Goal: Task Accomplishment & Management: Use online tool/utility

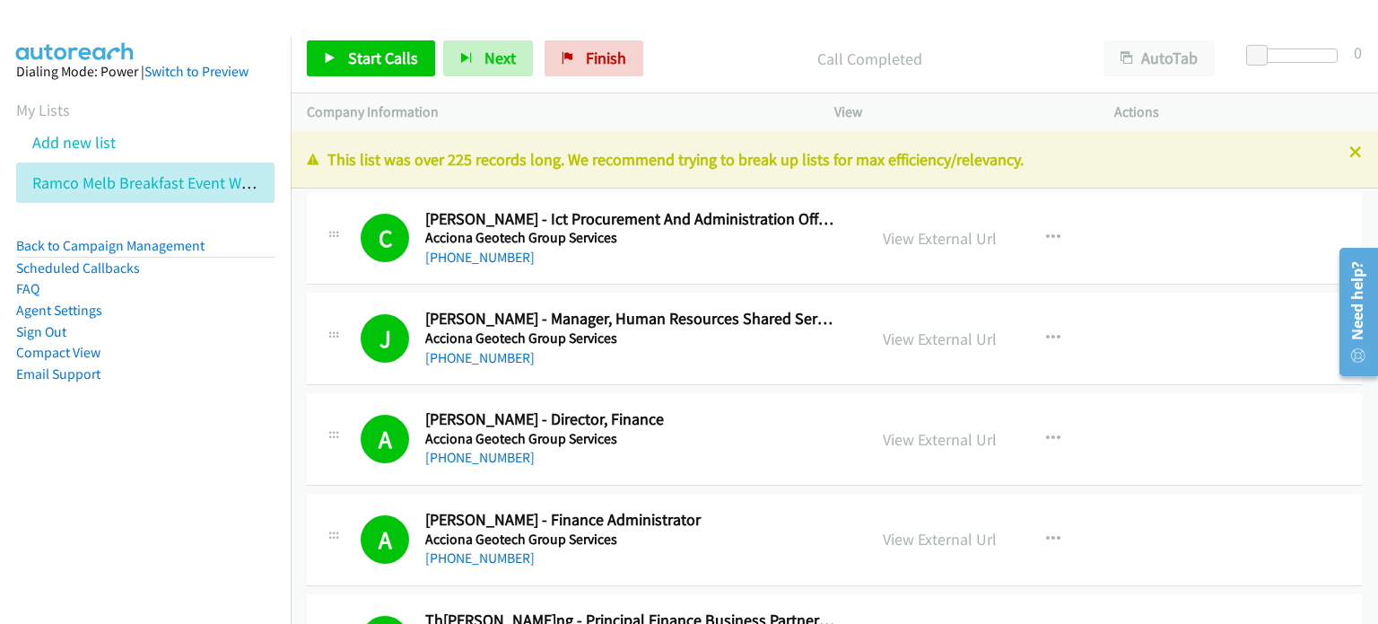
scroll to position [19109, 0]
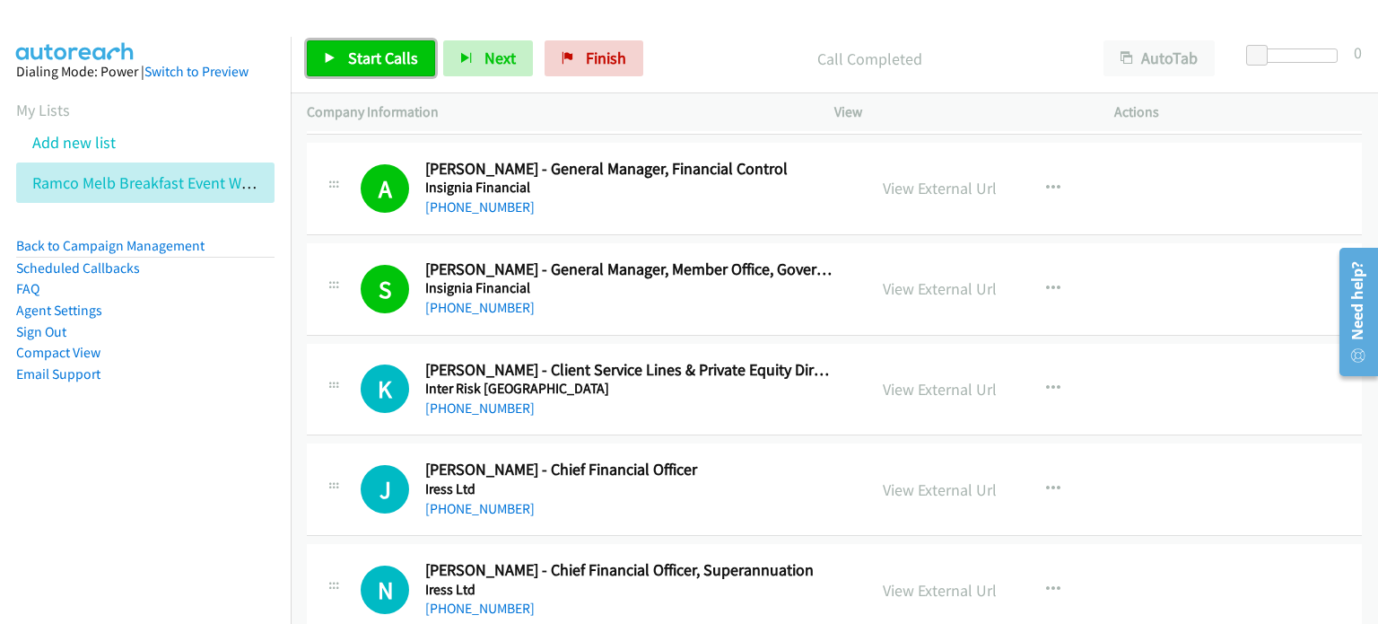
click at [366, 57] on span "Start Calls" at bounding box center [383, 58] width 70 height 21
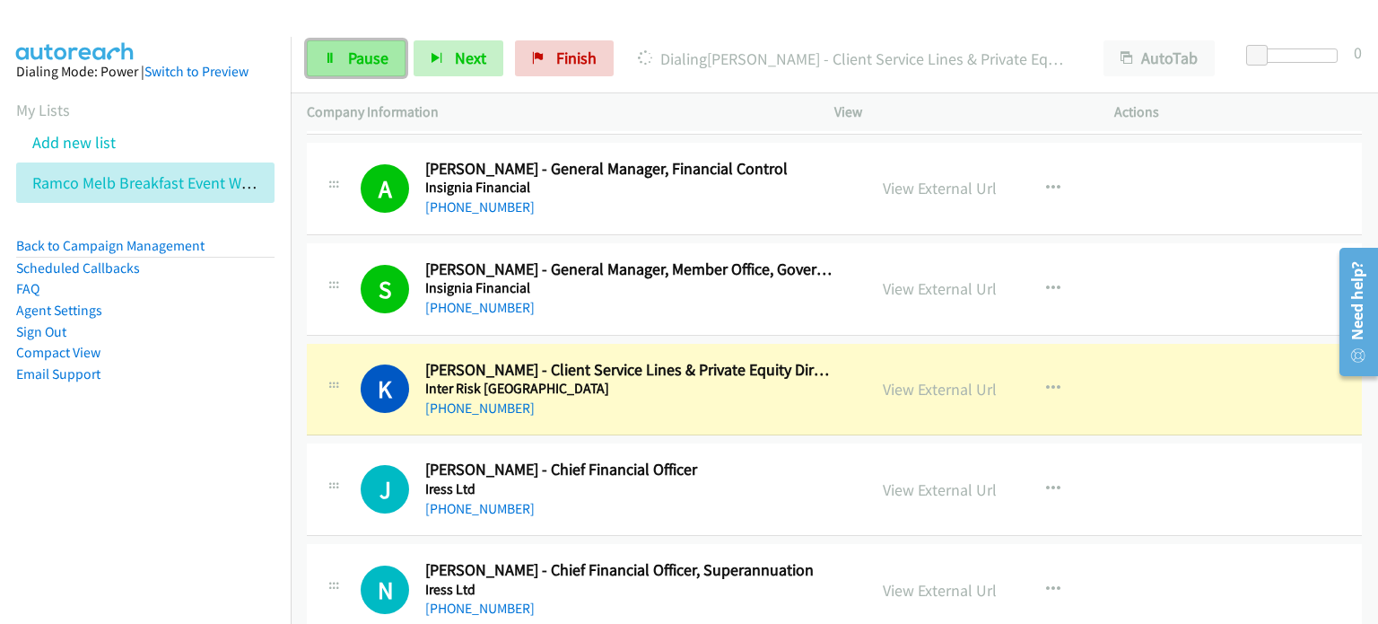
click at [348, 54] on span "Pause" at bounding box center [368, 58] width 40 height 21
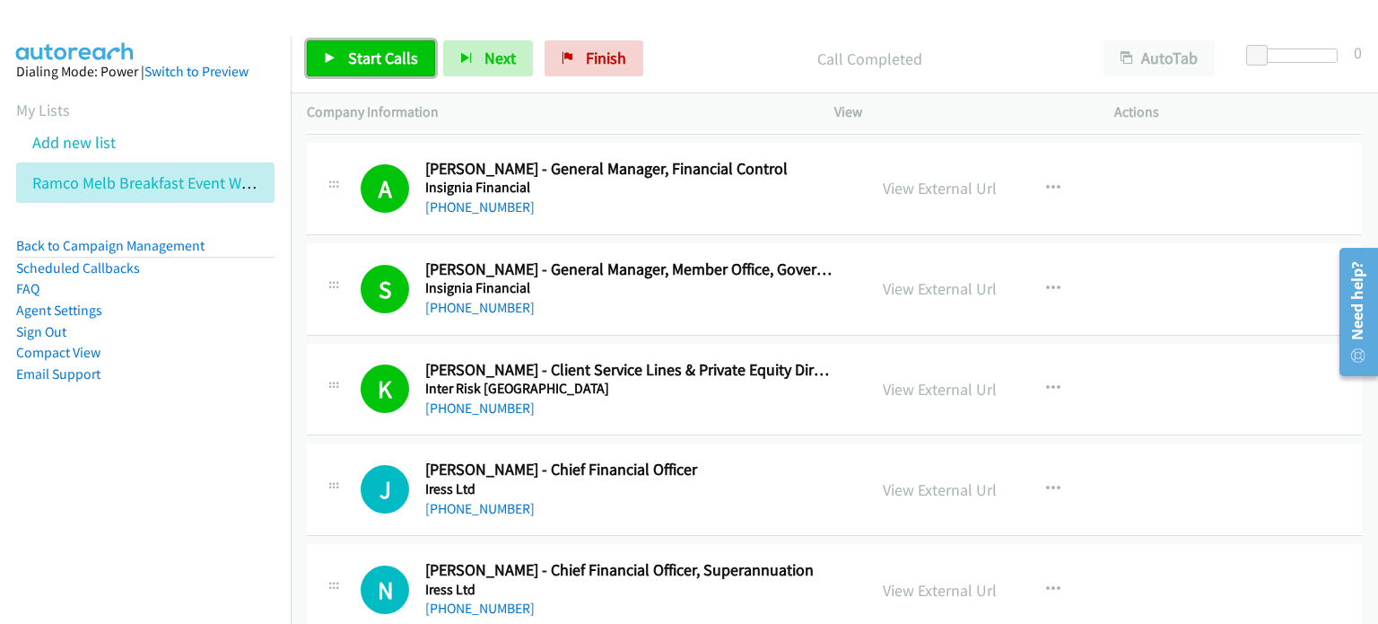
click at [388, 45] on link "Start Calls" at bounding box center [371, 58] width 128 height 36
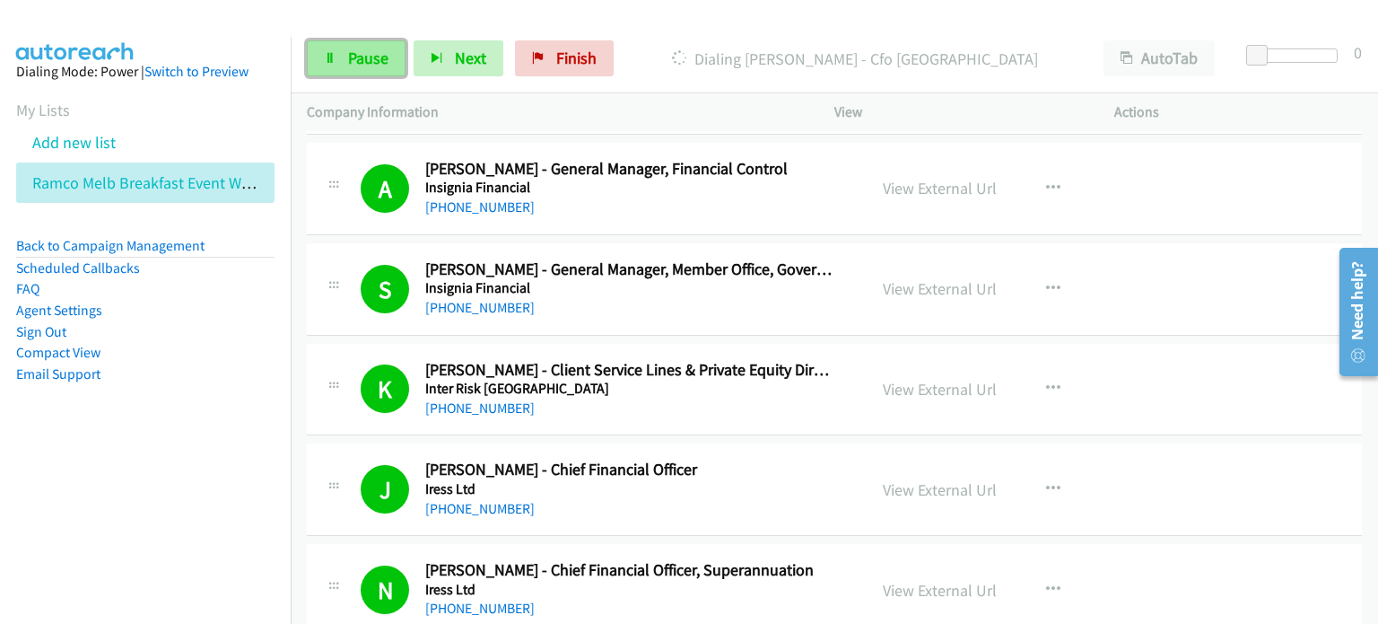
click at [331, 64] on link "Pause" at bounding box center [356, 58] width 99 height 36
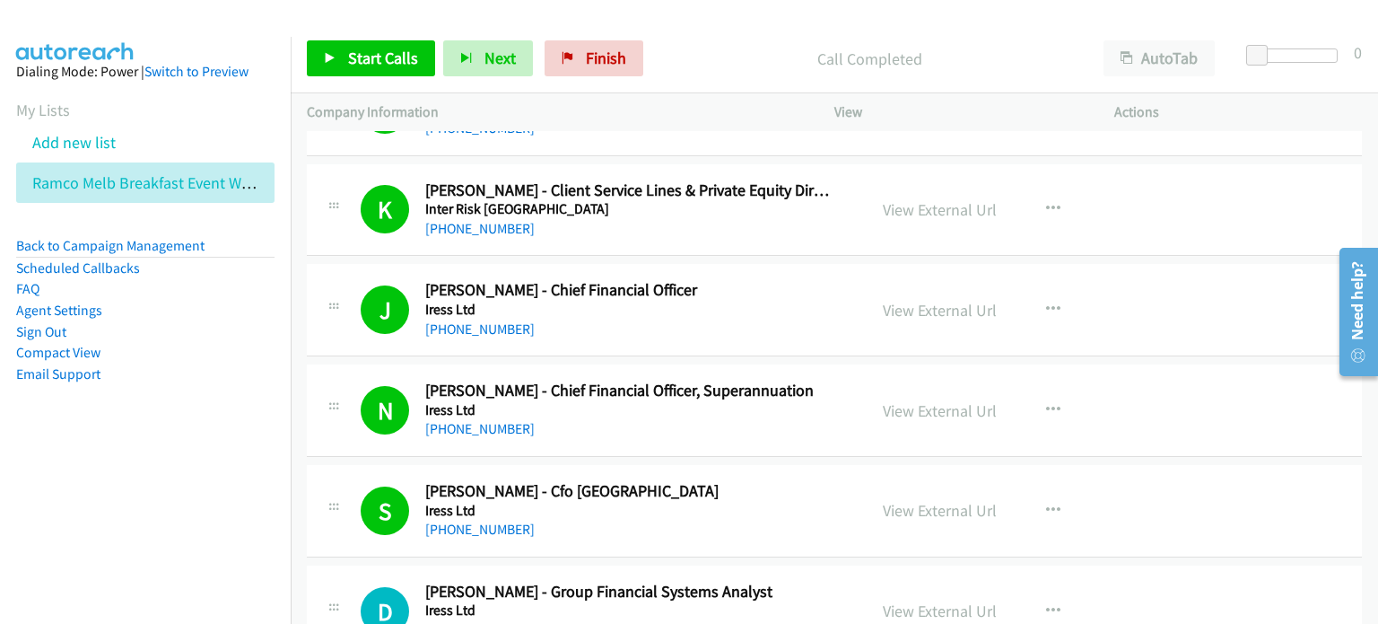
scroll to position [19468, 0]
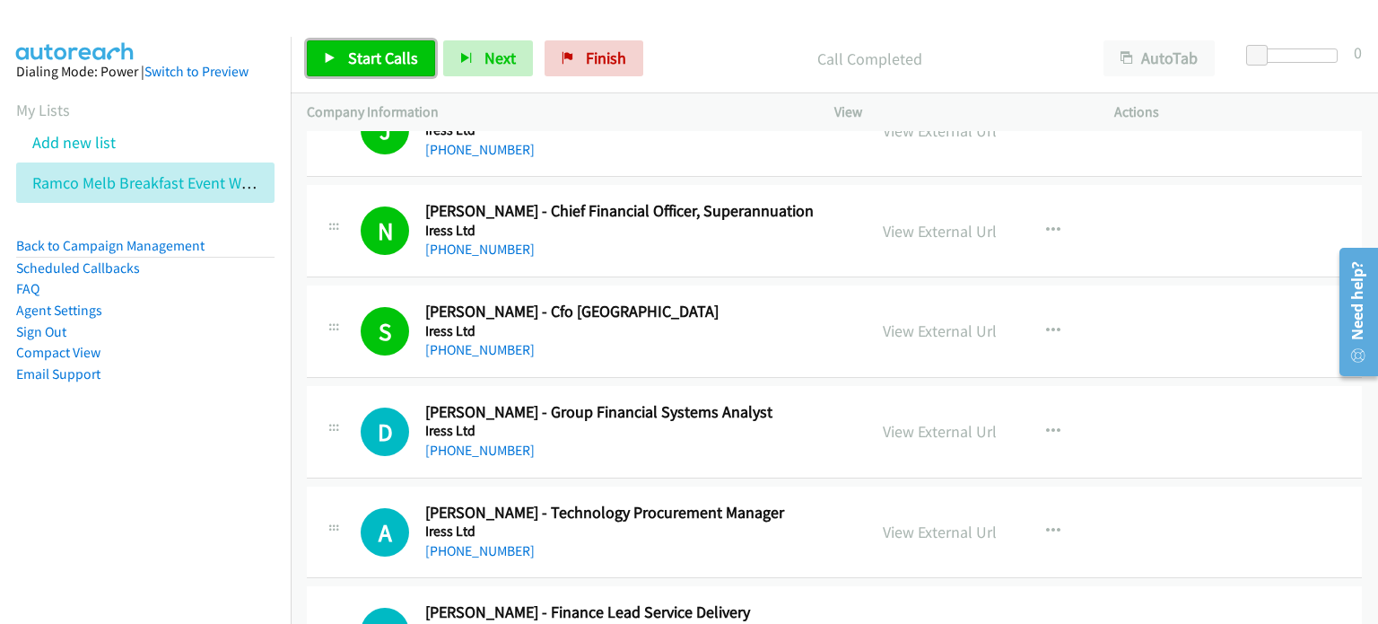
click at [395, 61] on span "Start Calls" at bounding box center [383, 58] width 70 height 21
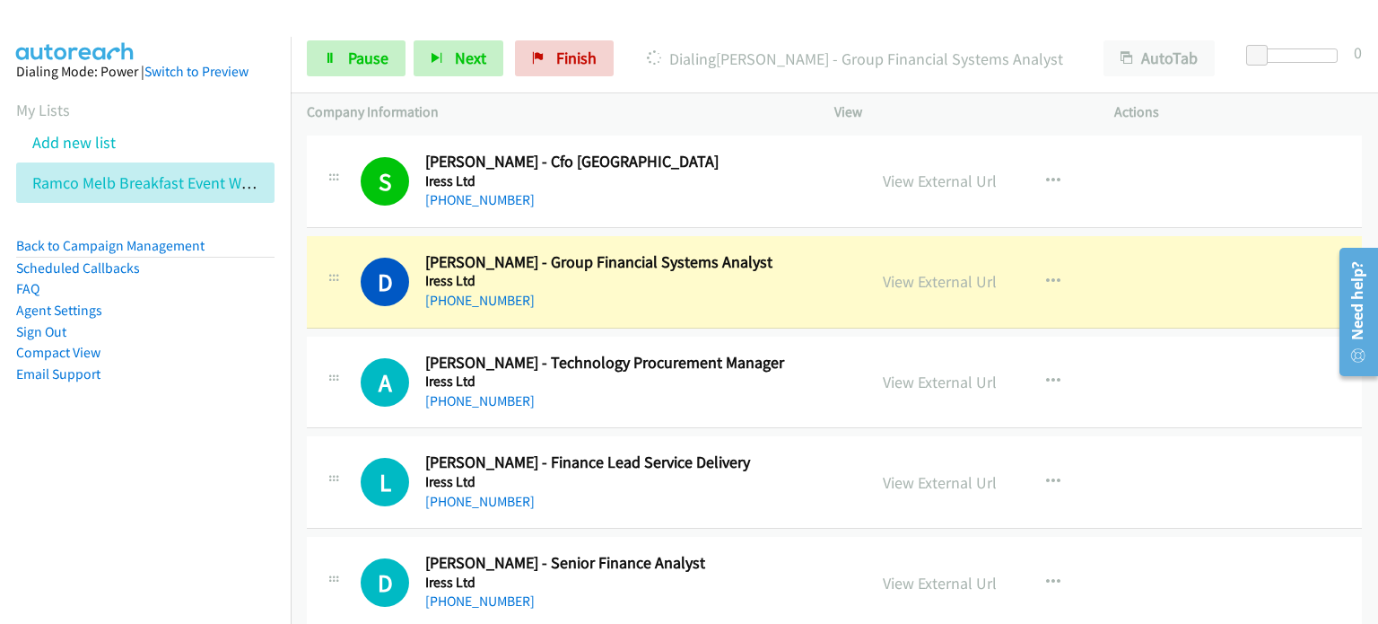
scroll to position [19648, 0]
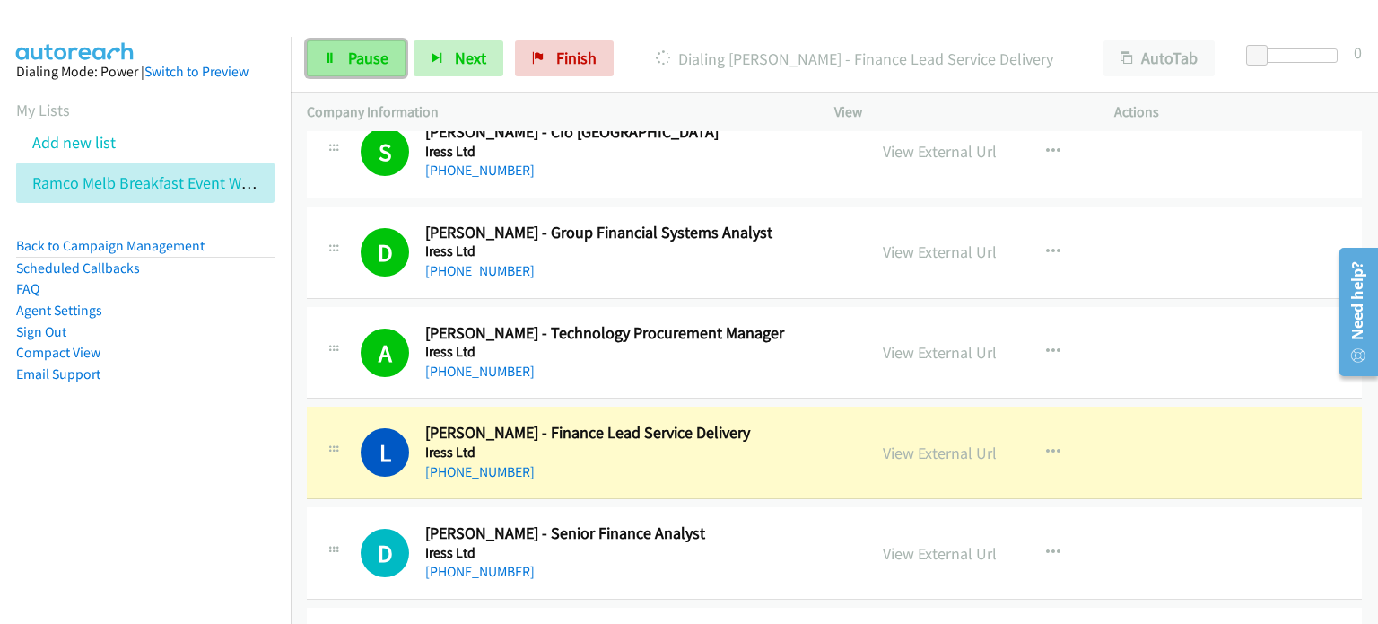
click at [345, 45] on link "Pause" at bounding box center [356, 58] width 99 height 36
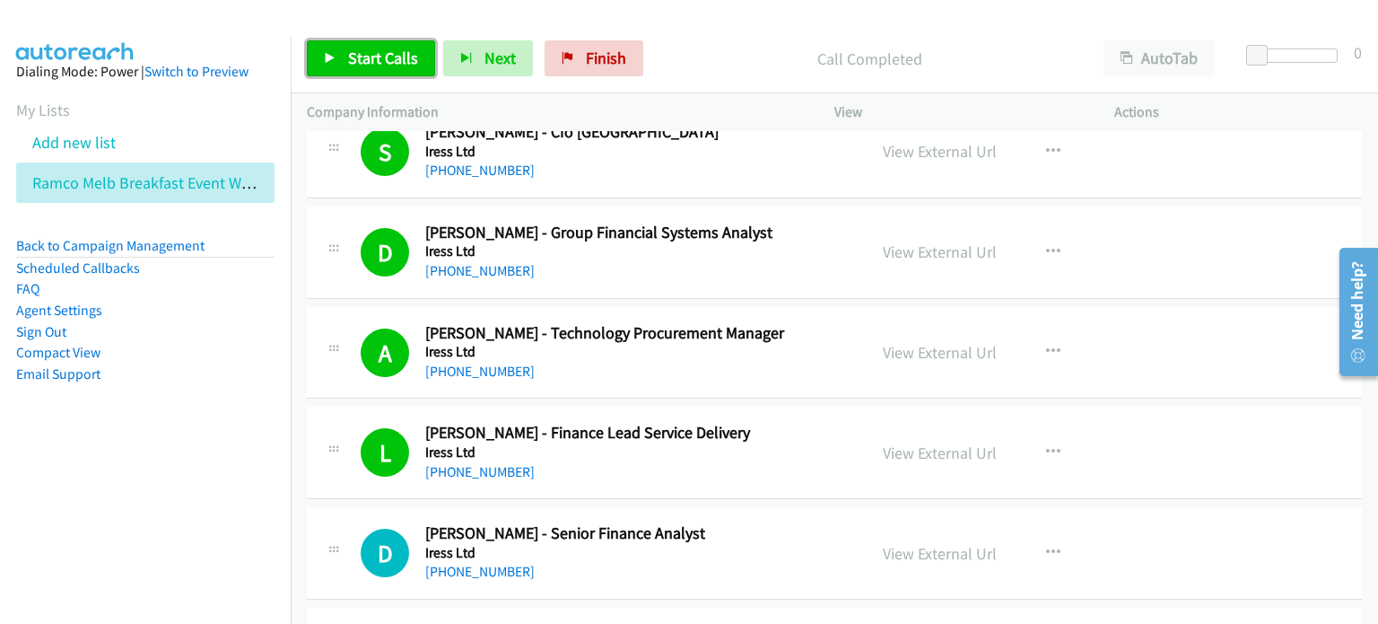
click at [378, 53] on span "Start Calls" at bounding box center [383, 58] width 70 height 21
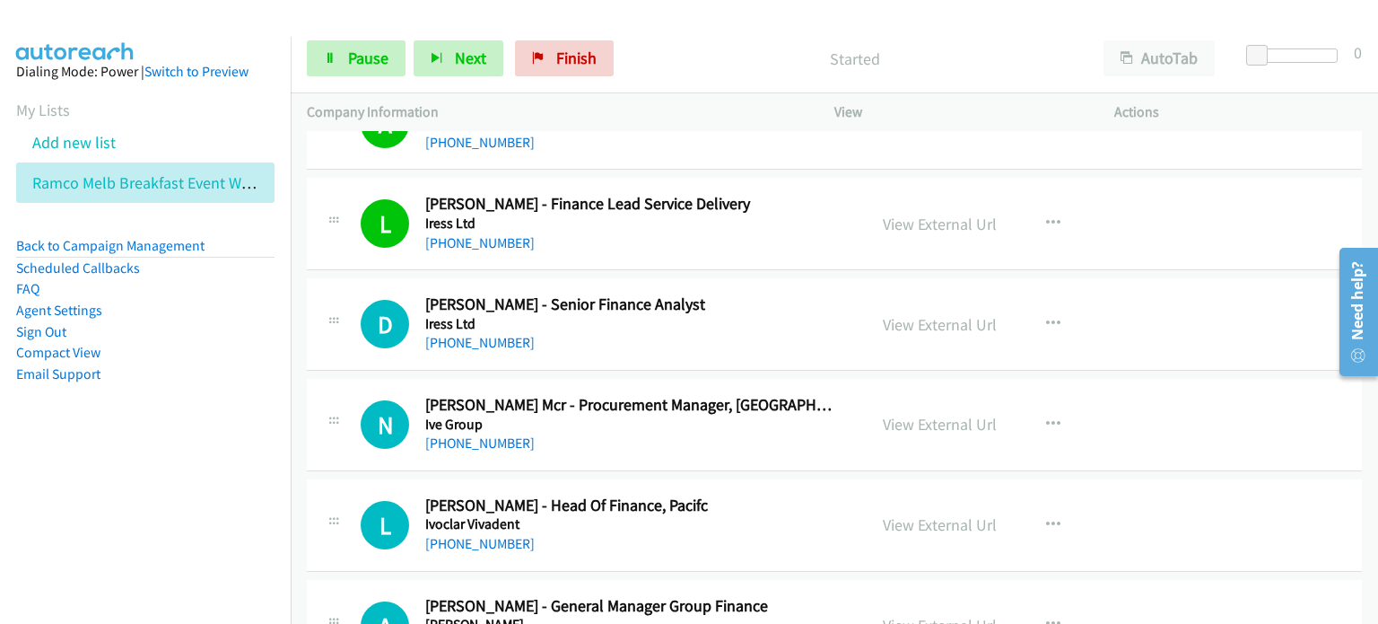
scroll to position [19917, 0]
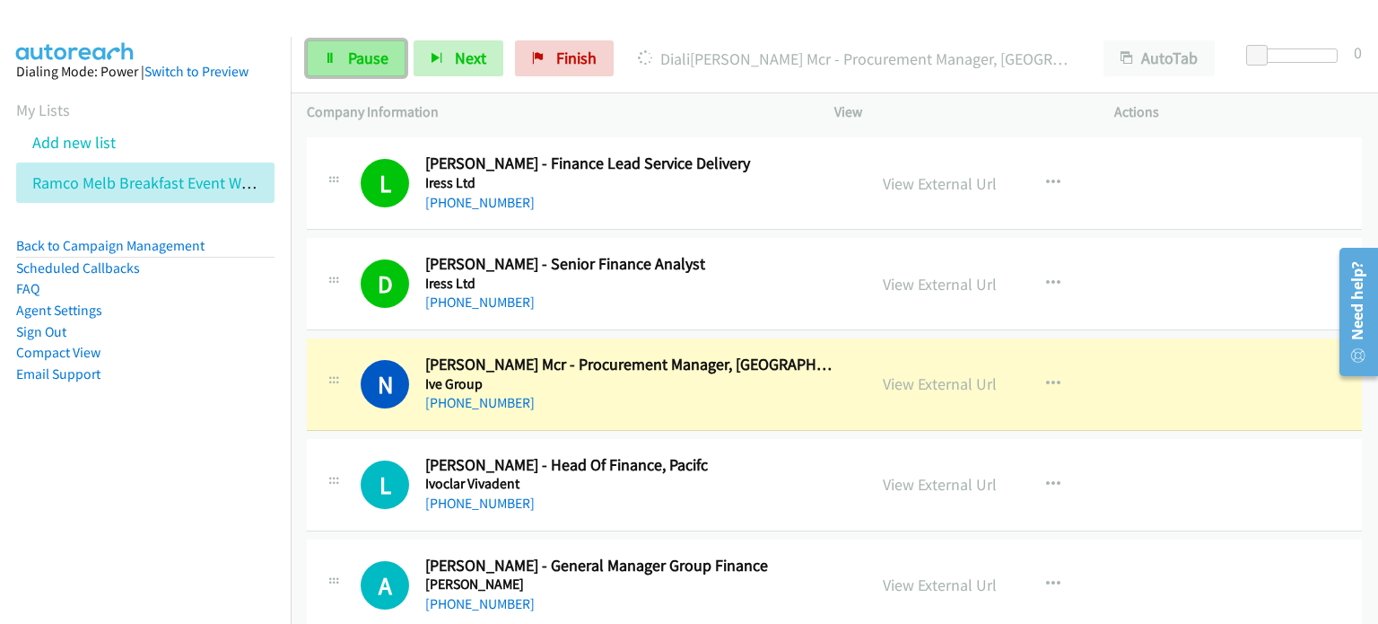
click at [355, 57] on span "Pause" at bounding box center [368, 58] width 40 height 21
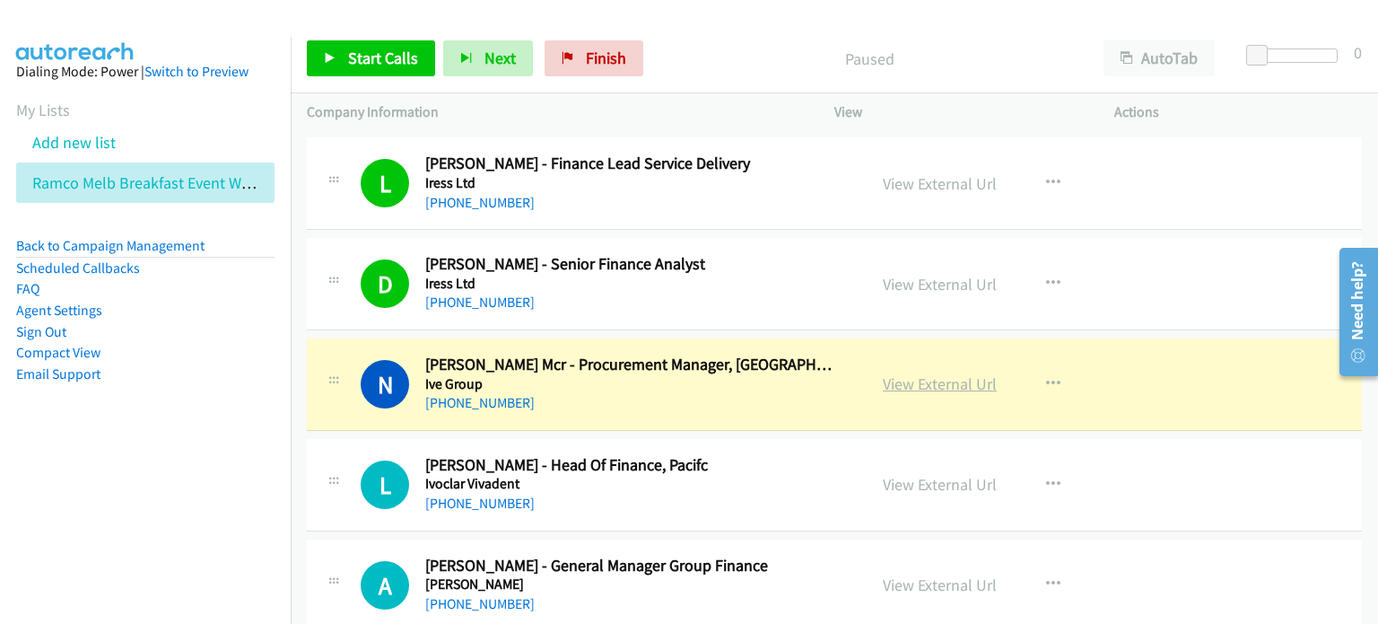
click at [912, 373] on link "View External Url" at bounding box center [940, 383] width 114 height 21
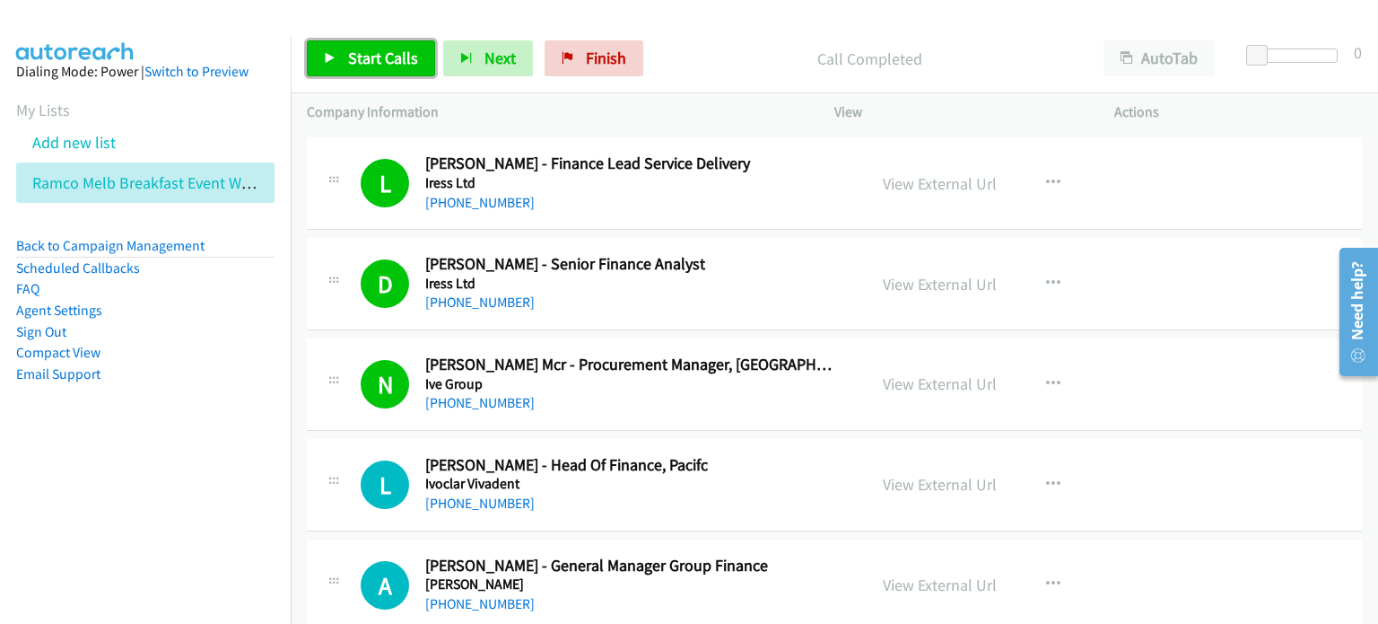
drag, startPoint x: 362, startPoint y: 54, endPoint x: 406, endPoint y: 93, distance: 58.4
click at [362, 54] on span "Start Calls" at bounding box center [383, 58] width 70 height 21
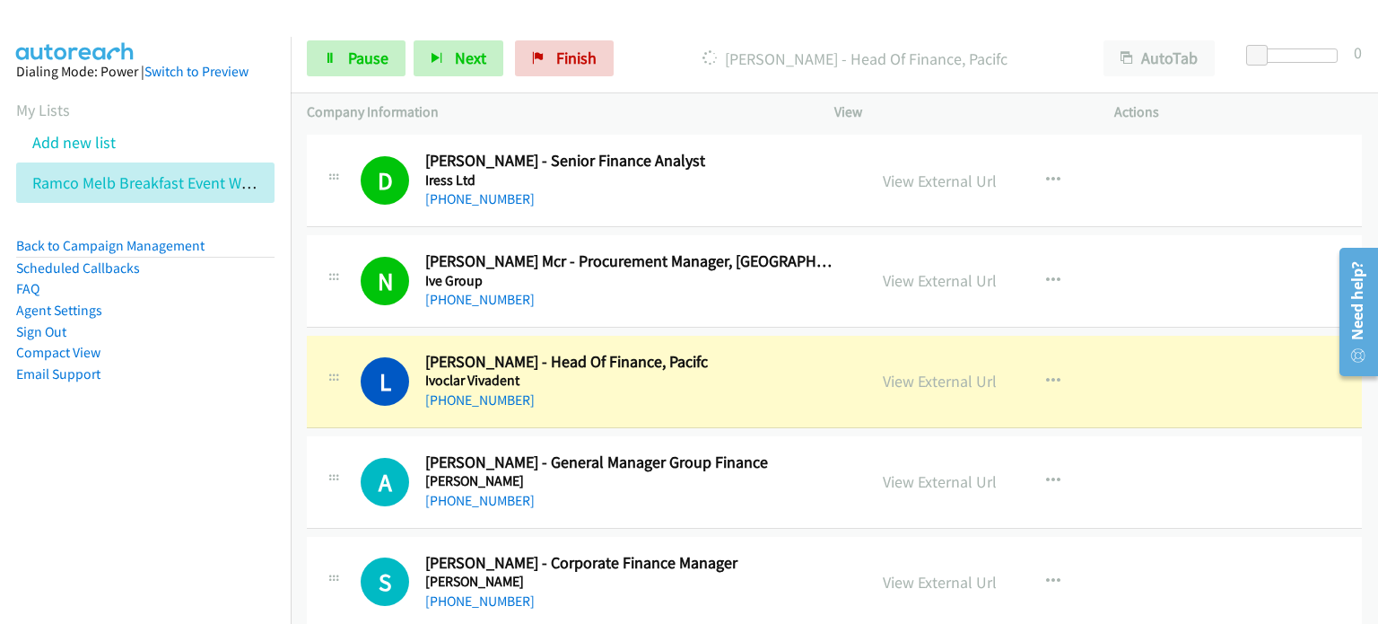
scroll to position [20096, 0]
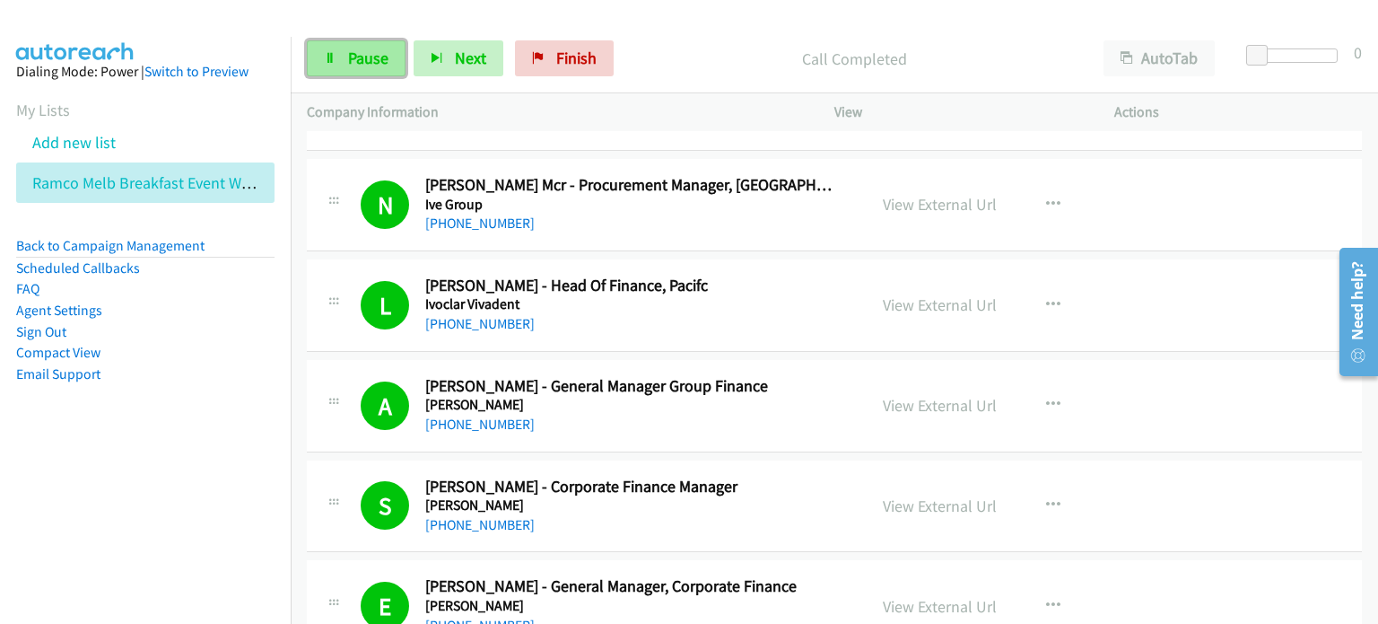
click at [357, 65] on span "Pause" at bounding box center [368, 58] width 40 height 21
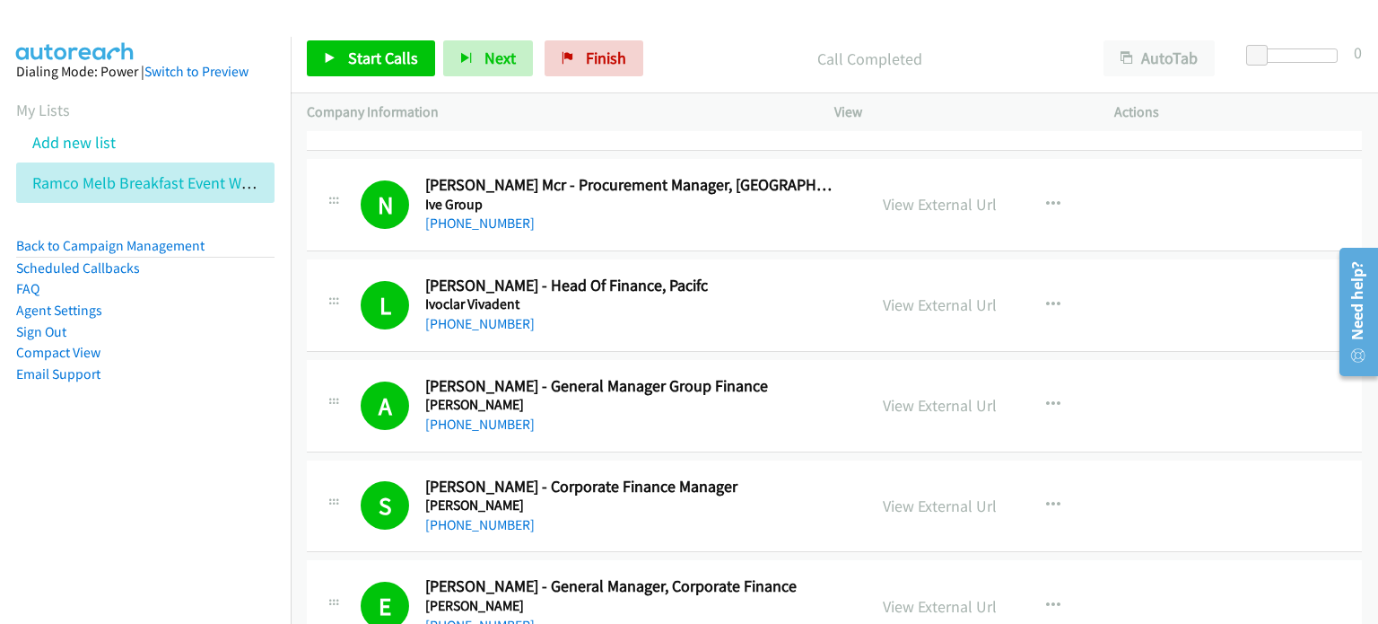
click at [689, 44] on div "Call Completed" at bounding box center [869, 58] width 436 height 36
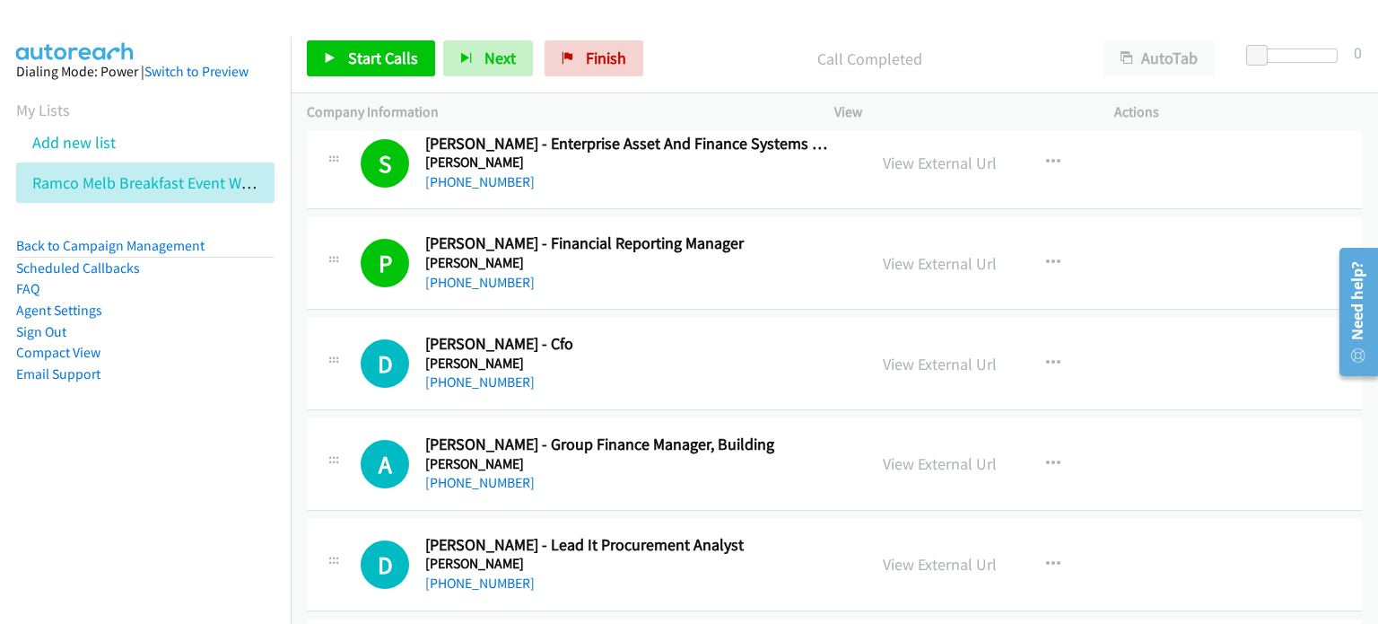
scroll to position [21352, 0]
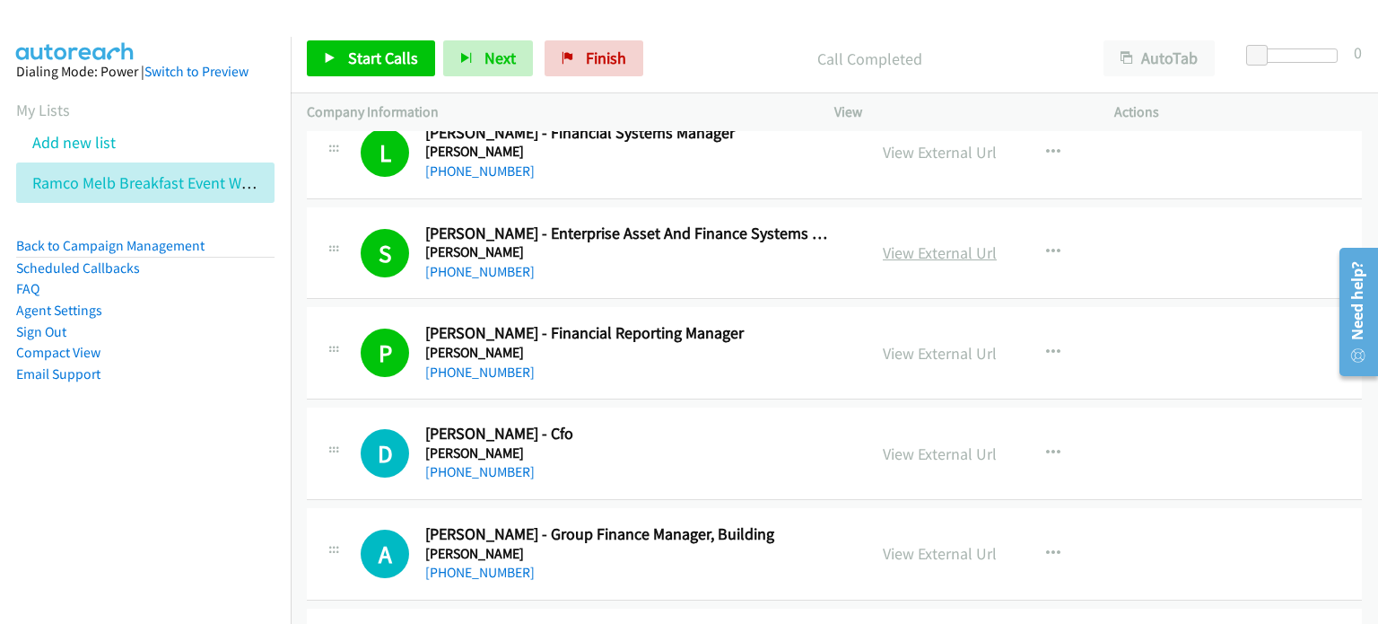
click at [929, 242] on link "View External Url" at bounding box center [940, 252] width 114 height 21
click at [372, 53] on span "Start Calls" at bounding box center [383, 58] width 70 height 21
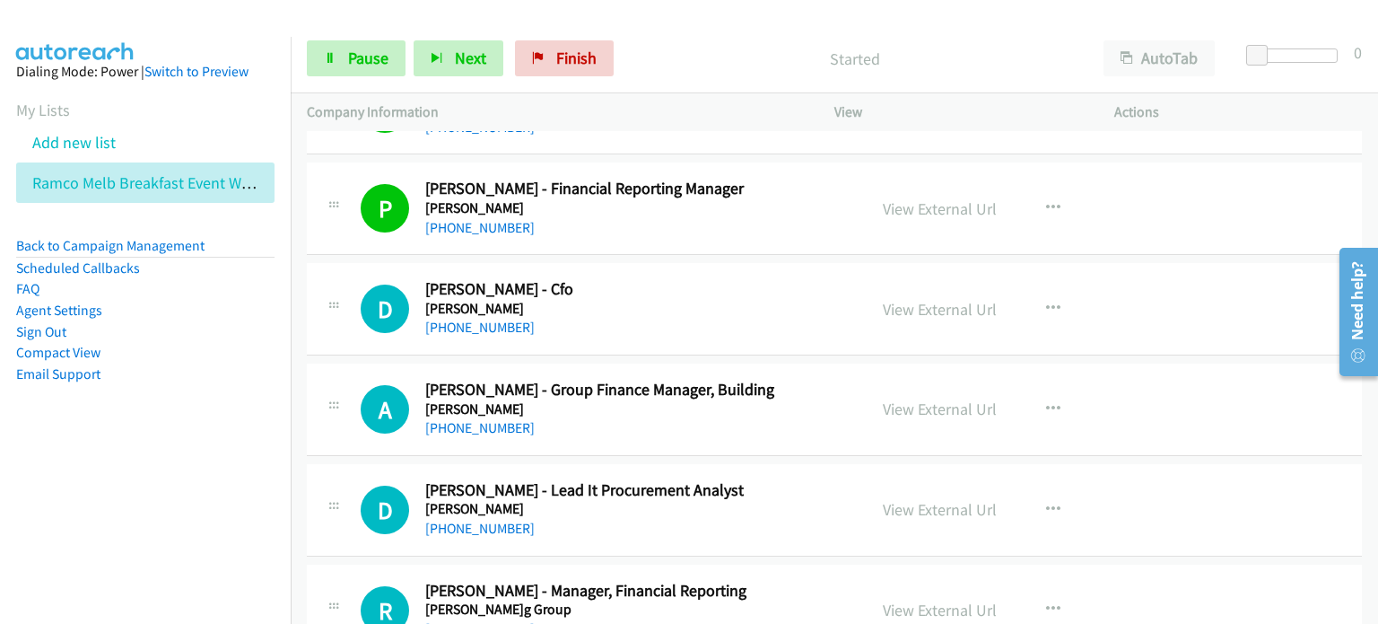
scroll to position [21532, 0]
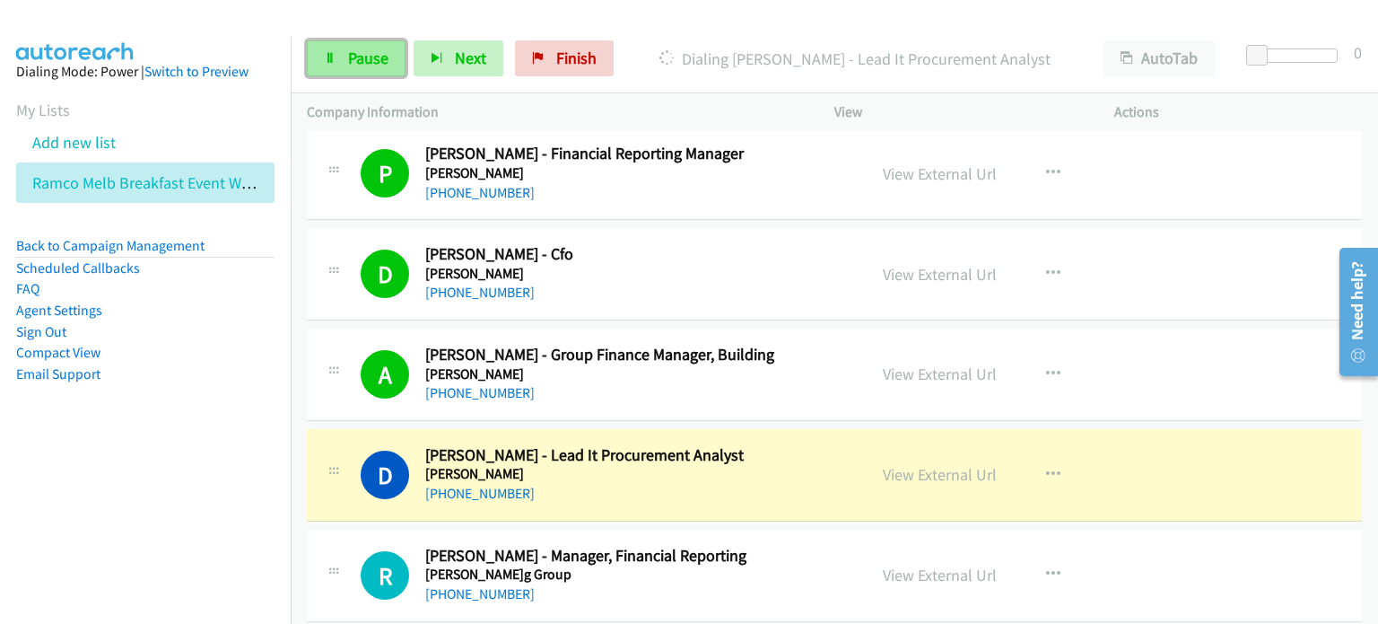
click at [359, 50] on span "Pause" at bounding box center [368, 58] width 40 height 21
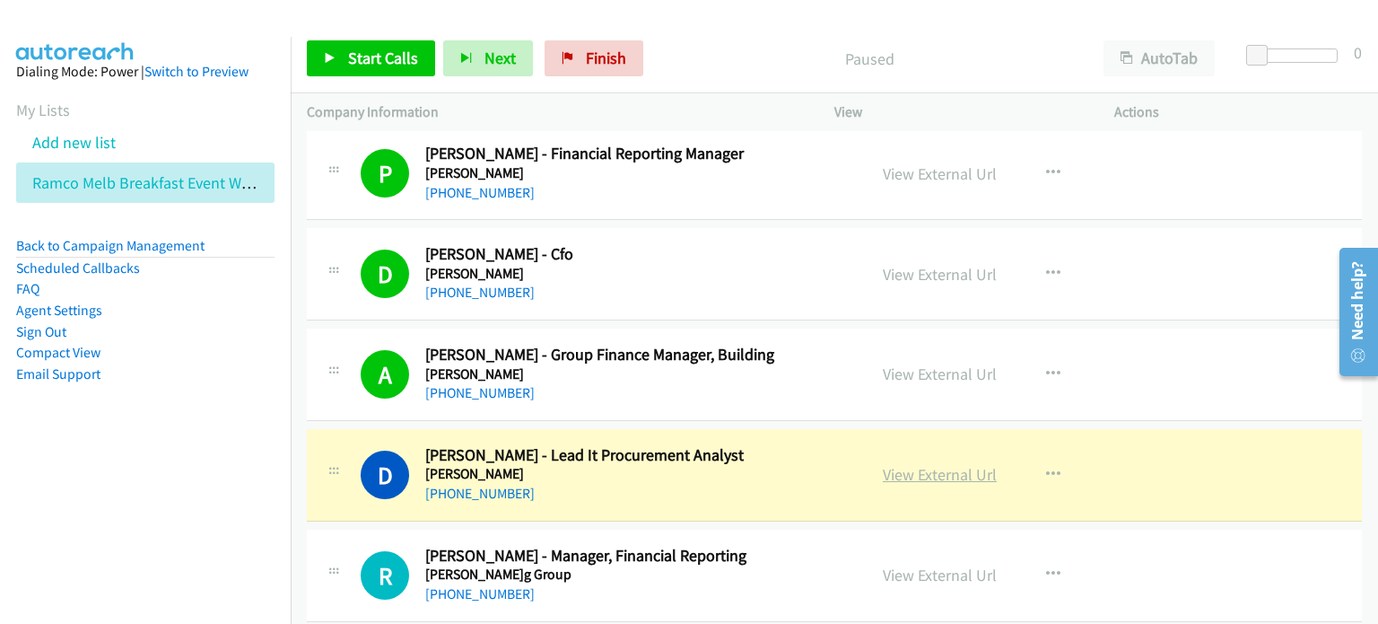
click at [912, 464] on link "View External Url" at bounding box center [940, 474] width 114 height 21
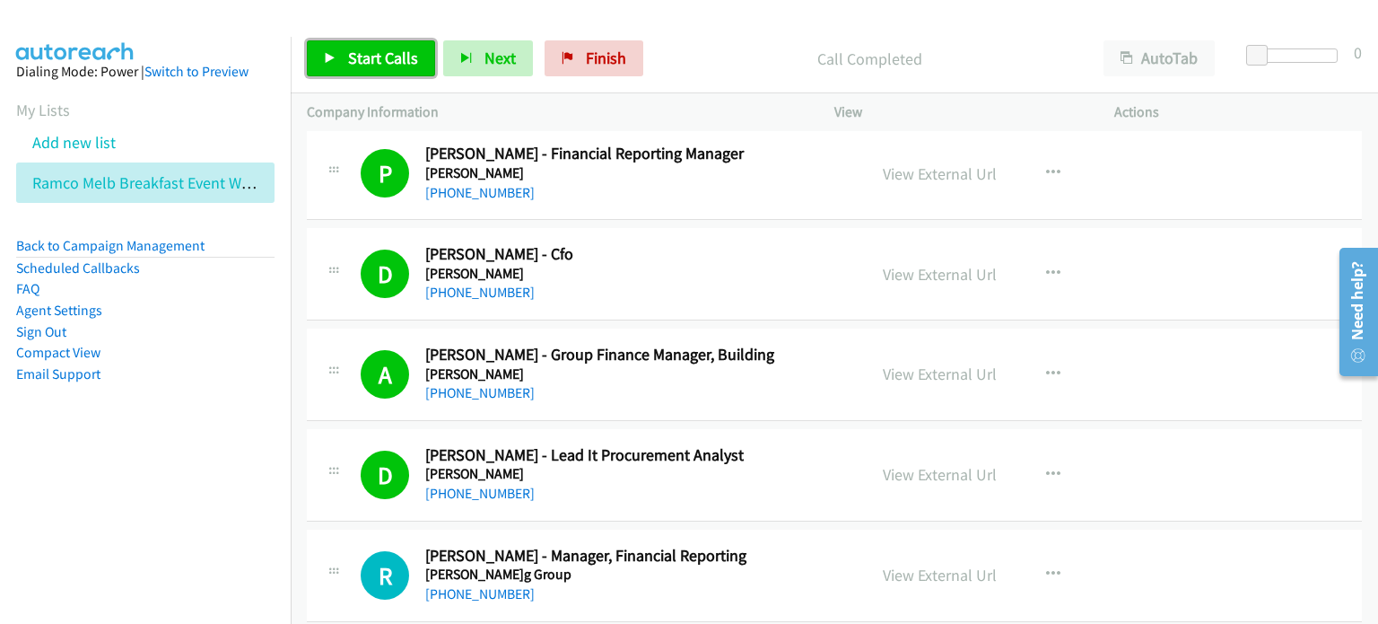
click at [358, 54] on span "Start Calls" at bounding box center [383, 58] width 70 height 21
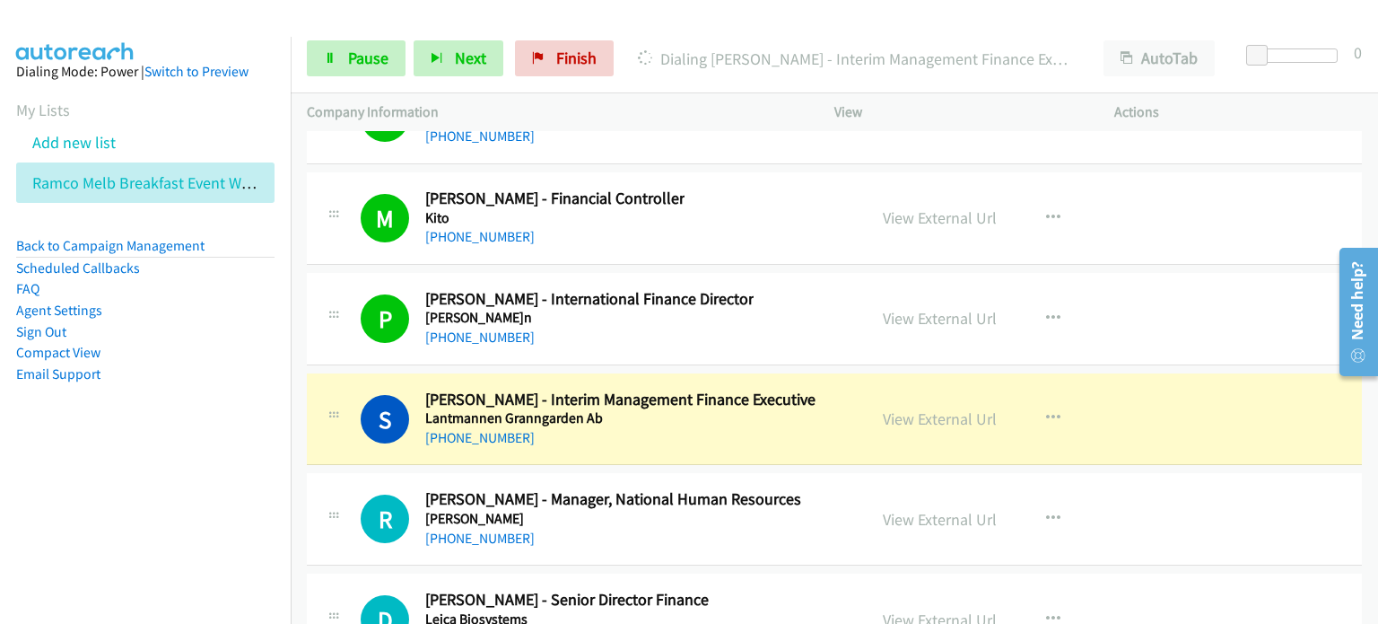
scroll to position [22877, 0]
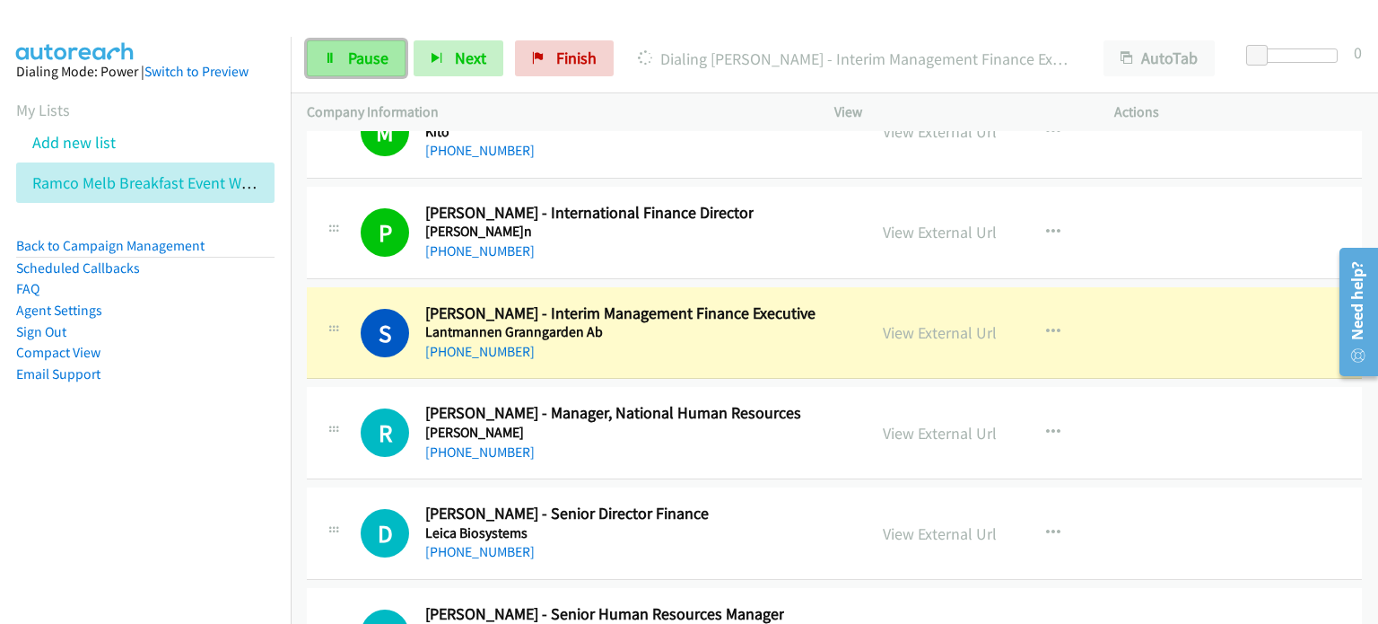
click at [361, 58] on span "Pause" at bounding box center [368, 58] width 40 height 21
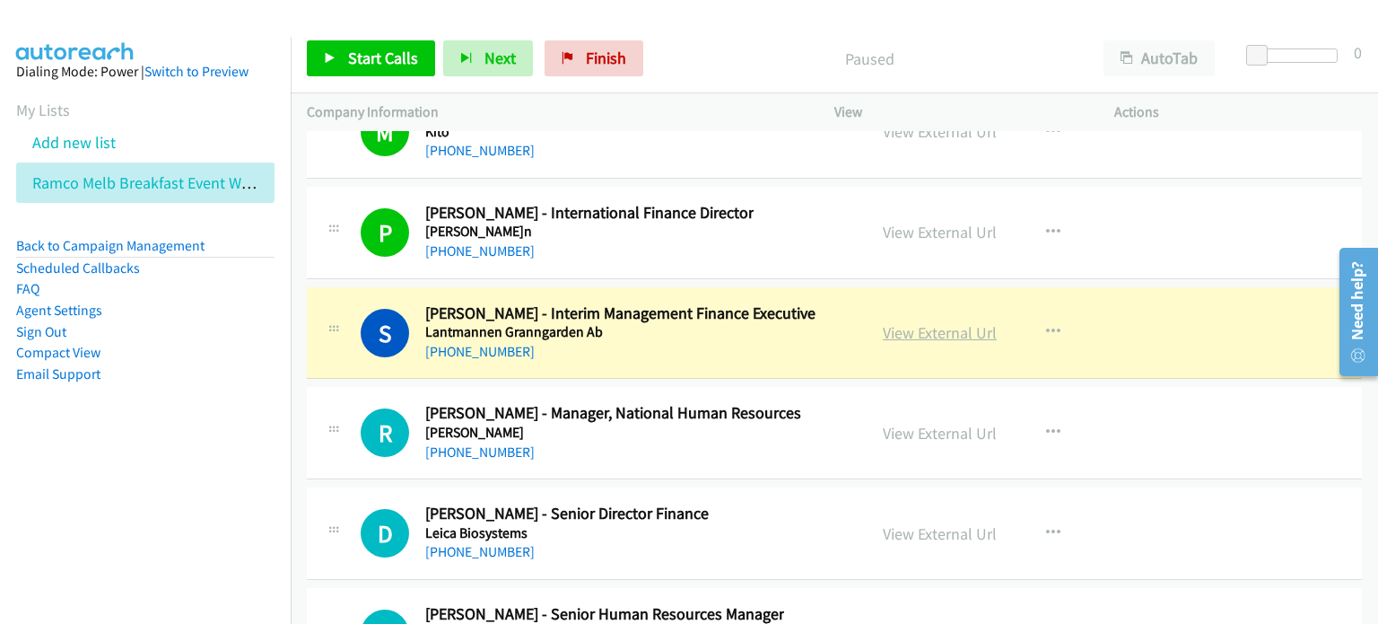
click at [916, 322] on link "View External Url" at bounding box center [940, 332] width 114 height 21
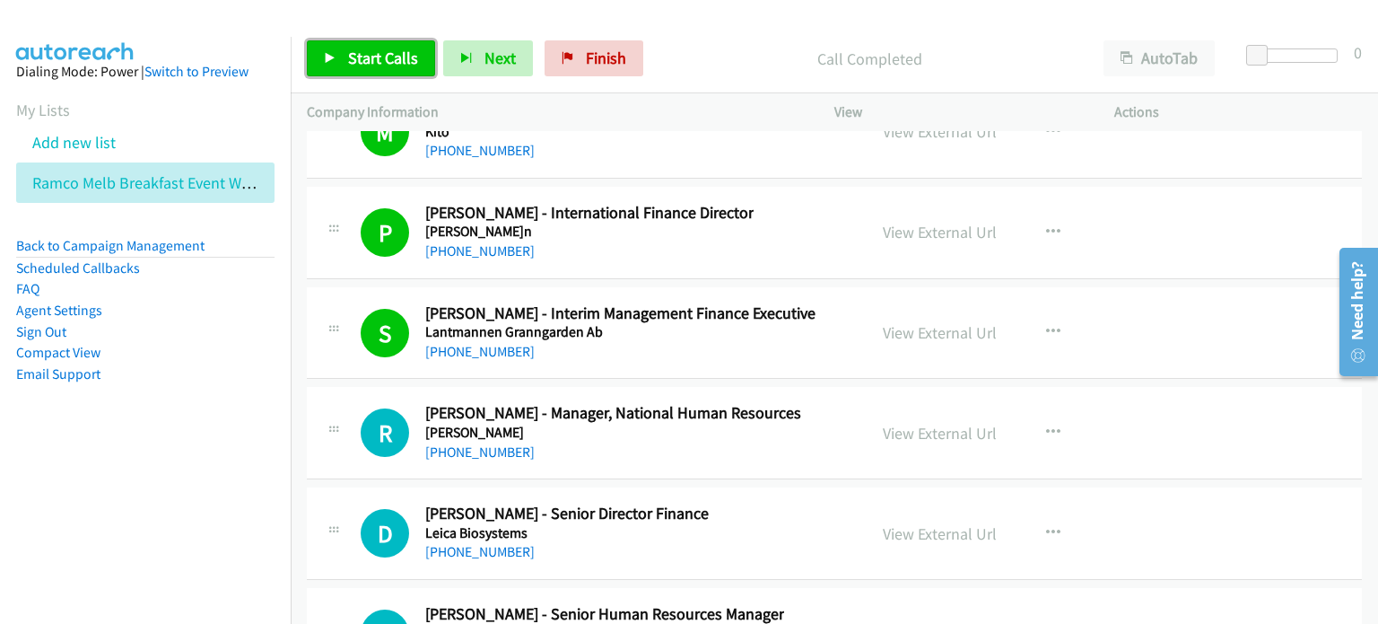
click at [361, 57] on span "Start Calls" at bounding box center [383, 58] width 70 height 21
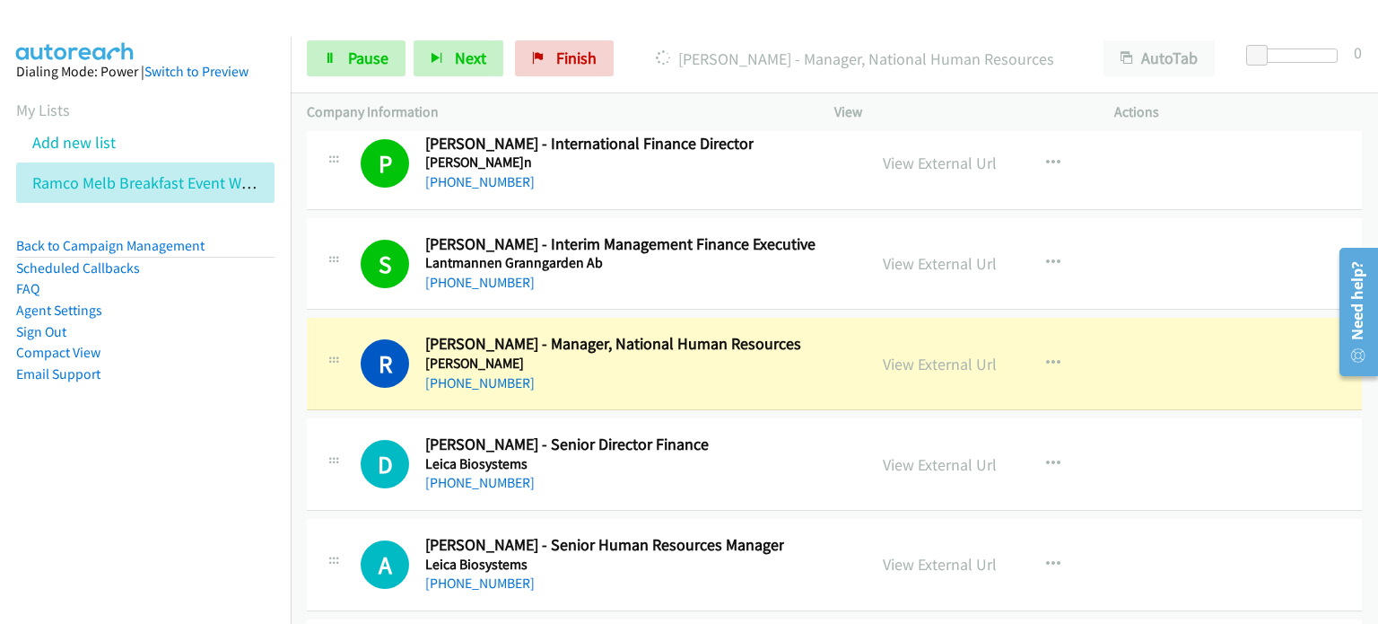
scroll to position [22967, 0]
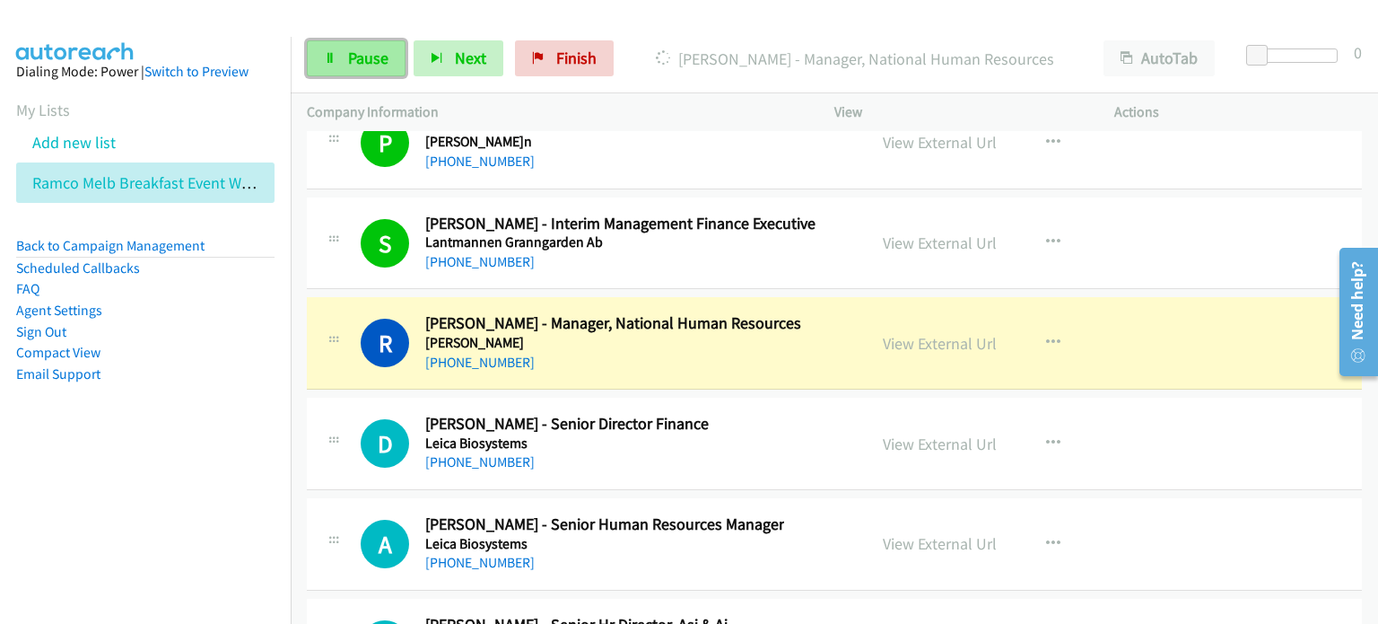
click at [362, 55] on span "Pause" at bounding box center [368, 58] width 40 height 21
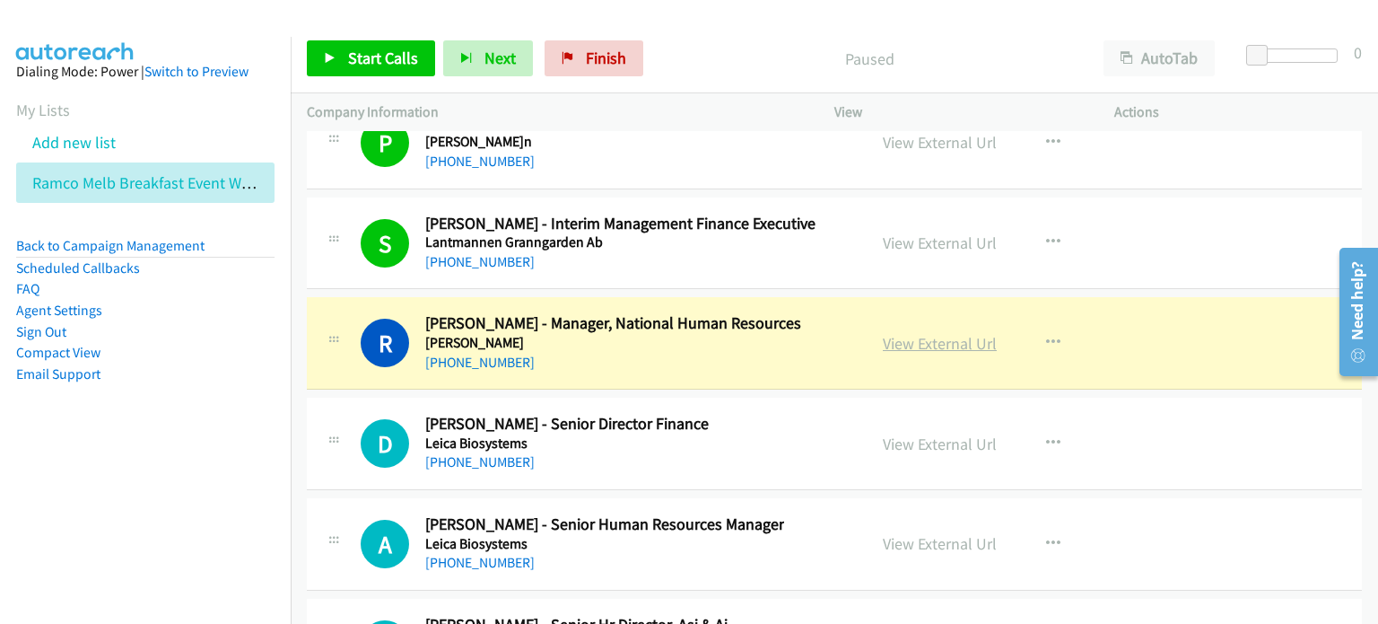
click at [908, 333] on link "View External Url" at bounding box center [940, 343] width 114 height 21
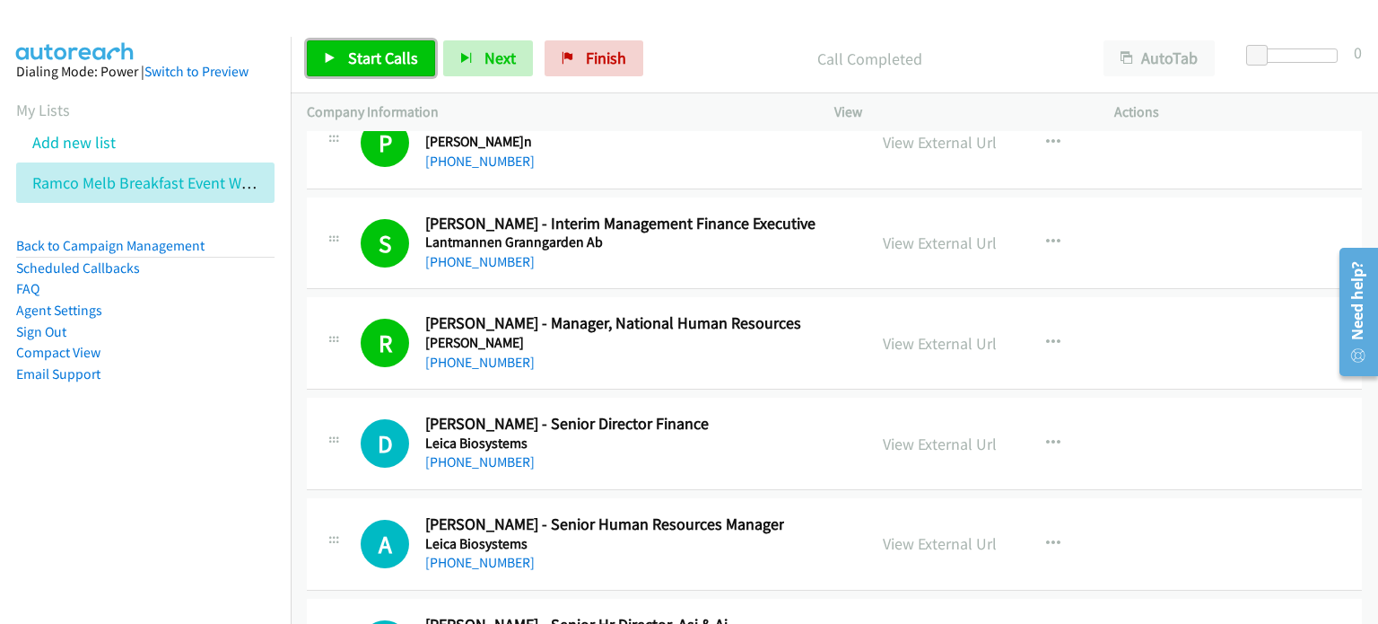
click at [371, 55] on span "Start Calls" at bounding box center [383, 58] width 70 height 21
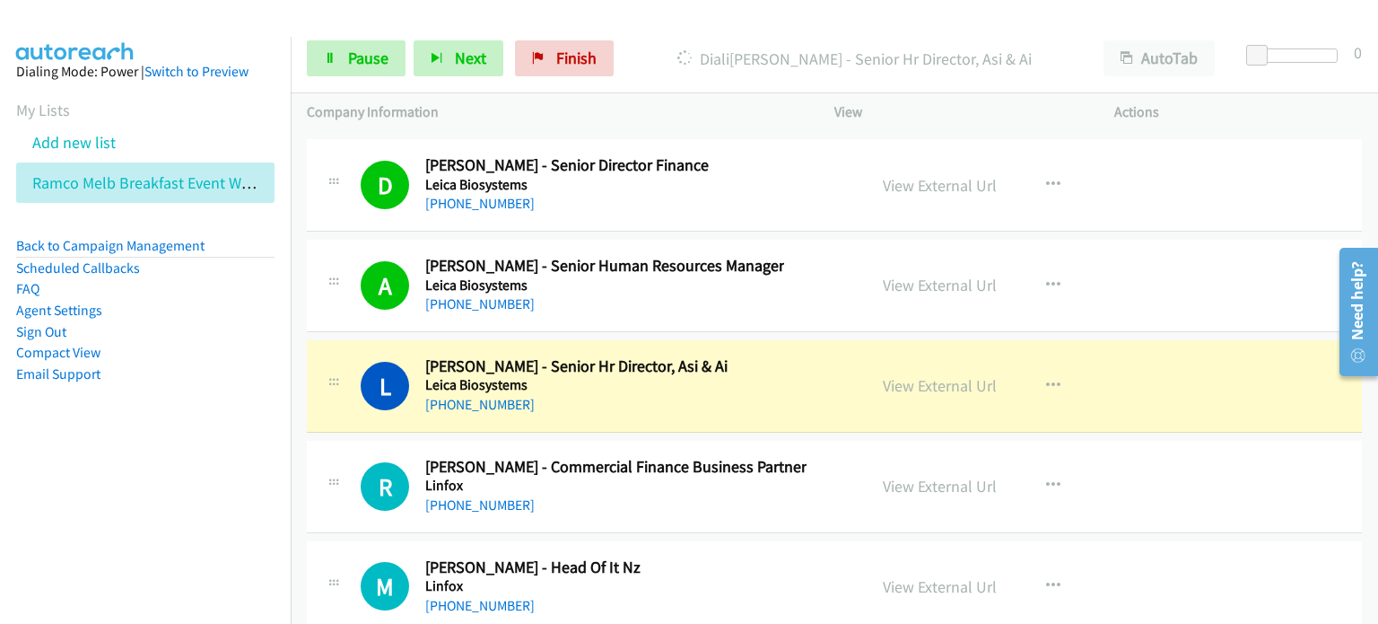
scroll to position [23236, 0]
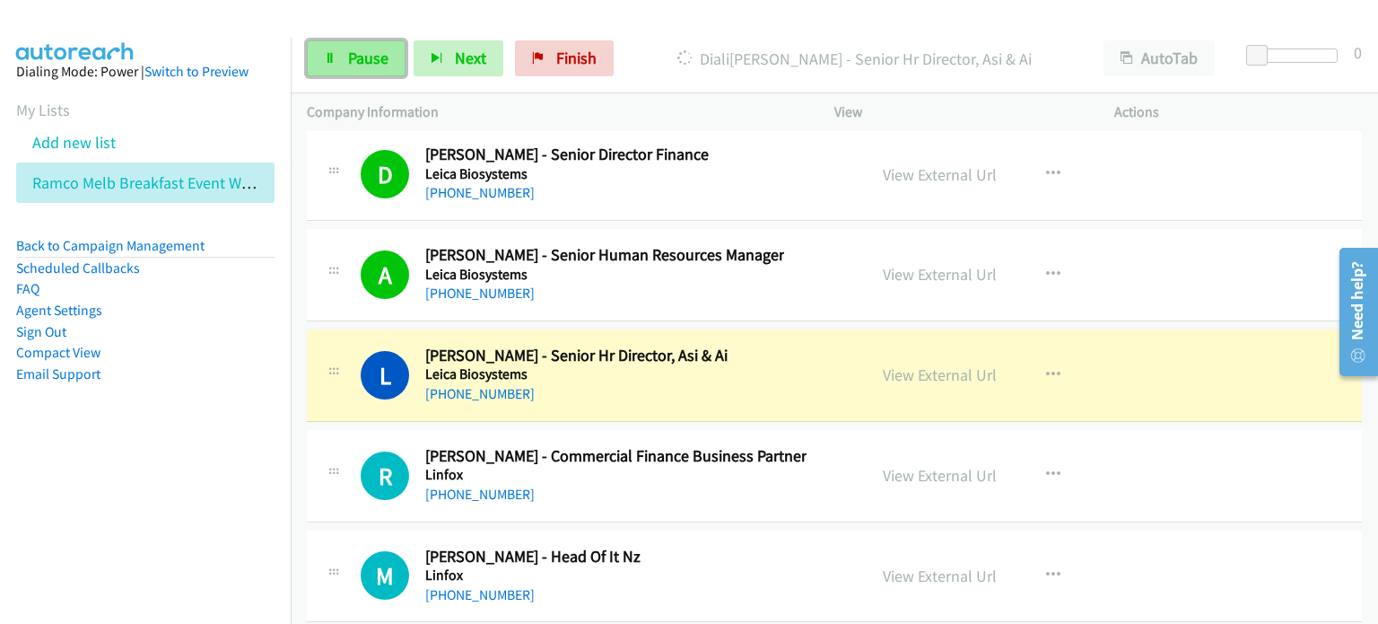
click at [359, 54] on span "Pause" at bounding box center [368, 58] width 40 height 21
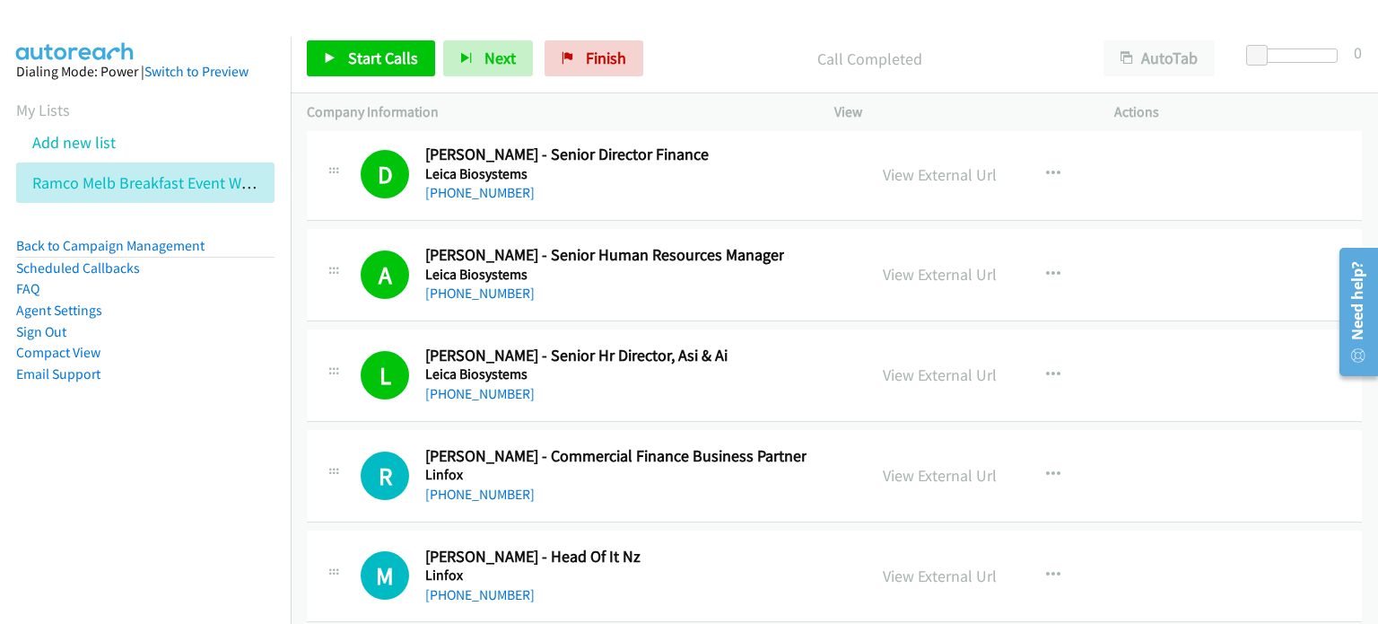
click at [725, 54] on p "Call Completed" at bounding box center [869, 59] width 404 height 24
click at [366, 49] on span "Start Calls" at bounding box center [383, 58] width 70 height 21
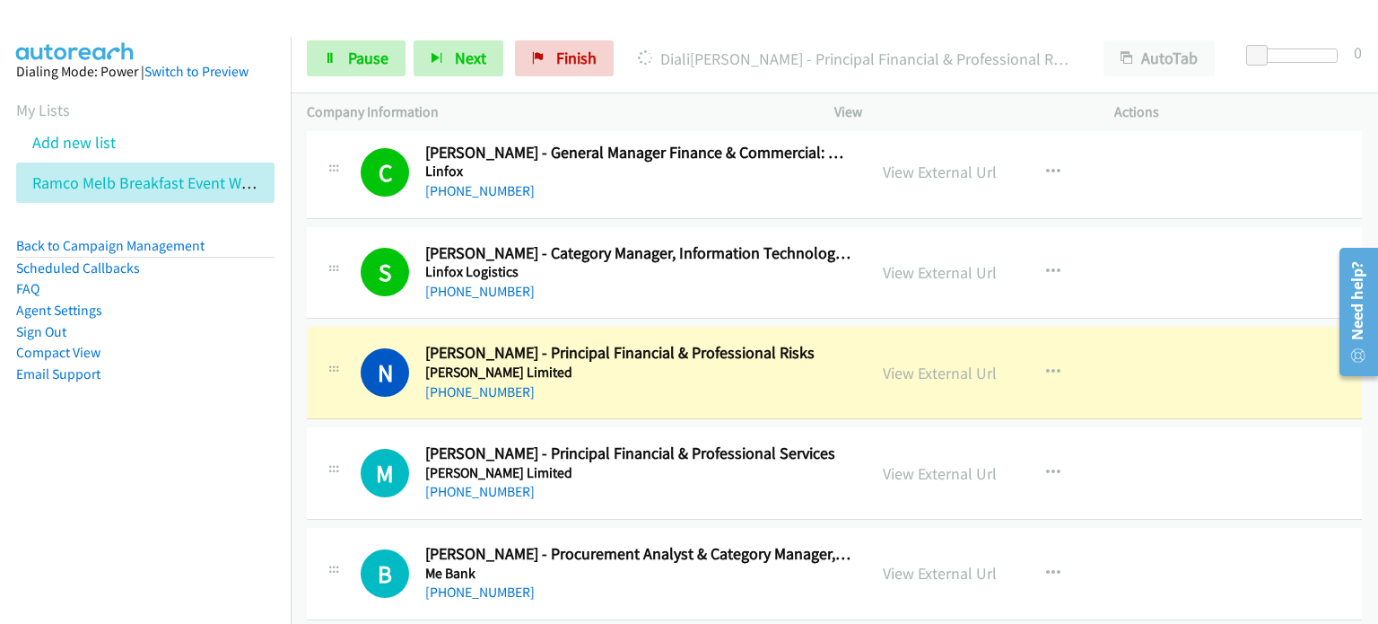
scroll to position [24133, 0]
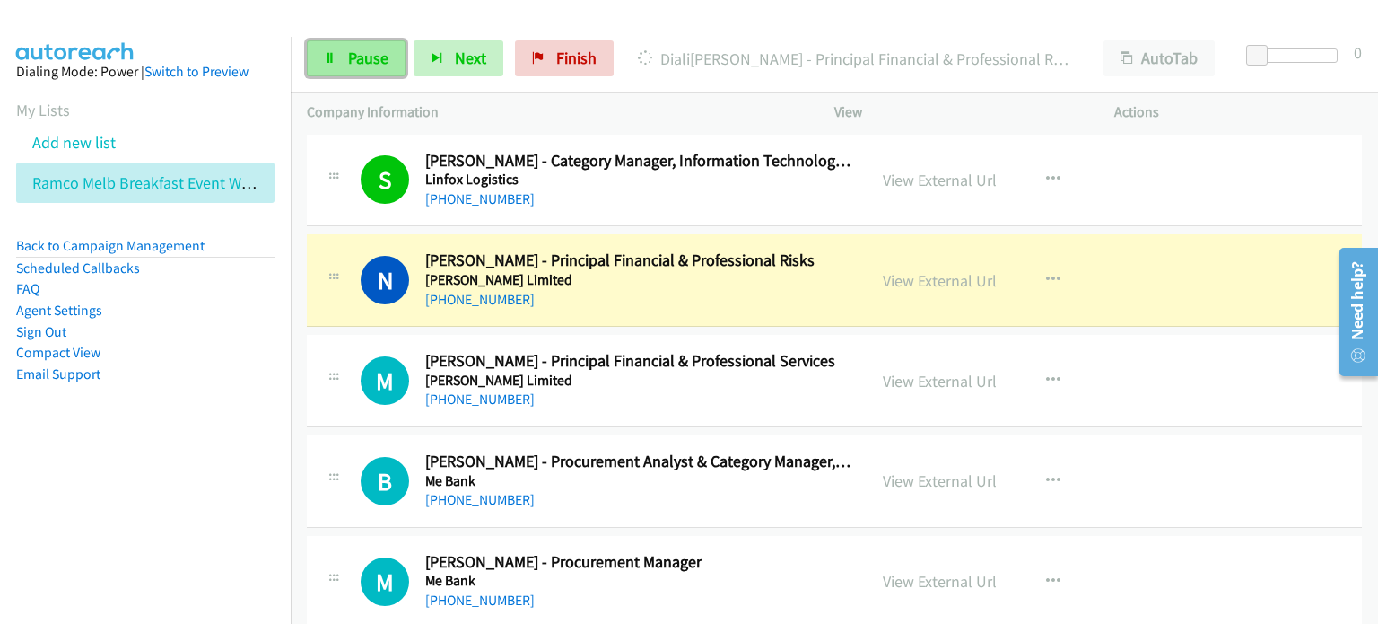
click at [359, 63] on span "Pause" at bounding box center [368, 58] width 40 height 21
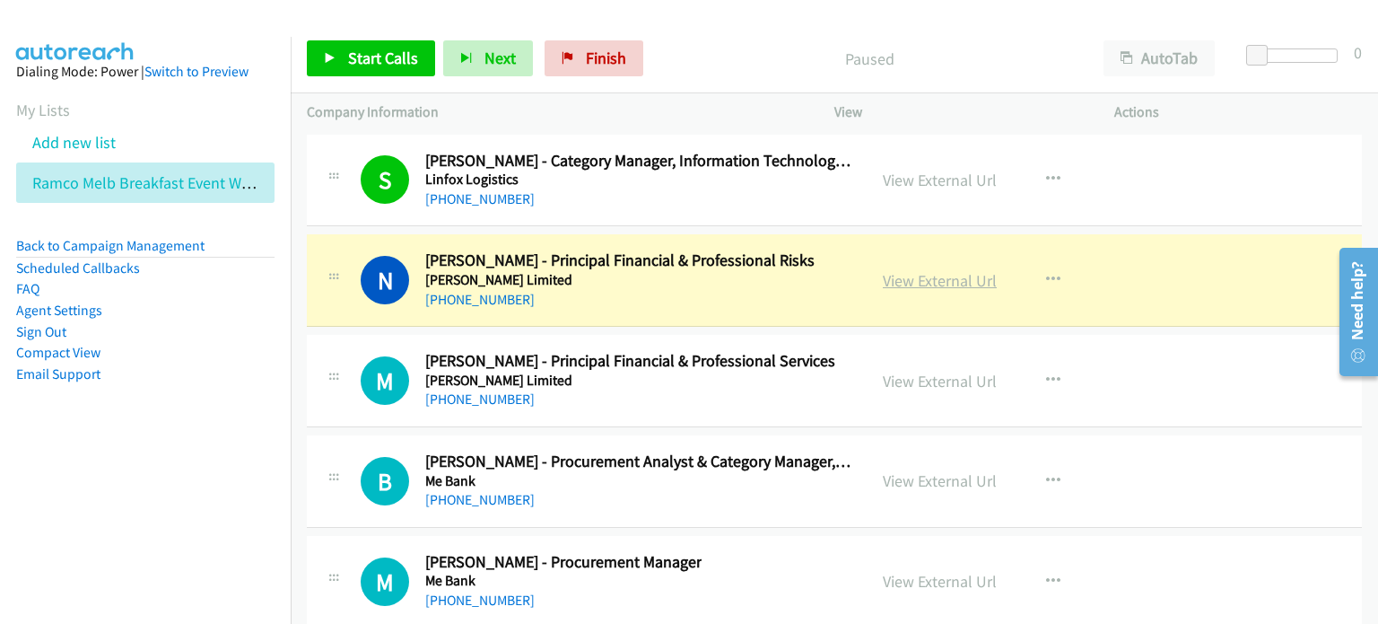
click at [905, 270] on link "View External Url" at bounding box center [940, 280] width 114 height 21
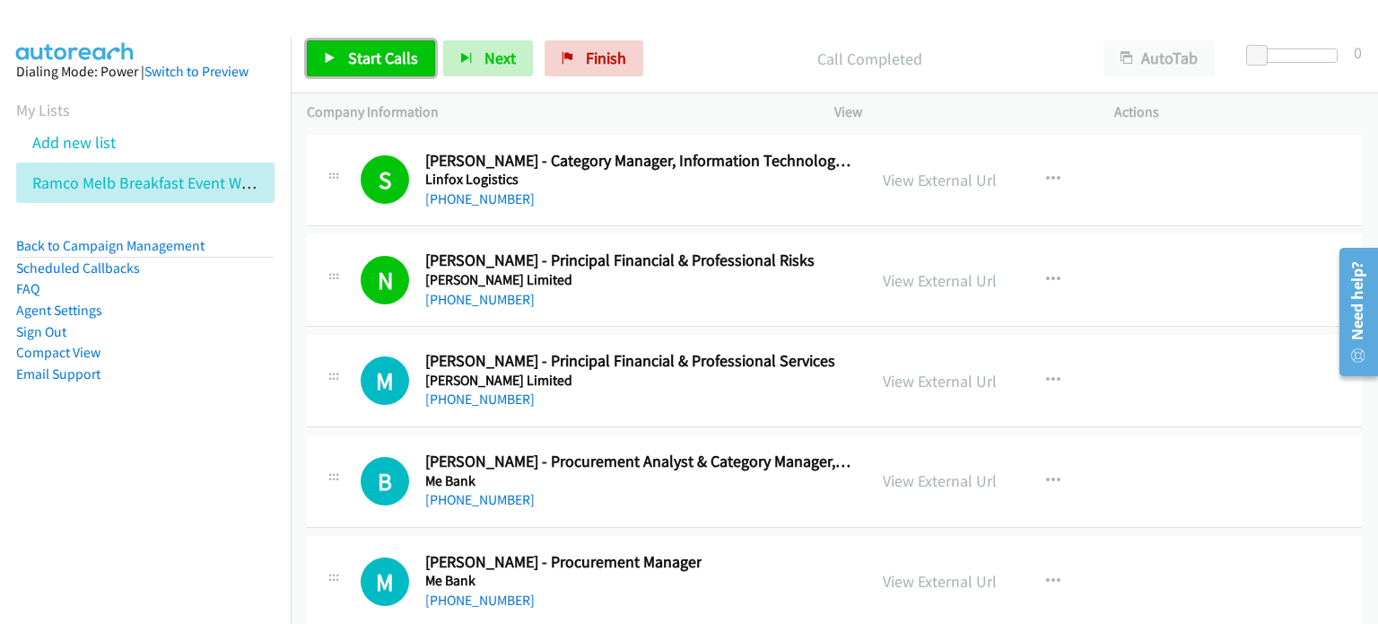
click at [377, 53] on span "Start Calls" at bounding box center [383, 58] width 70 height 21
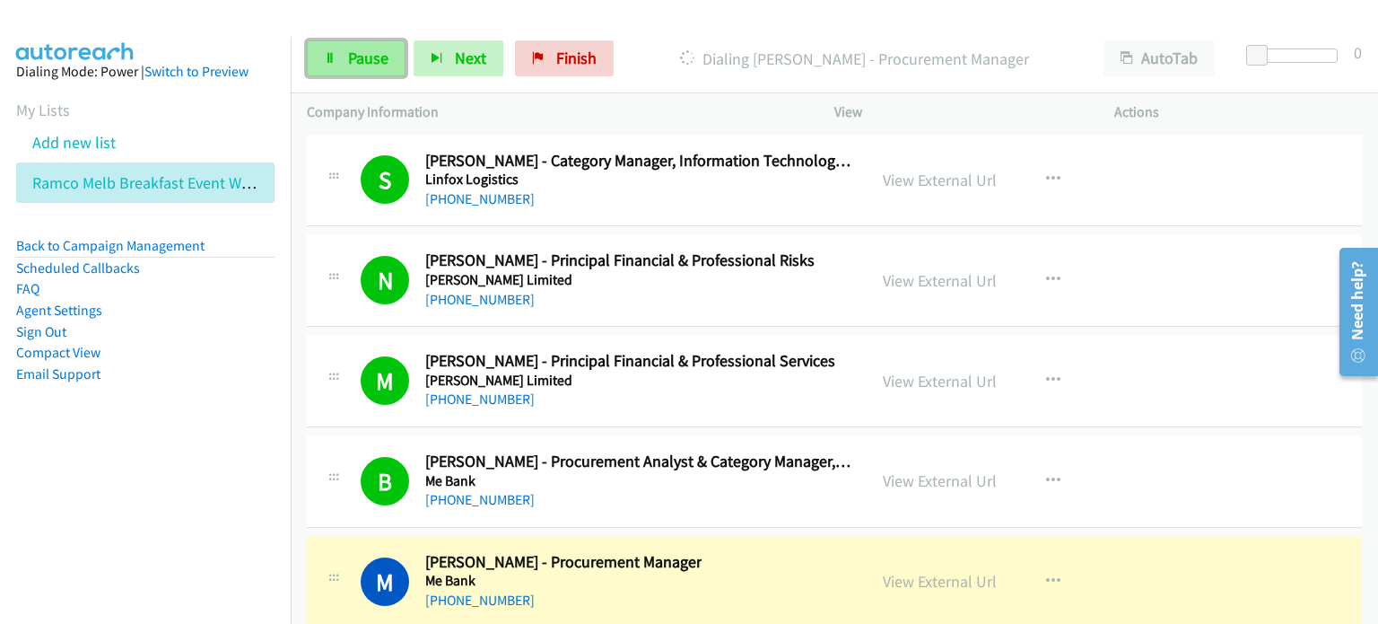
click at [332, 59] on icon at bounding box center [330, 59] width 13 height 13
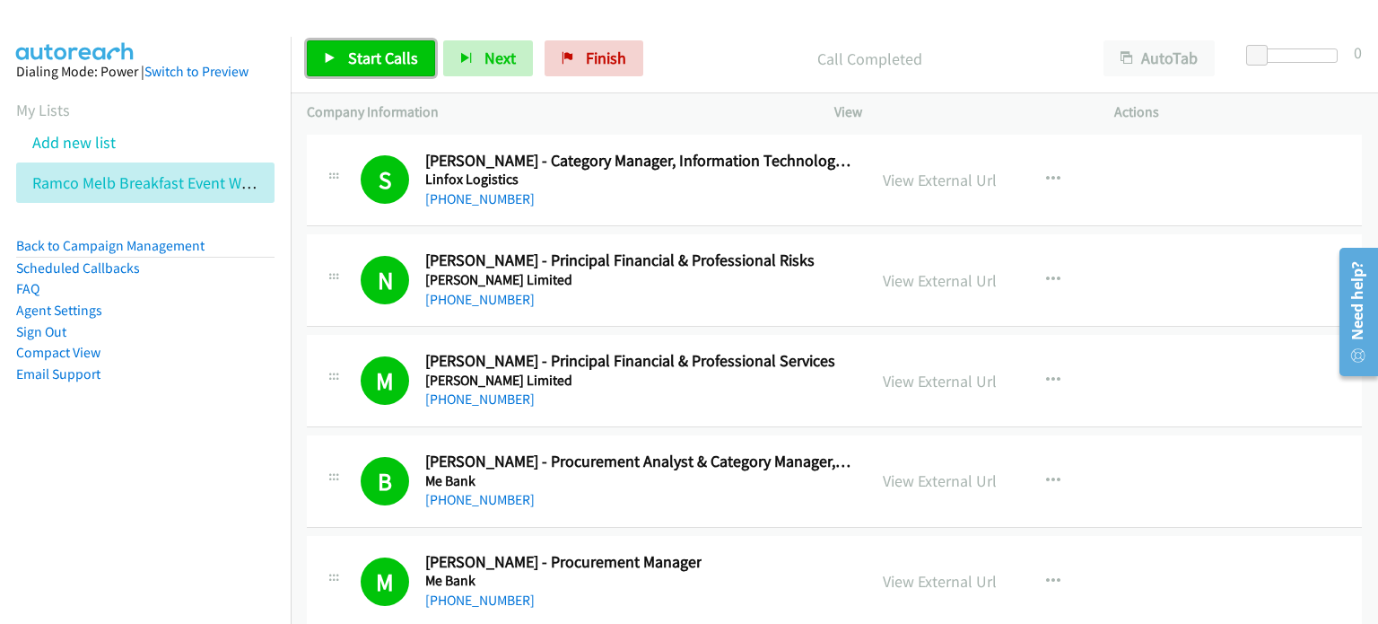
click at [366, 48] on span "Start Calls" at bounding box center [383, 58] width 70 height 21
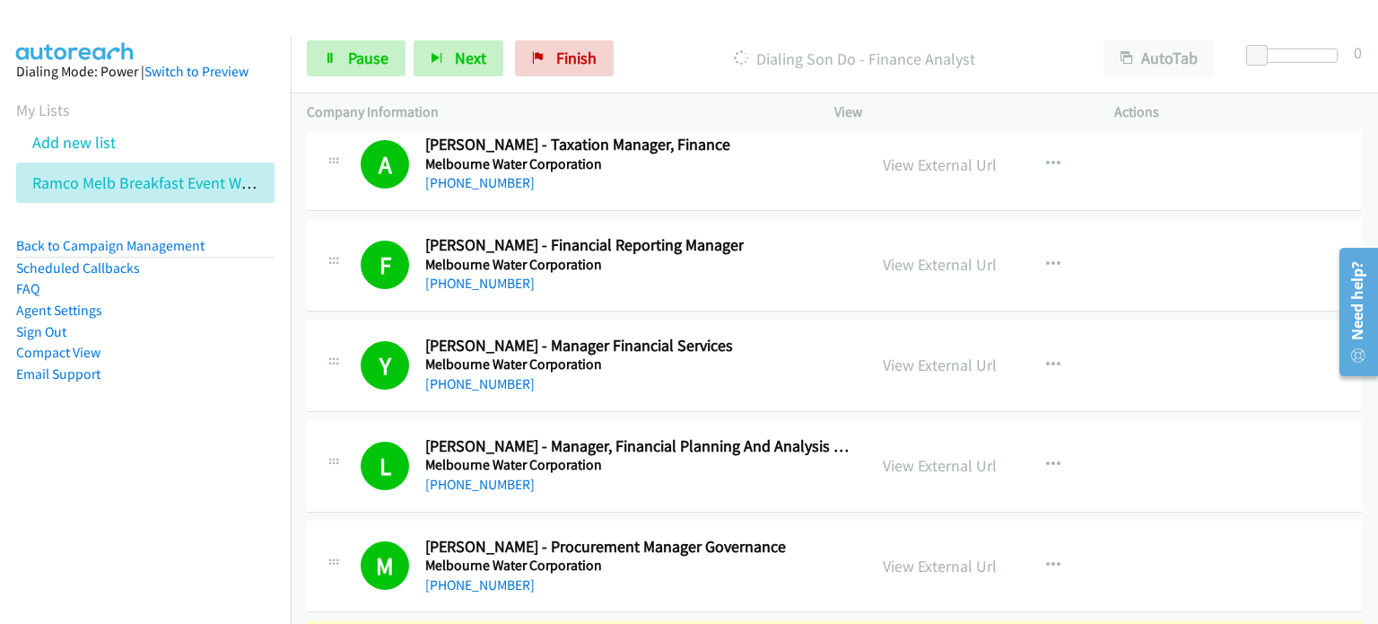
scroll to position [25120, 0]
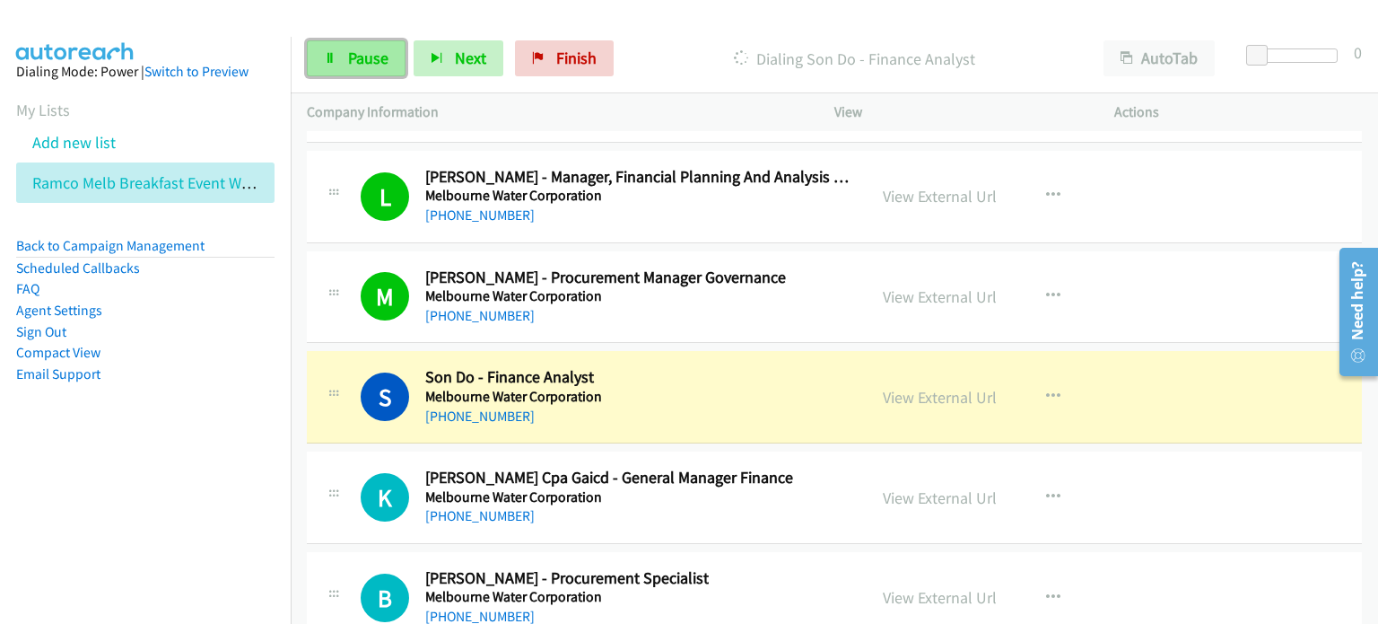
click at [354, 57] on span "Pause" at bounding box center [368, 58] width 40 height 21
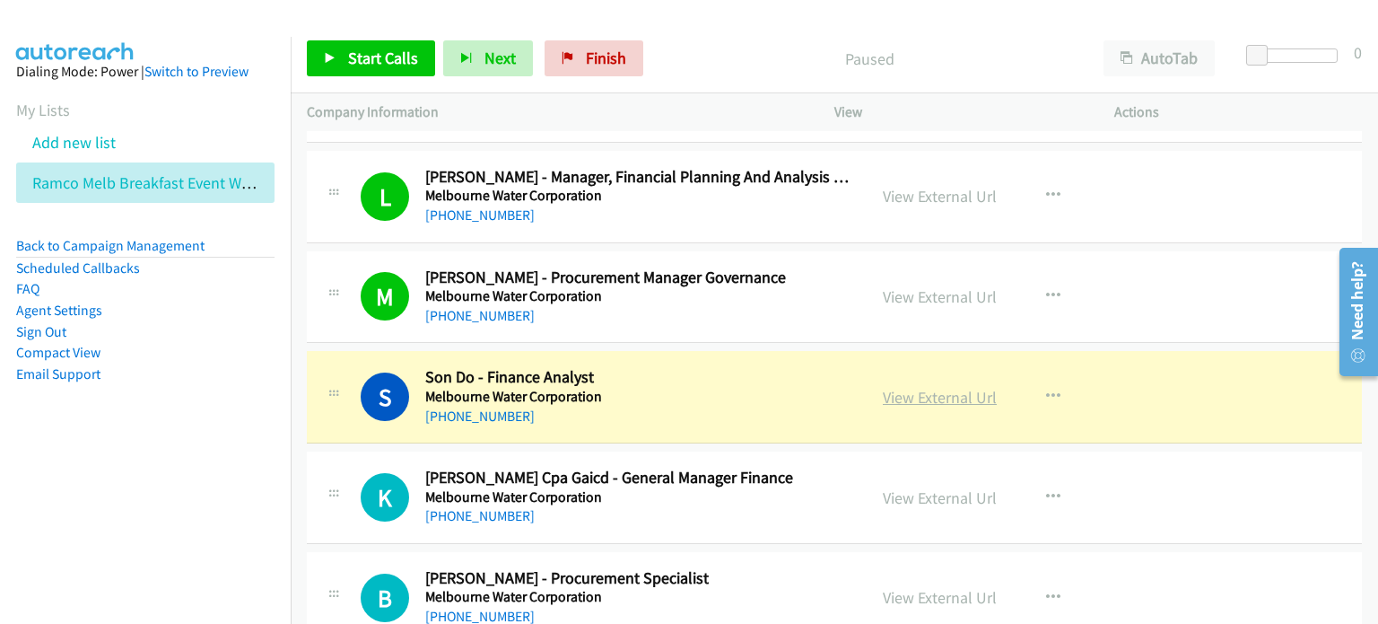
click at [909, 387] on link "View External Url" at bounding box center [940, 397] width 114 height 21
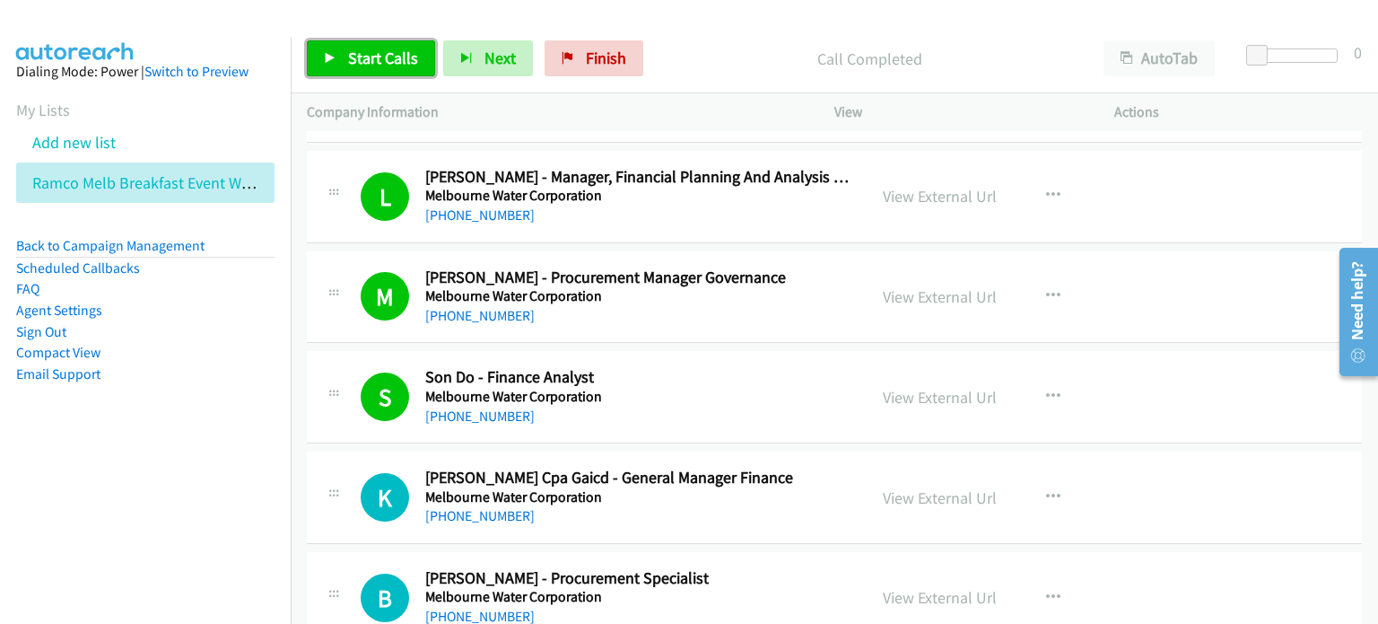
click at [362, 57] on span "Start Calls" at bounding box center [383, 58] width 70 height 21
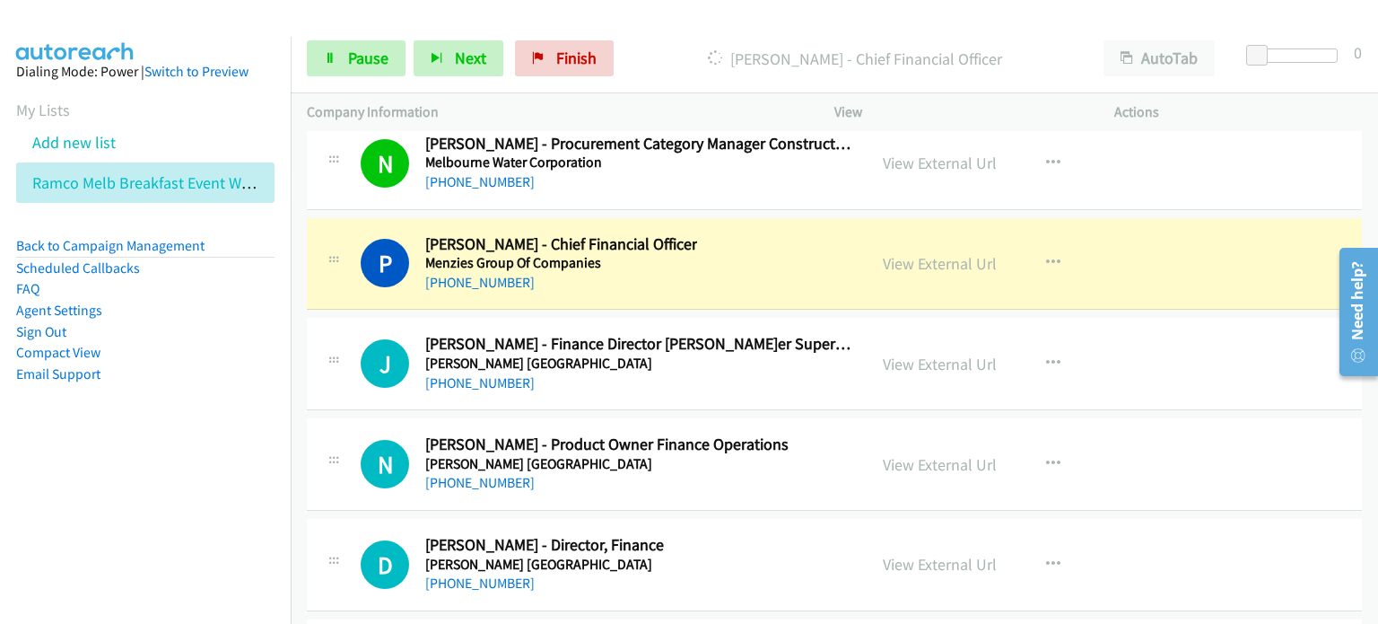
scroll to position [25659, 0]
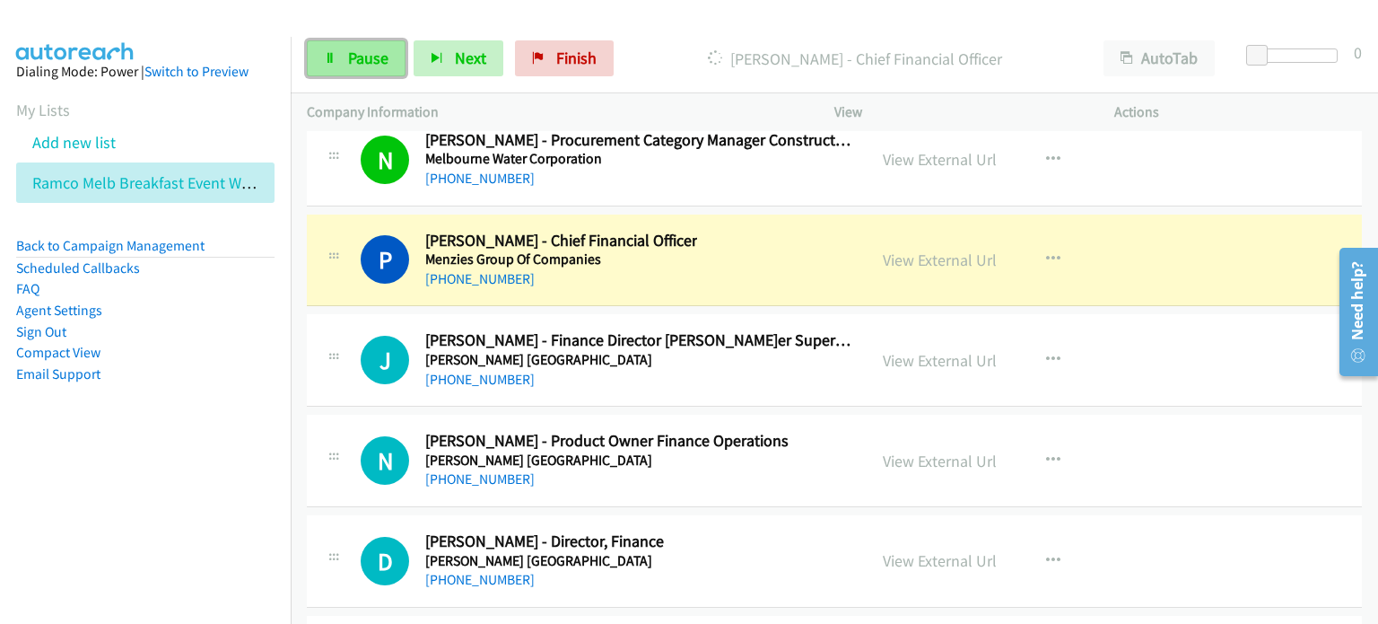
click at [357, 48] on span "Pause" at bounding box center [368, 58] width 40 height 21
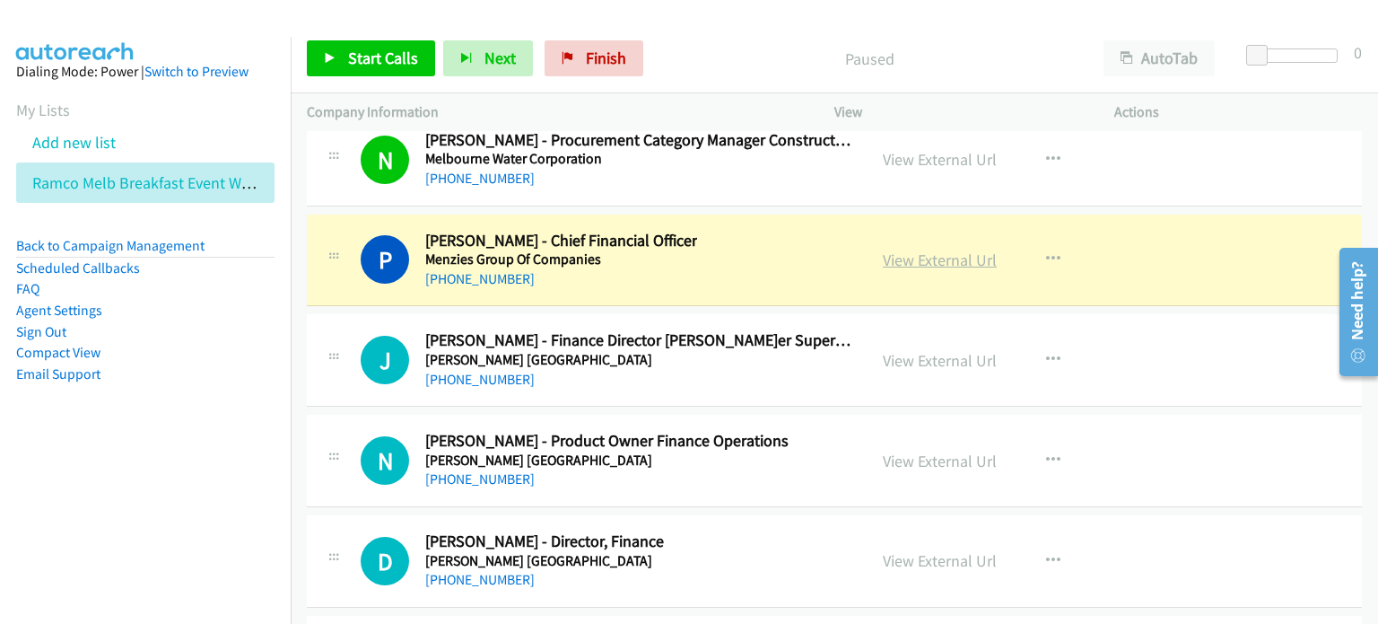
click at [894, 249] on link "View External Url" at bounding box center [940, 259] width 114 height 21
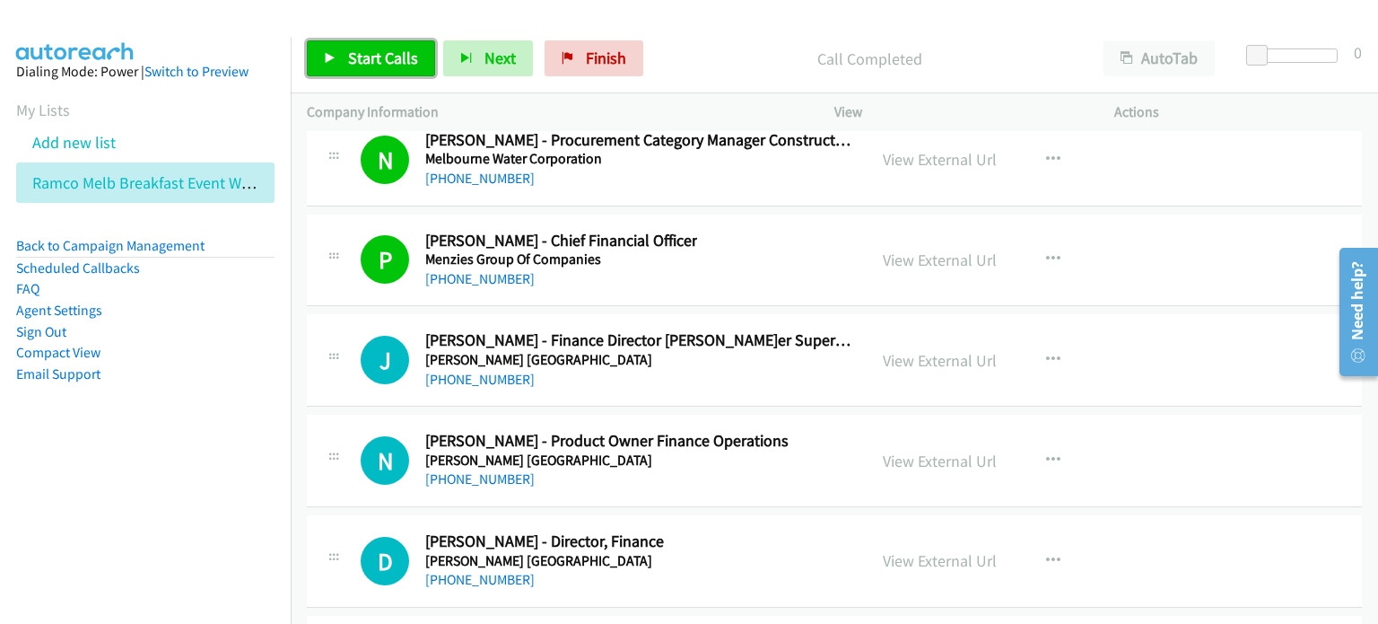
click at [367, 57] on span "Start Calls" at bounding box center [383, 58] width 70 height 21
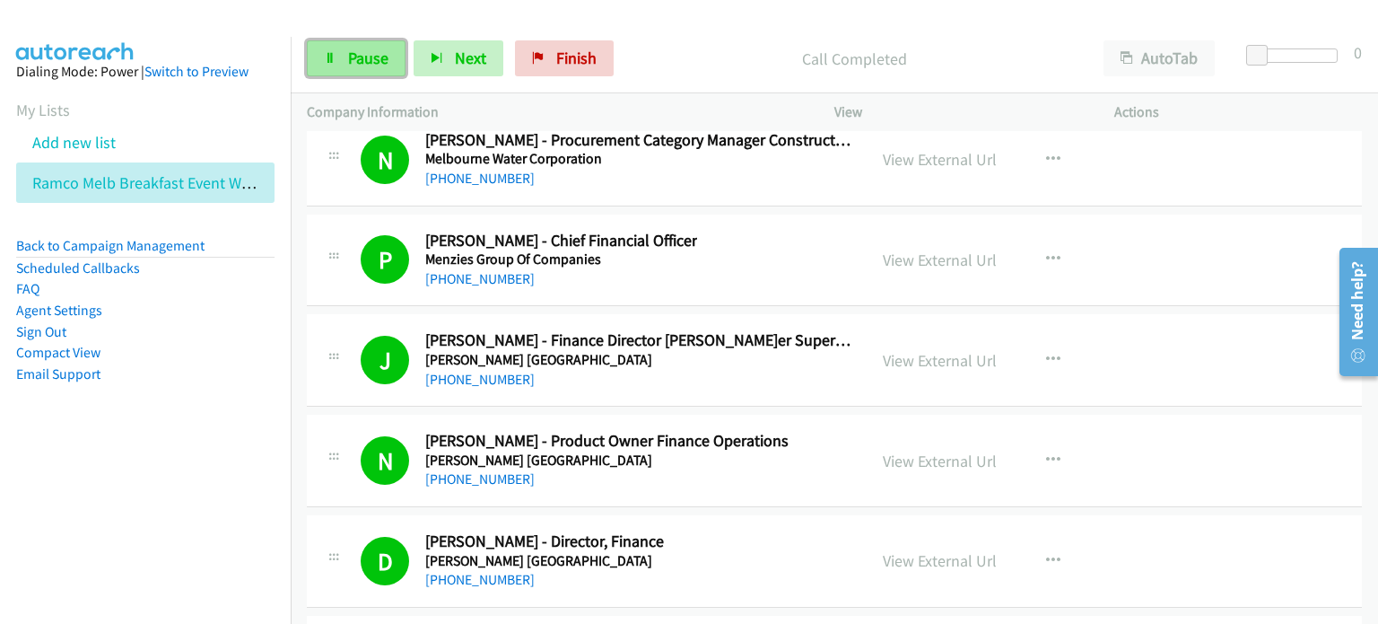
click at [356, 70] on link "Pause" at bounding box center [356, 58] width 99 height 36
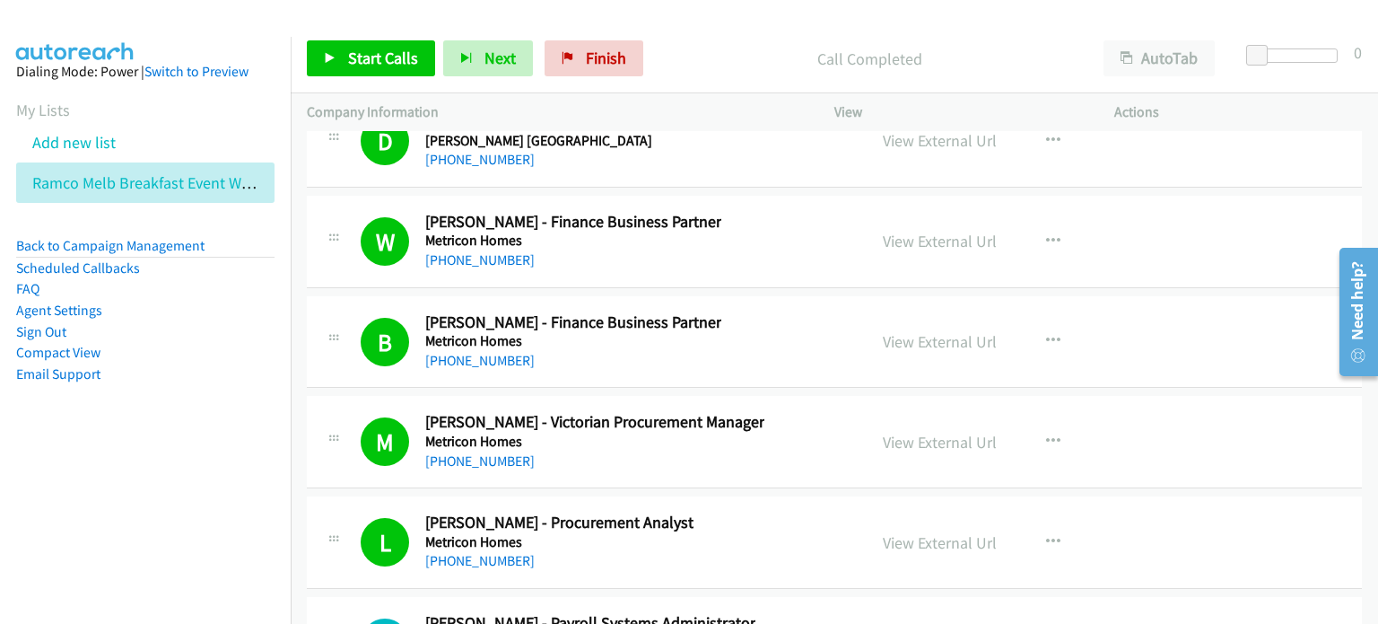
scroll to position [26107, 0]
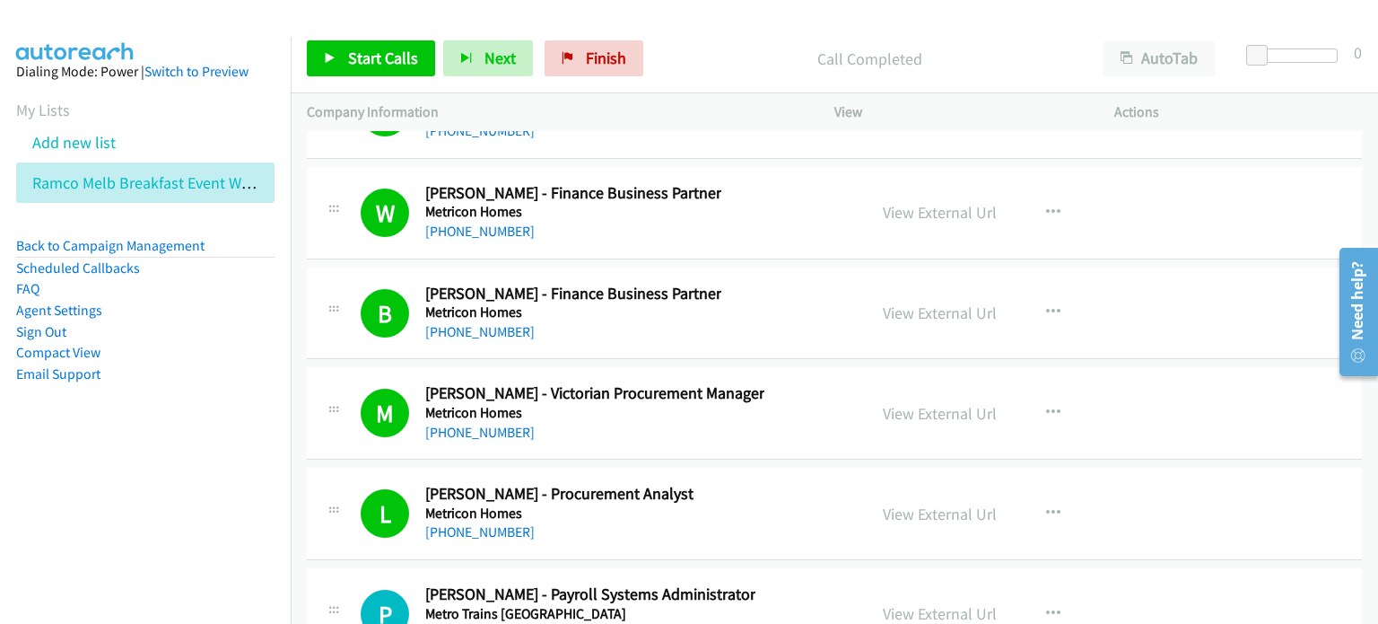
click at [685, 184] on div "W Callback Scheduled [PERSON_NAME] - Finance Business Partner Metricon Homes [G…" at bounding box center [606, 212] width 490 height 59
click at [930, 202] on link "View External Url" at bounding box center [940, 212] width 114 height 21
click at [929, 302] on link "View External Url" at bounding box center [940, 312] width 114 height 21
click at [906, 403] on link "View External Url" at bounding box center [940, 413] width 114 height 21
click at [330, 53] on icon at bounding box center [330, 59] width 13 height 13
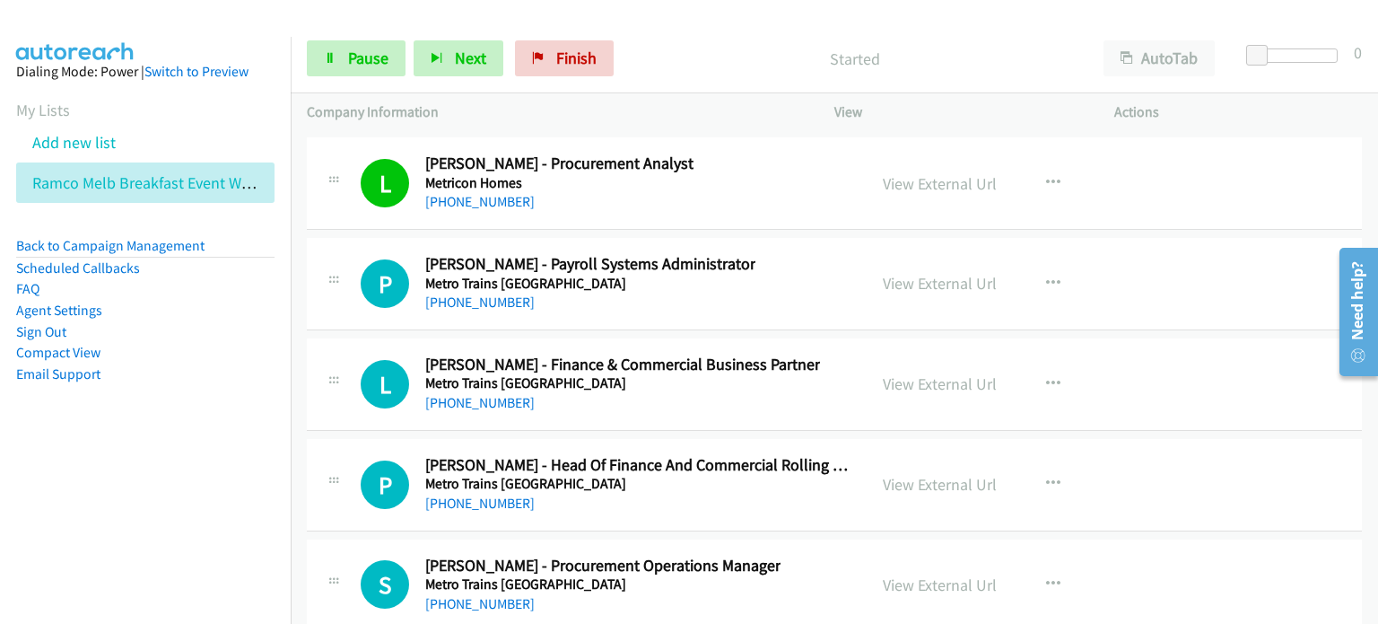
scroll to position [26466, 0]
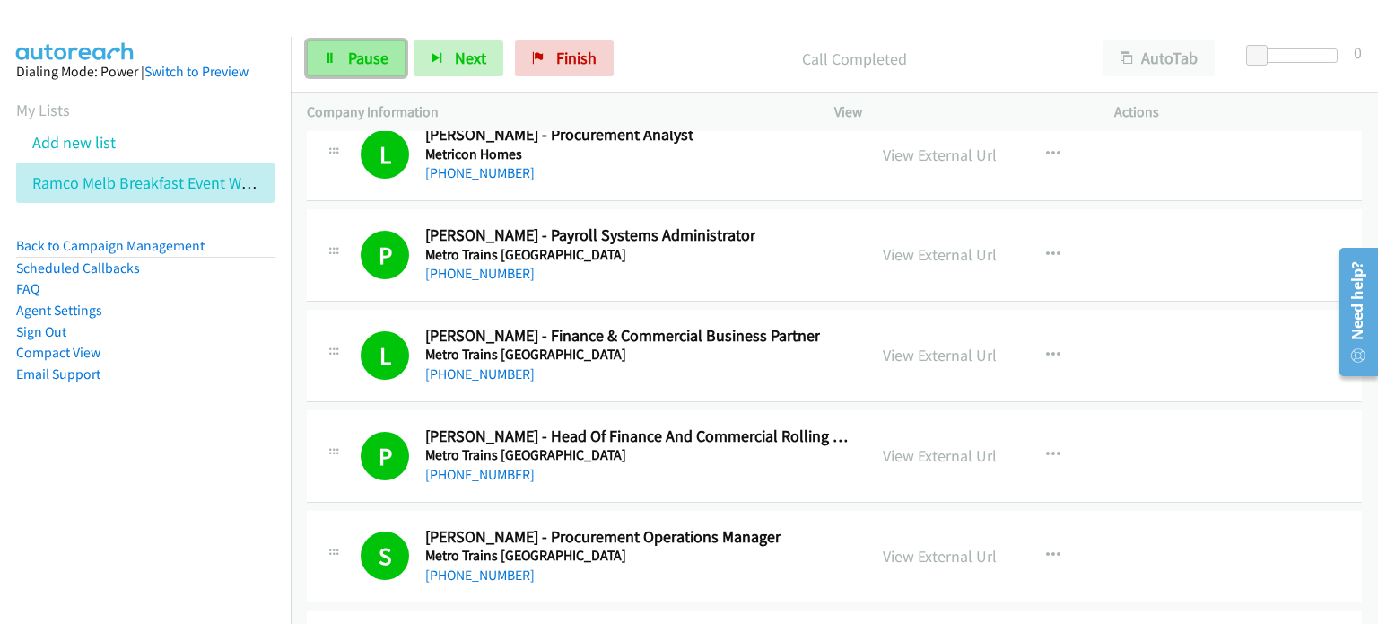
click at [340, 53] on link "Pause" at bounding box center [356, 58] width 99 height 36
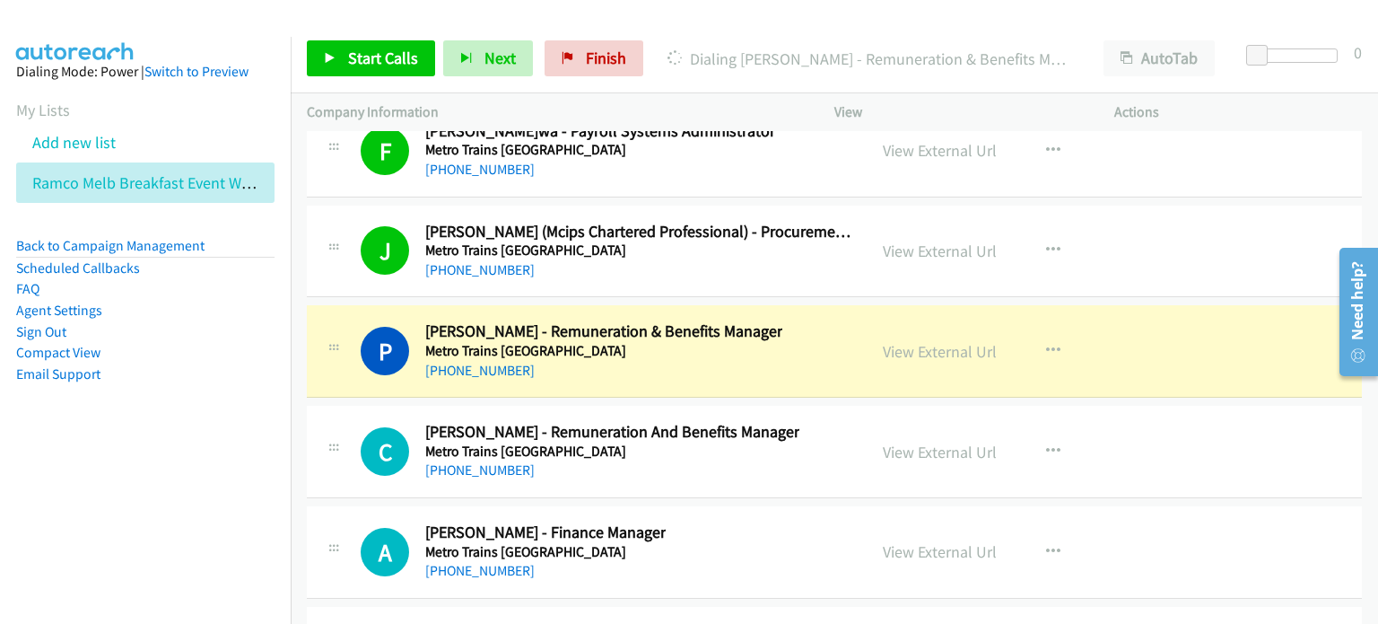
scroll to position [27274, 0]
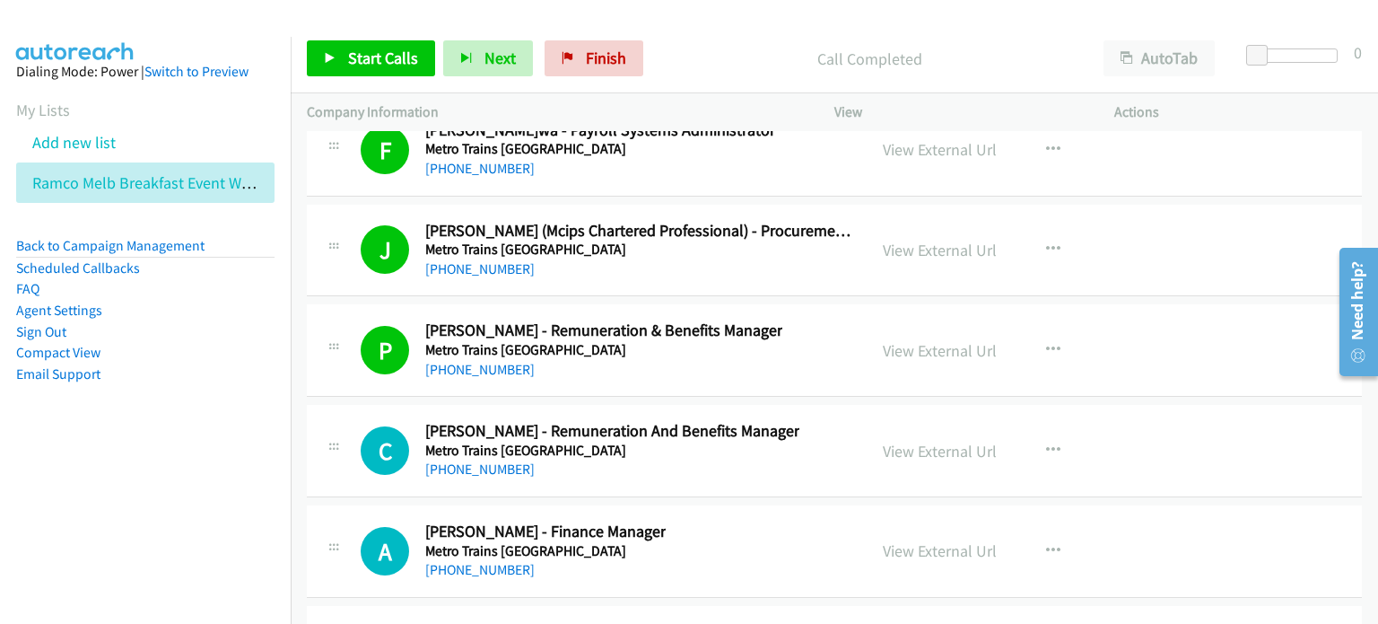
click at [218, 529] on nav "Dialing Mode: Power | Switch to Preview My Lists Add new list Ramco Melb Breakf…" at bounding box center [146, 349] width 292 height 624
click at [365, 58] on span "Start Calls" at bounding box center [383, 58] width 70 height 21
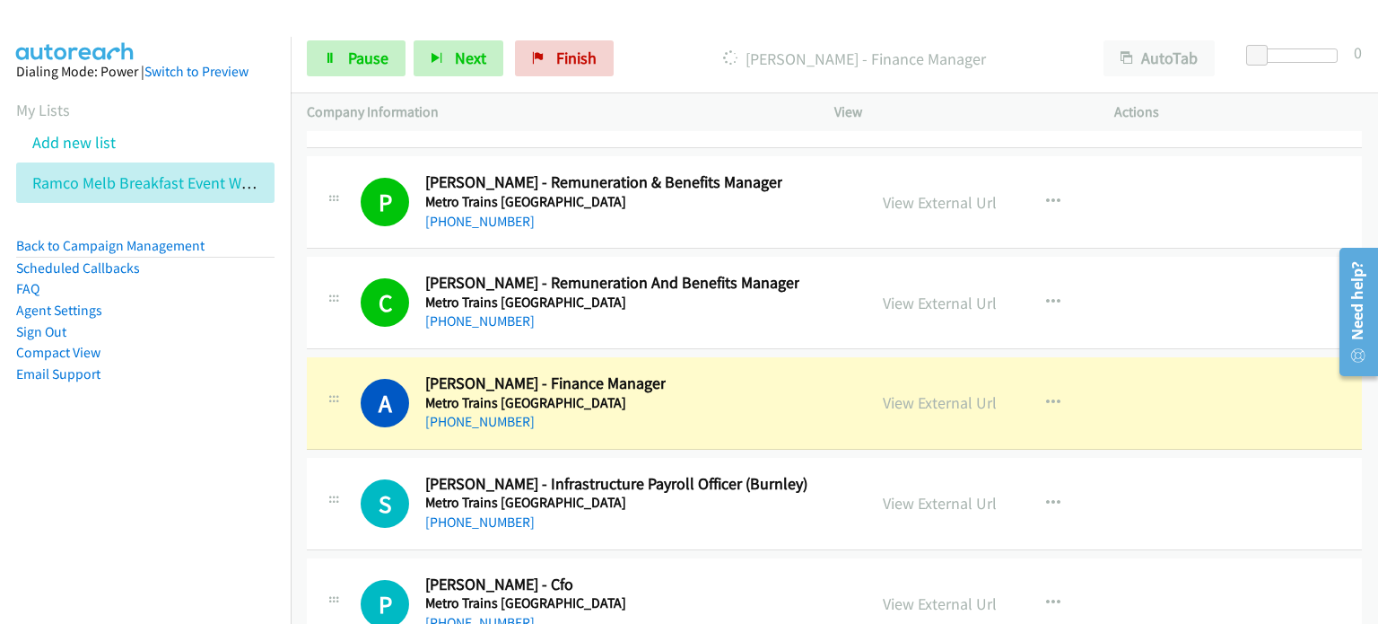
scroll to position [27453, 0]
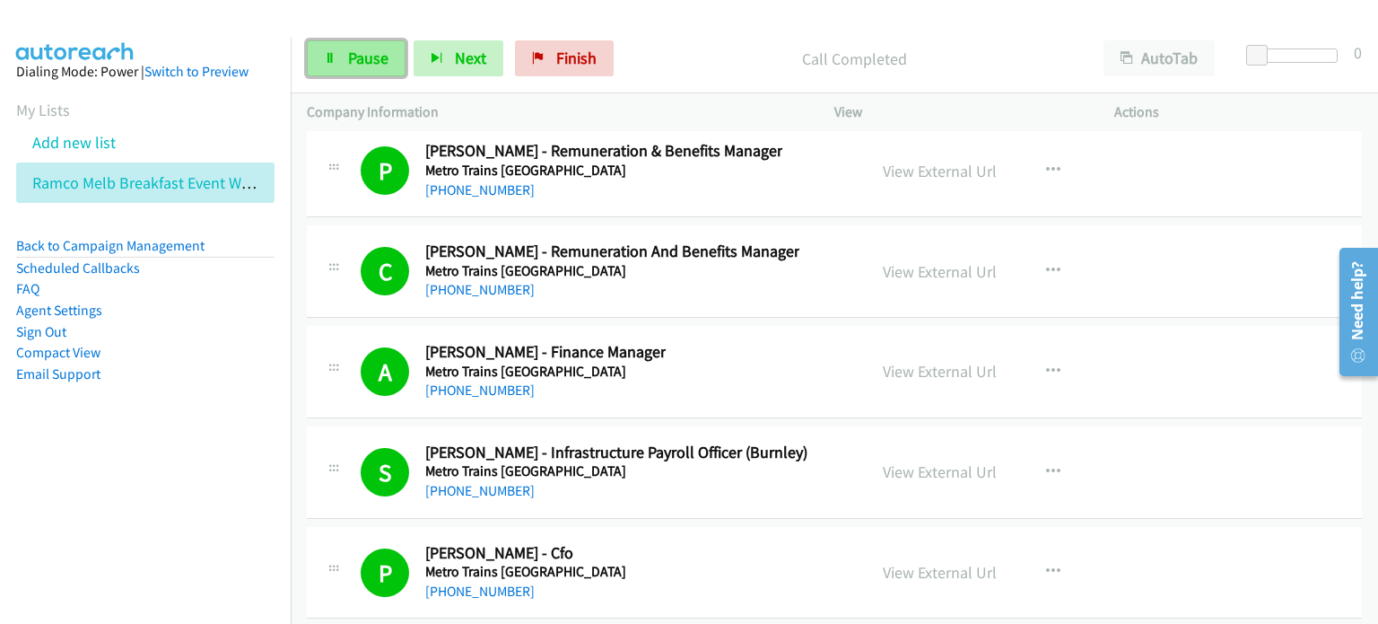
click at [348, 48] on span "Pause" at bounding box center [368, 58] width 40 height 21
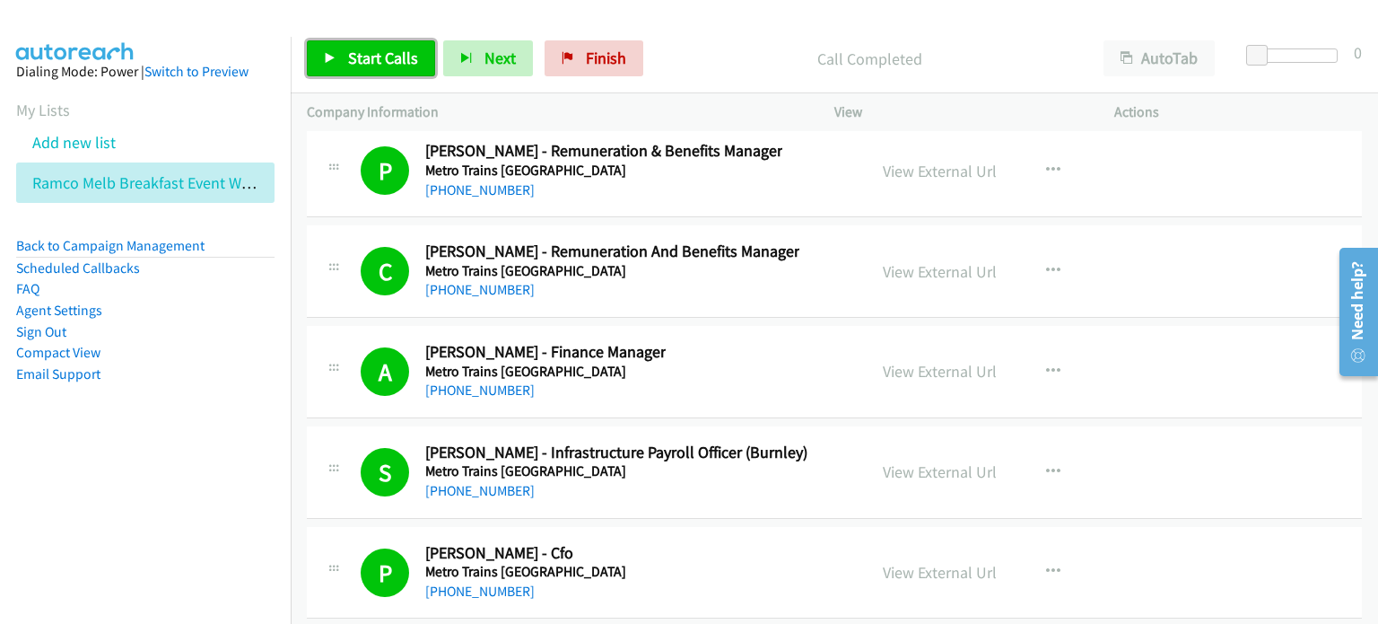
click at [366, 48] on span "Start Calls" at bounding box center [383, 58] width 70 height 21
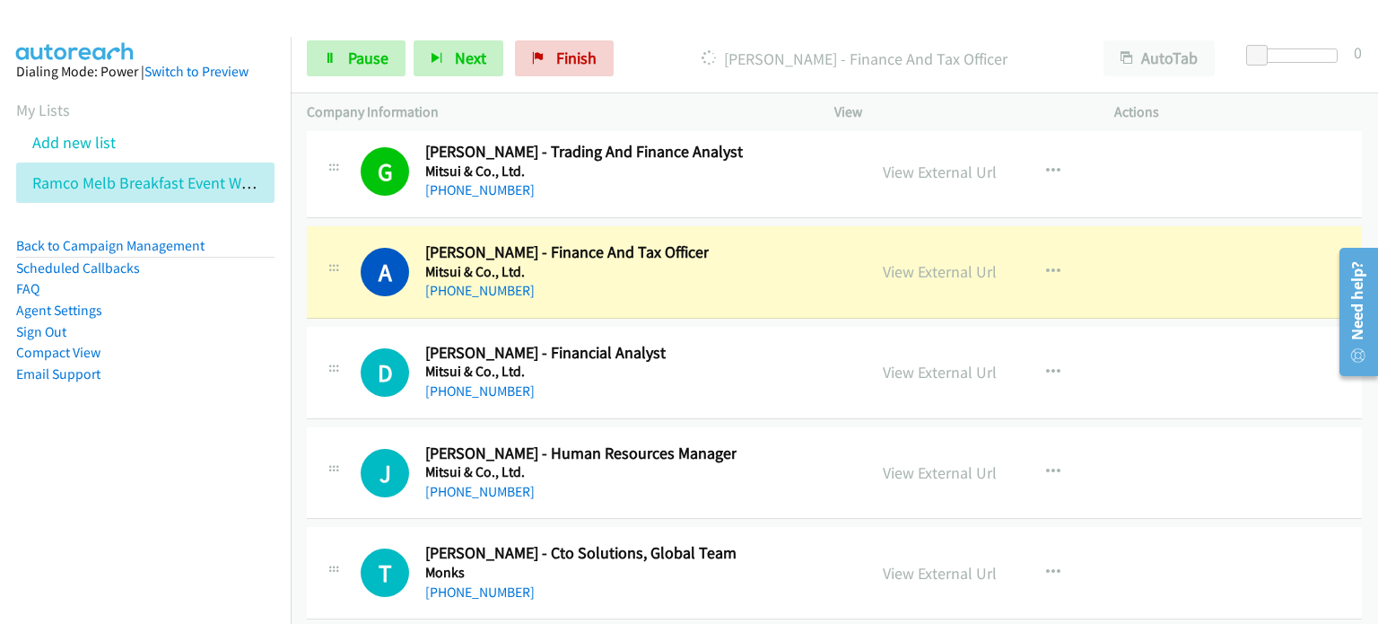
scroll to position [28978, 0]
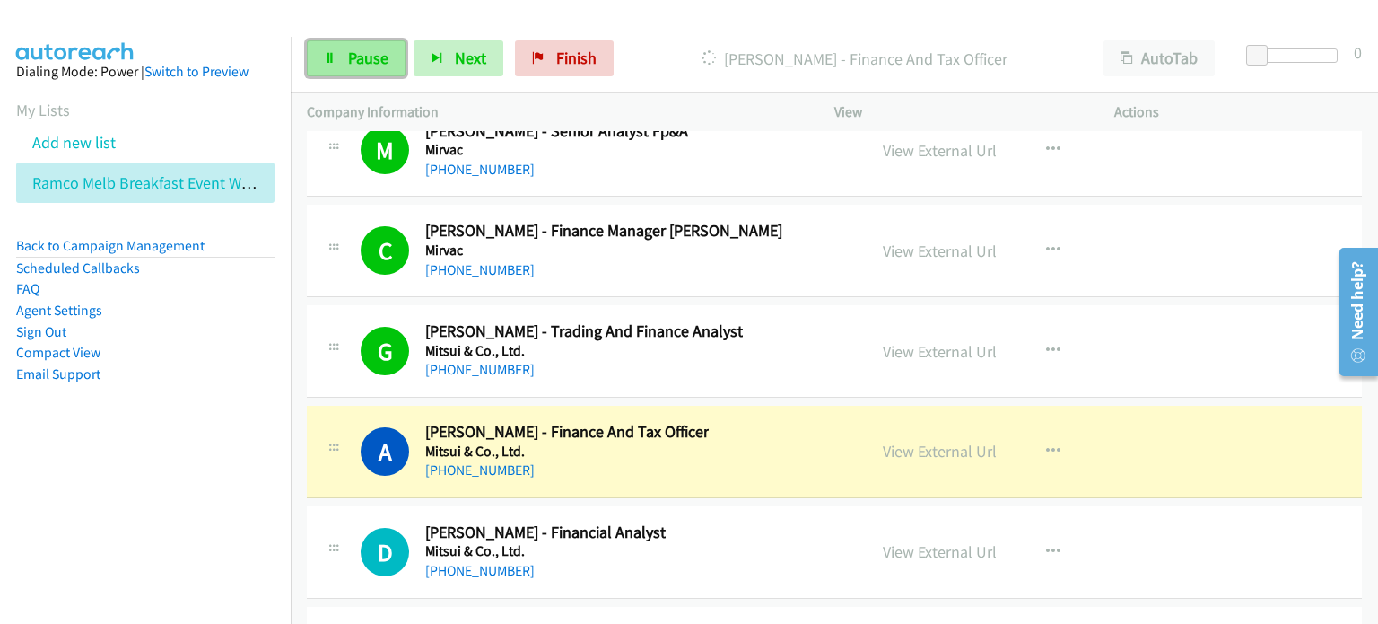
click at [361, 56] on span "Pause" at bounding box center [368, 58] width 40 height 21
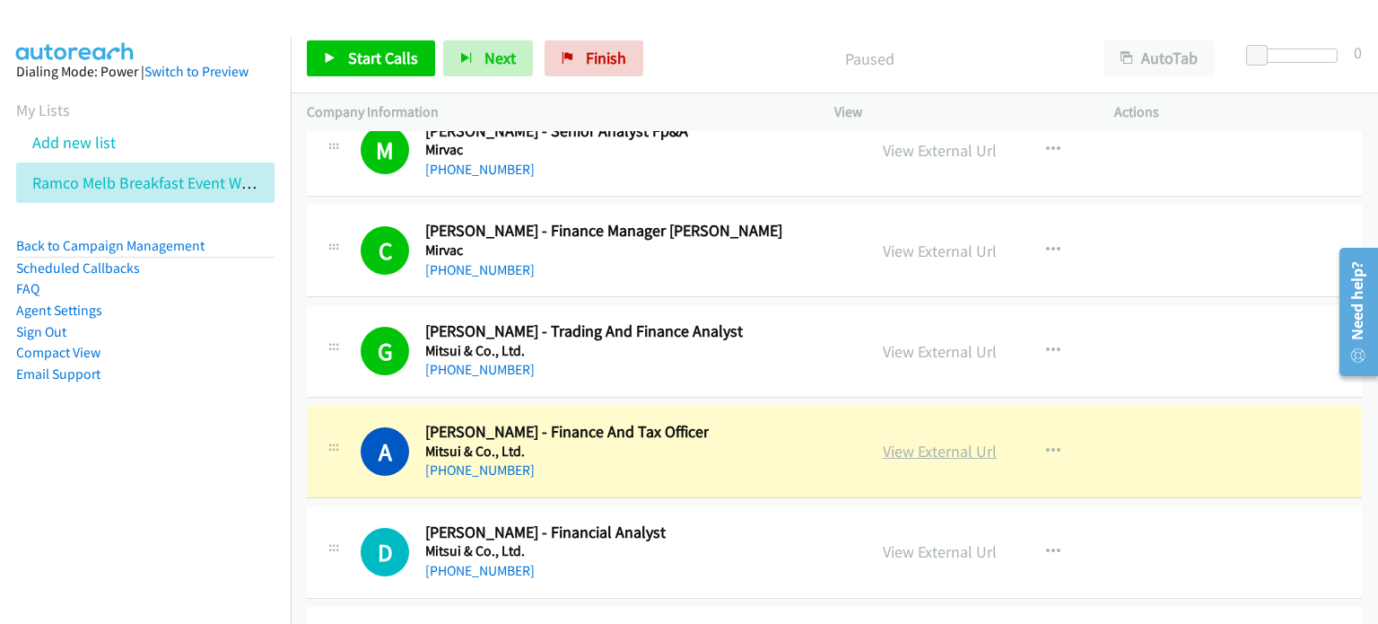
click at [894, 441] on link "View External Url" at bounding box center [940, 451] width 114 height 21
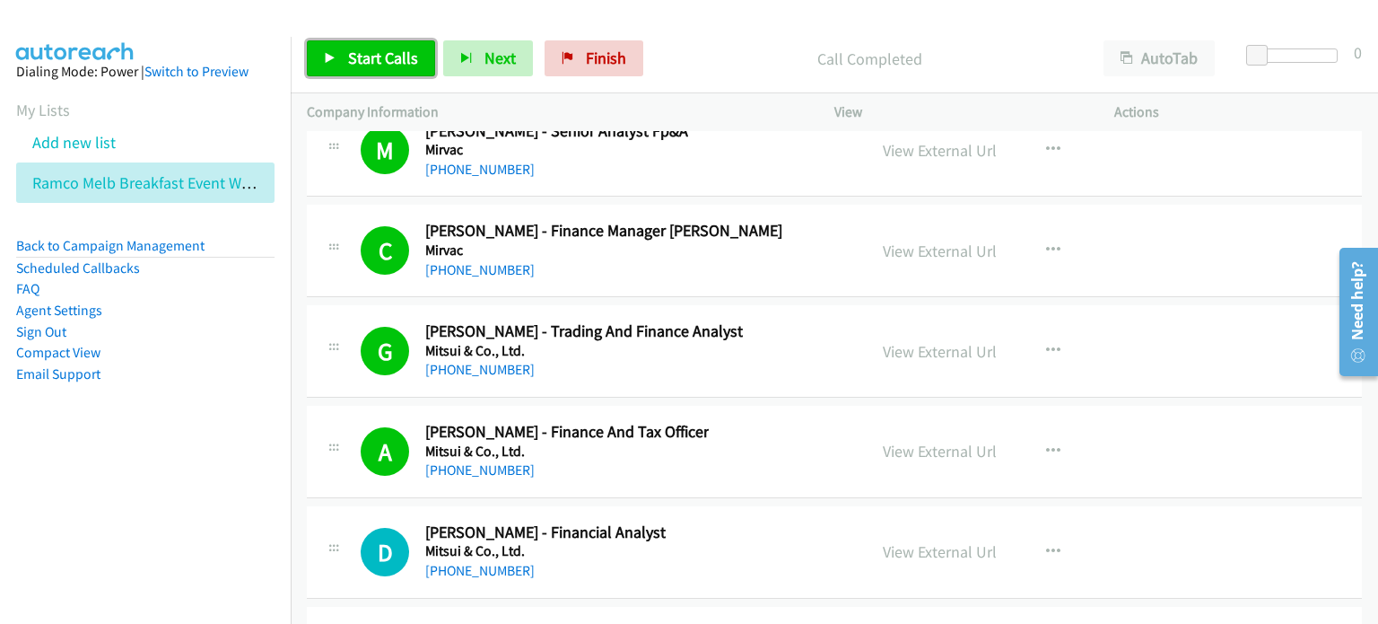
click at [357, 60] on span "Start Calls" at bounding box center [383, 58] width 70 height 21
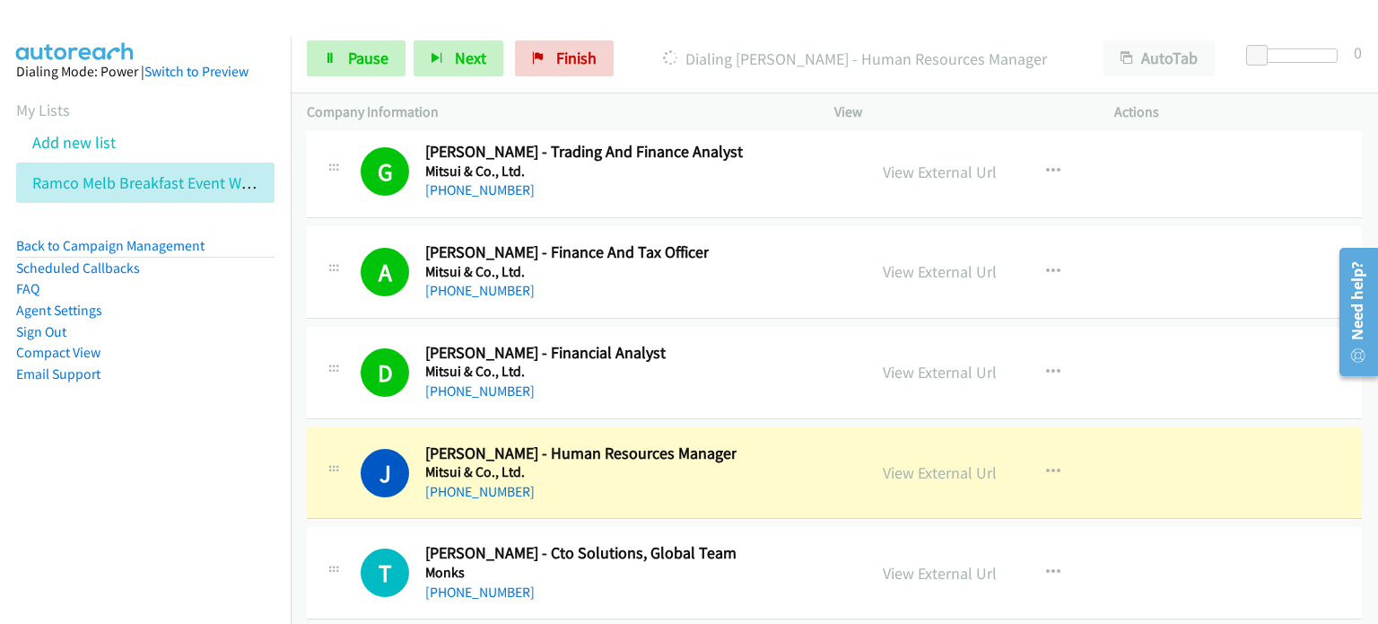
scroll to position [29247, 0]
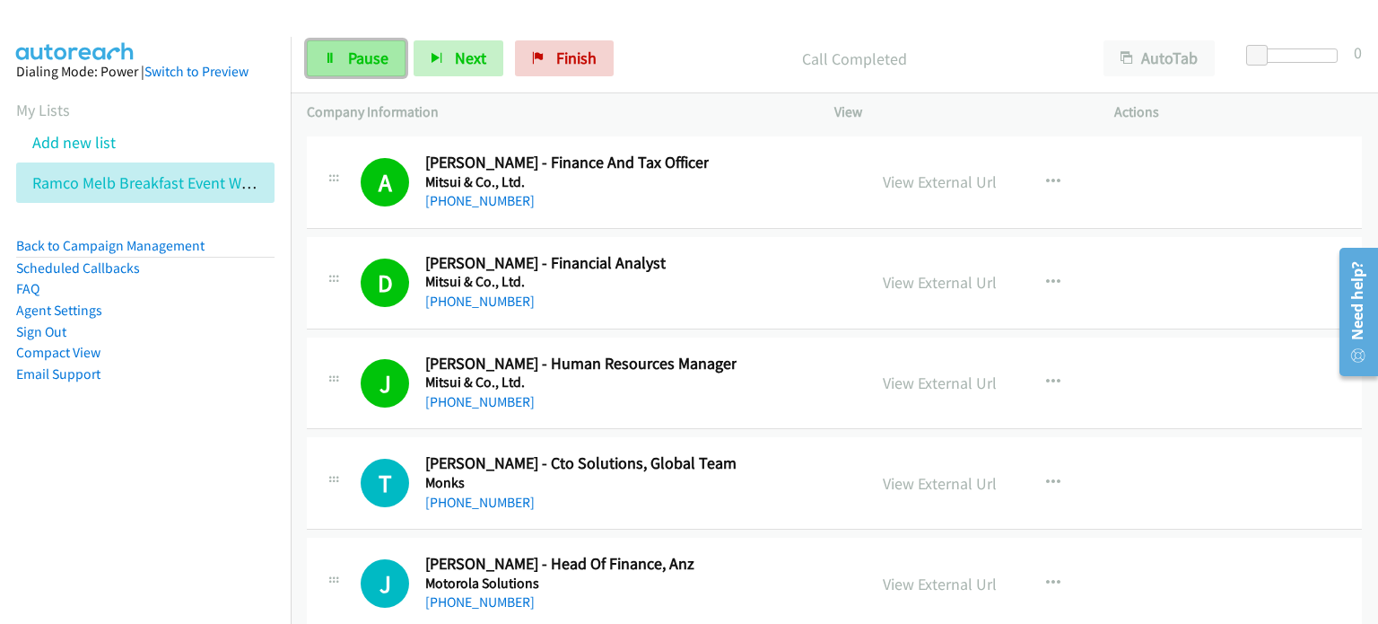
click at [355, 60] on span "Pause" at bounding box center [368, 58] width 40 height 21
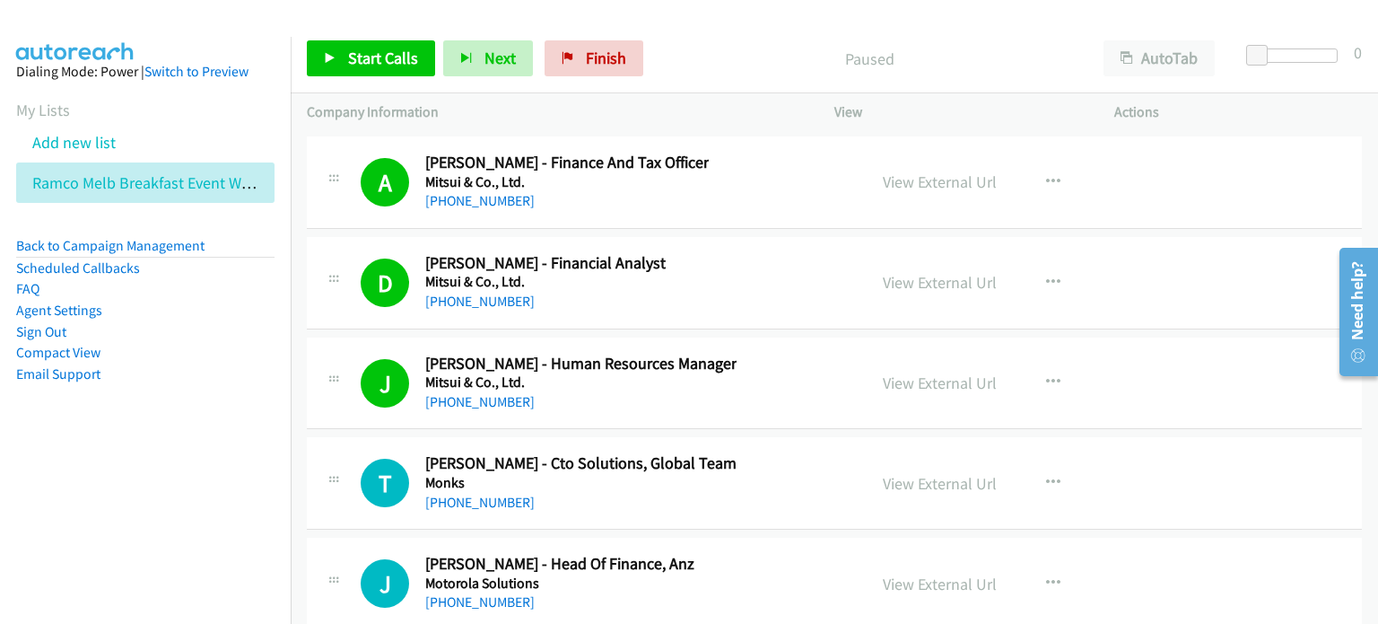
click at [704, 51] on p "Paused" at bounding box center [869, 59] width 404 height 24
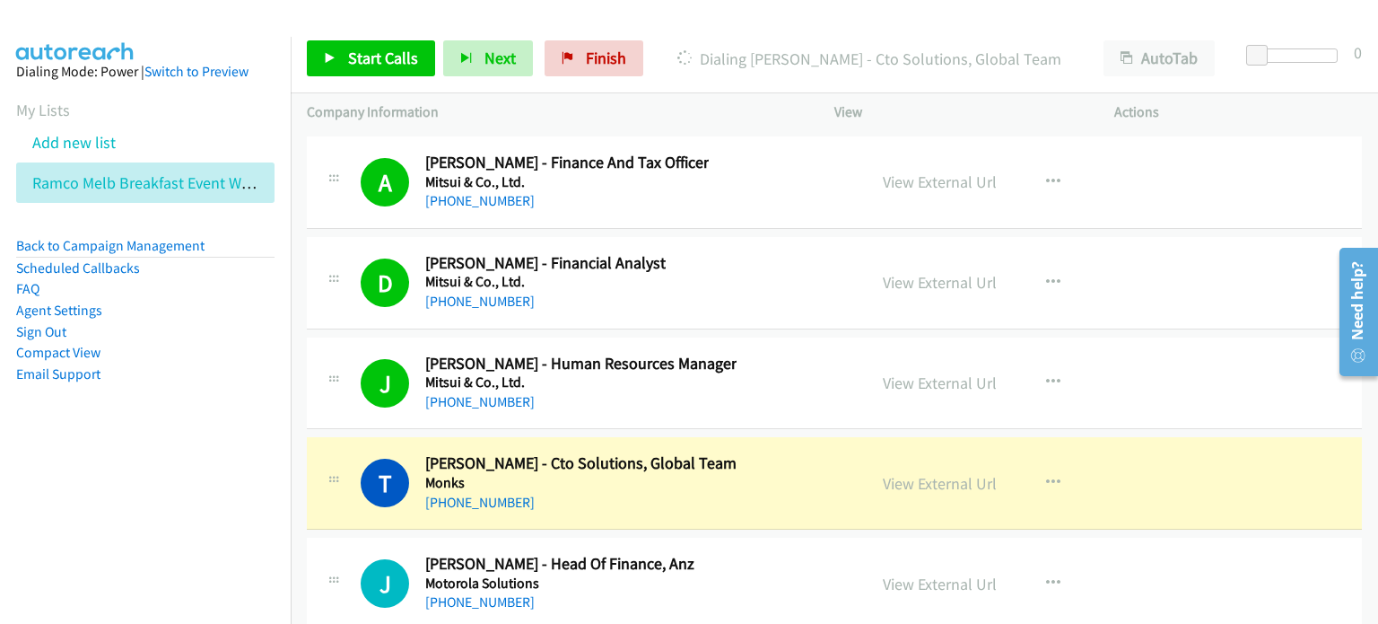
click at [764, 26] on div "Start Calls Pause Next Finish Dialing[PERSON_NAME] - Cto Solutions, Global Team…" at bounding box center [834, 58] width 1087 height 69
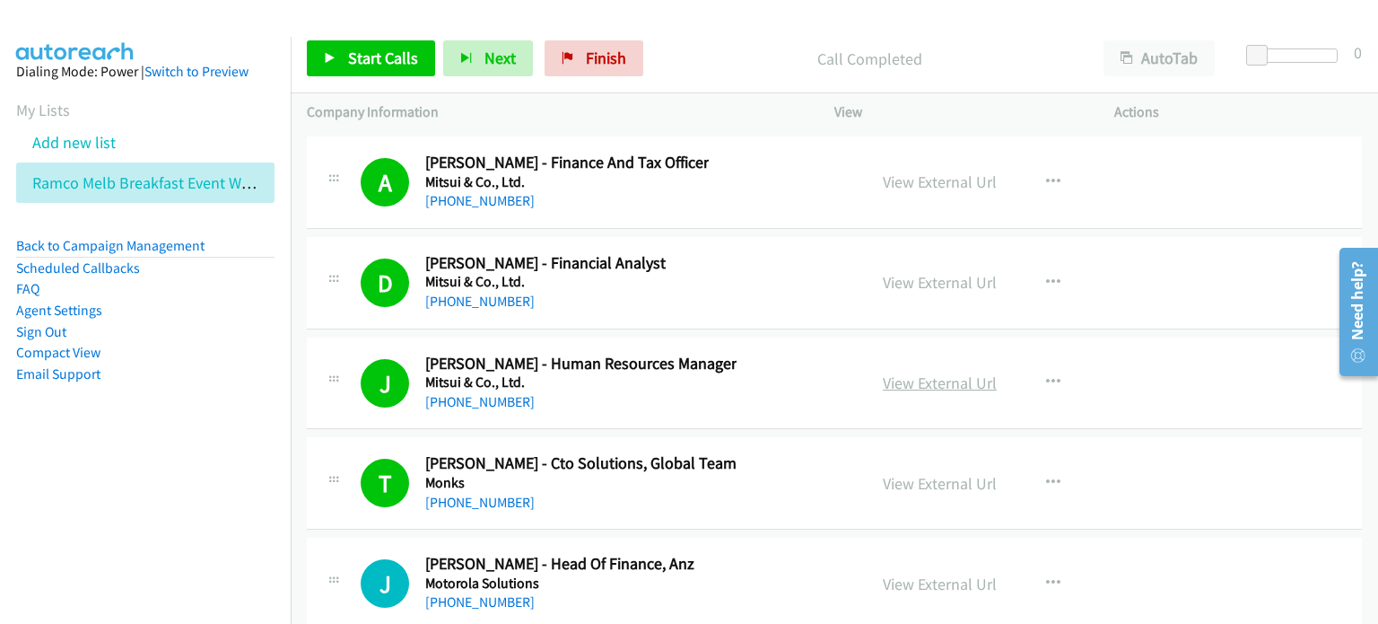
click at [915, 372] on link "View External Url" at bounding box center [940, 382] width 114 height 21
click at [378, 46] on link "Start Calls" at bounding box center [371, 58] width 128 height 36
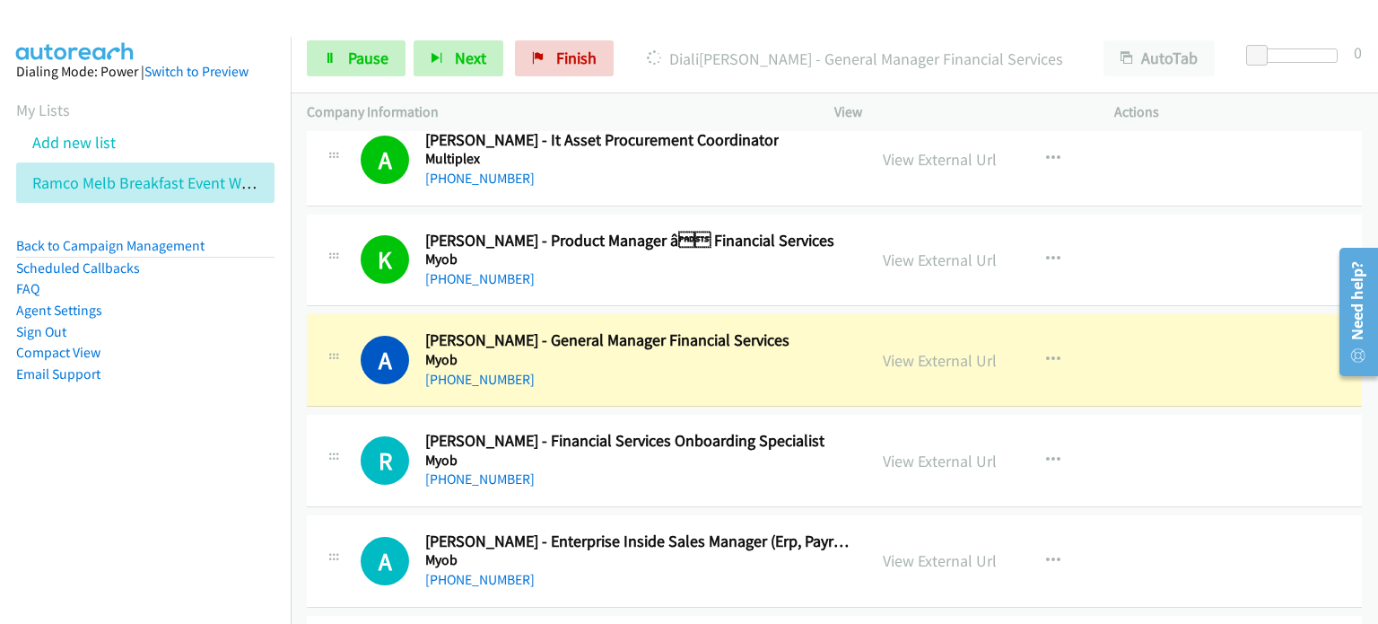
scroll to position [30055, 0]
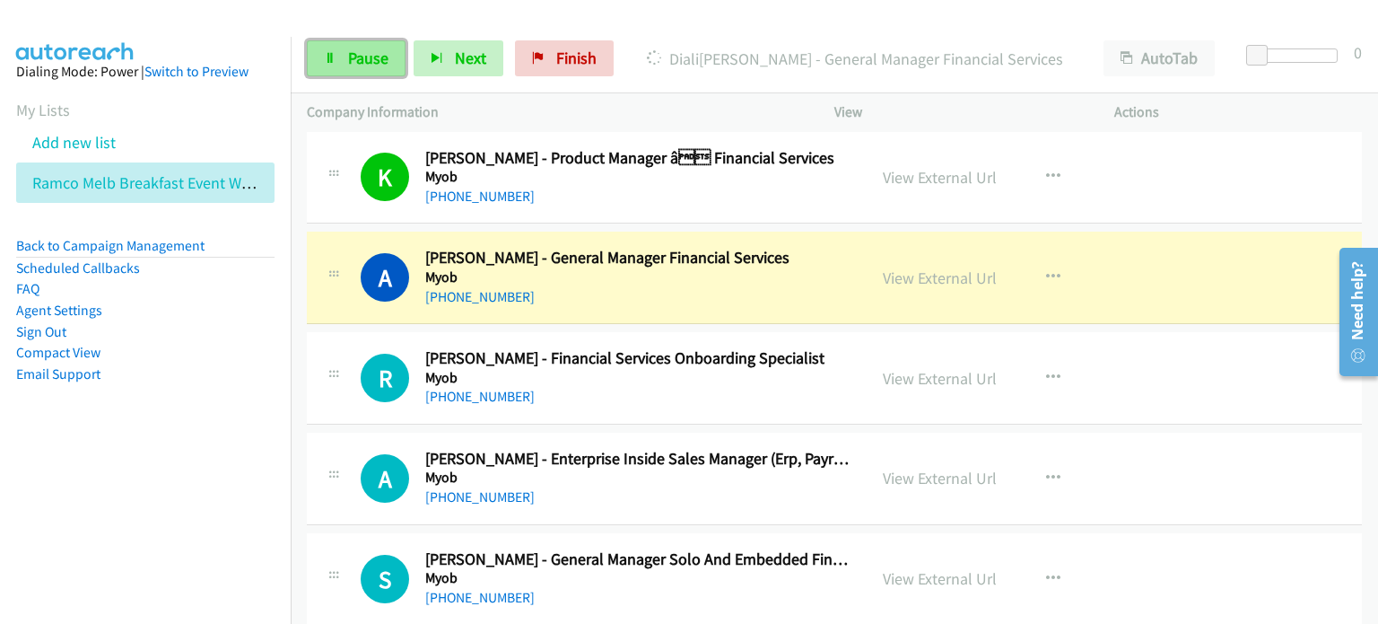
click at [359, 54] on span "Pause" at bounding box center [368, 58] width 40 height 21
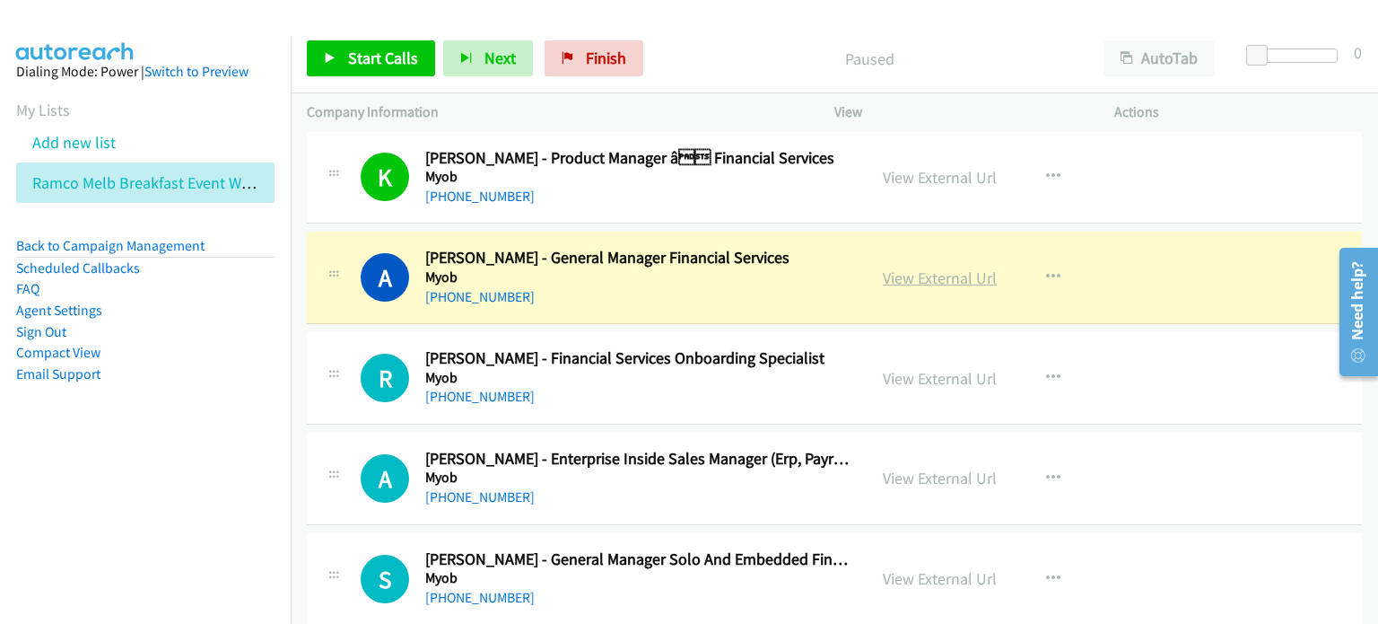
click at [890, 267] on link "View External Url" at bounding box center [940, 277] width 114 height 21
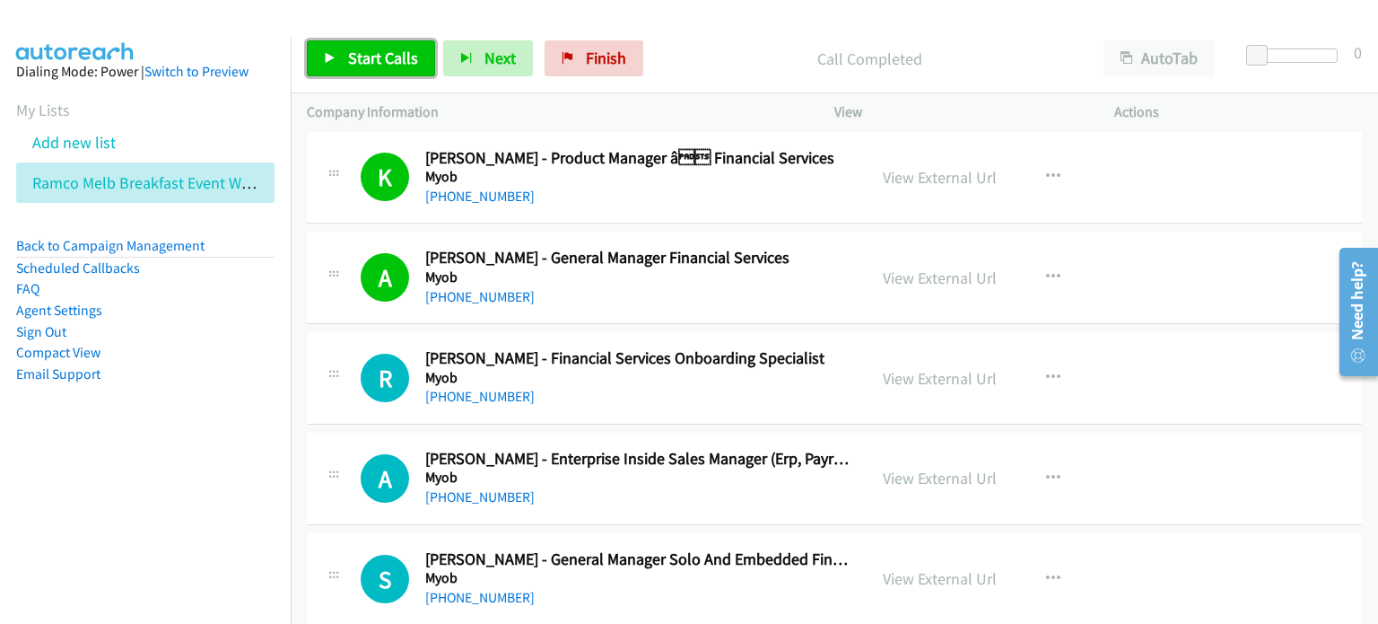
click at [362, 41] on link "Start Calls" at bounding box center [371, 58] width 128 height 36
click at [375, 60] on div "Start Calls Pause Next Finish" at bounding box center [479, 58] width 345 height 36
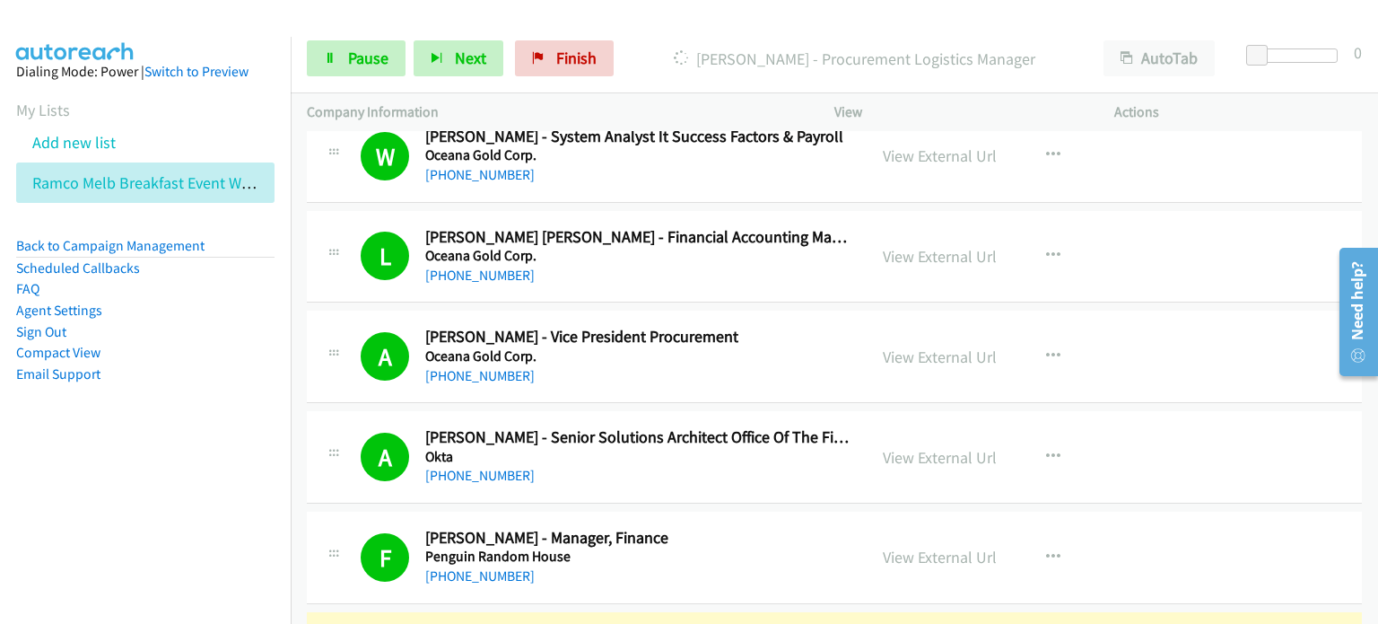
scroll to position [31759, 0]
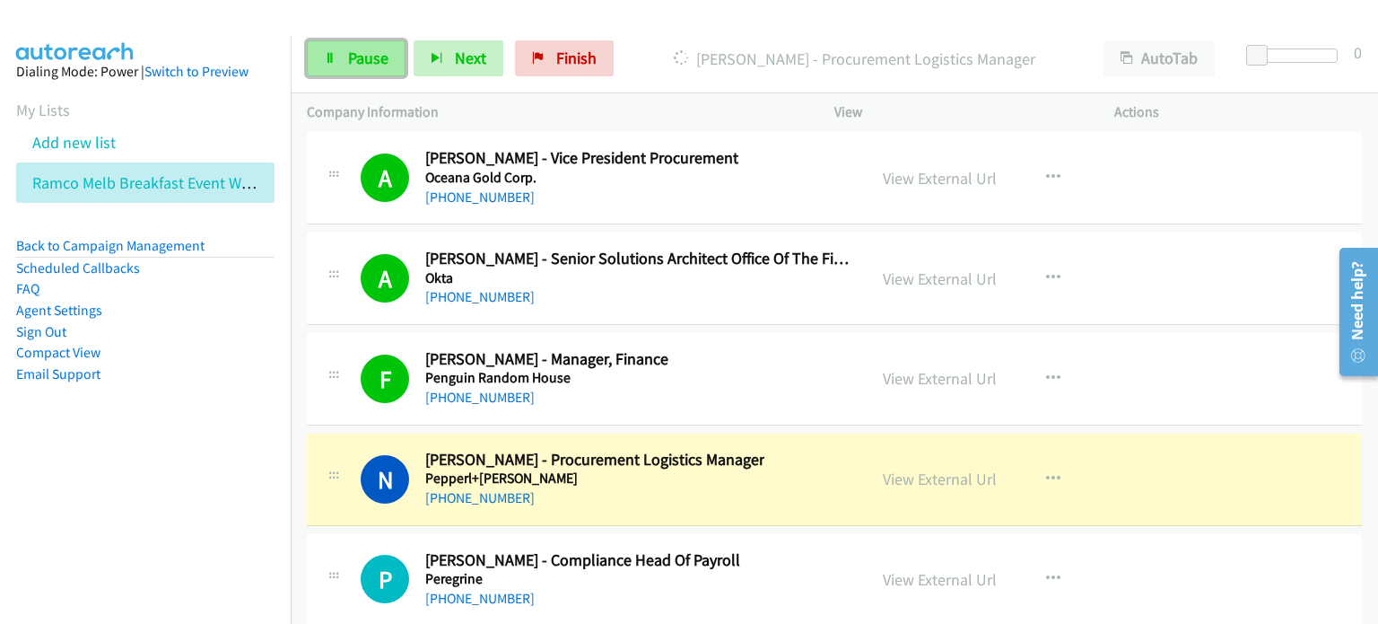
click at [358, 49] on span "Pause" at bounding box center [368, 58] width 40 height 21
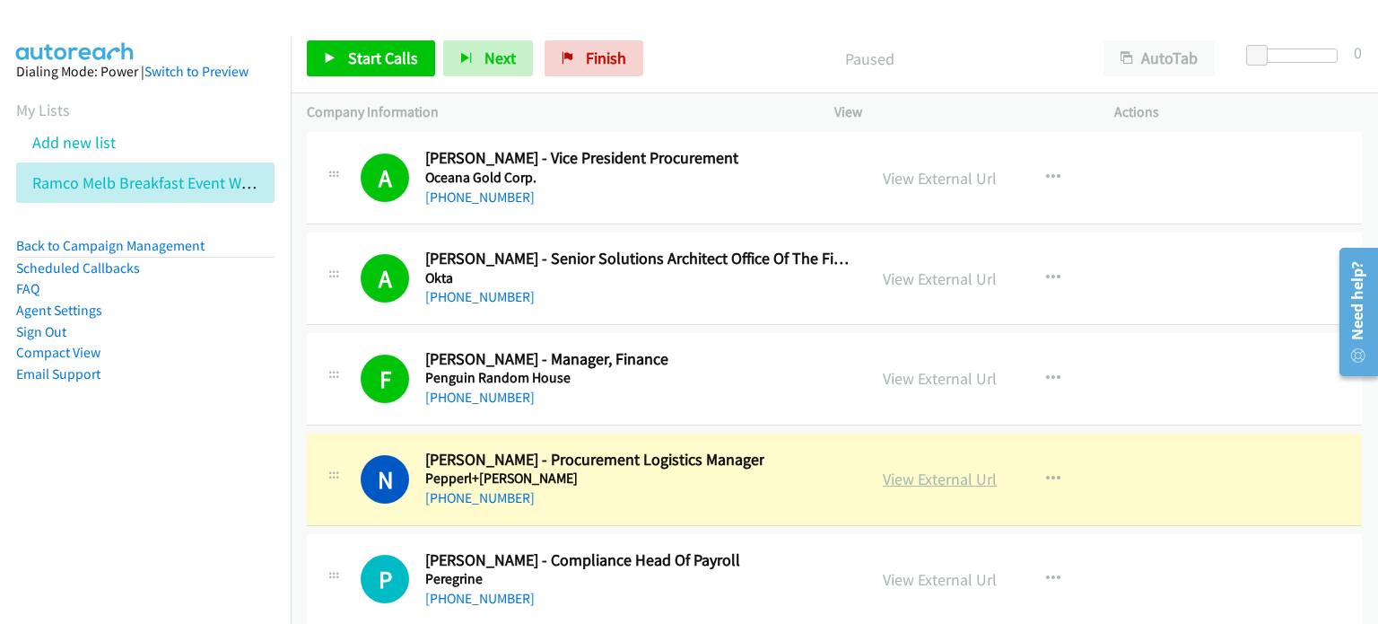
click at [894, 468] on link "View External Url" at bounding box center [940, 478] width 114 height 21
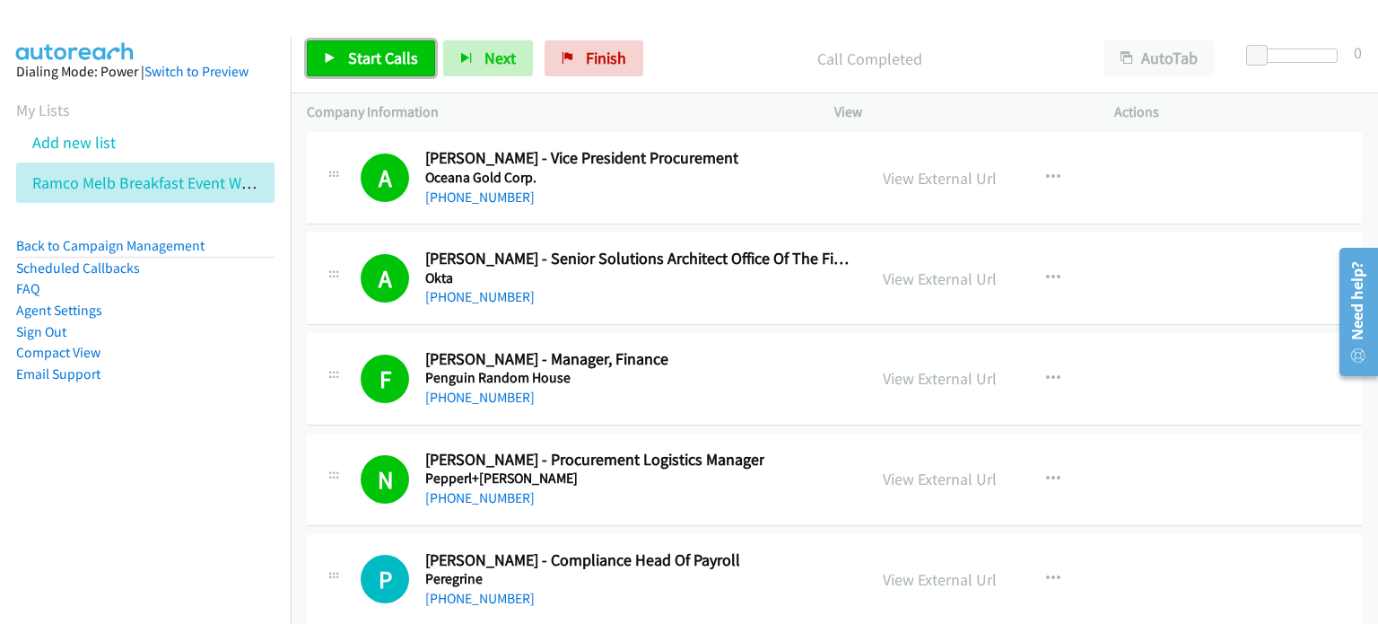
click at [348, 56] on span "Start Calls" at bounding box center [383, 58] width 70 height 21
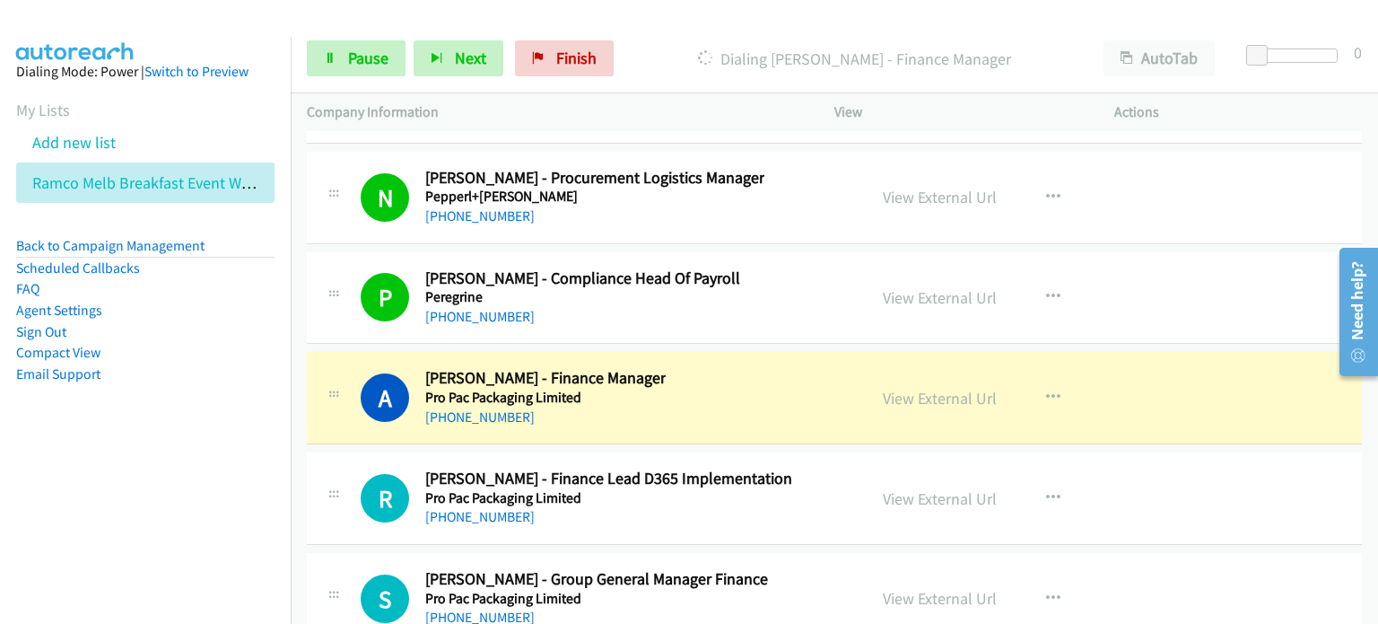
scroll to position [32118, 0]
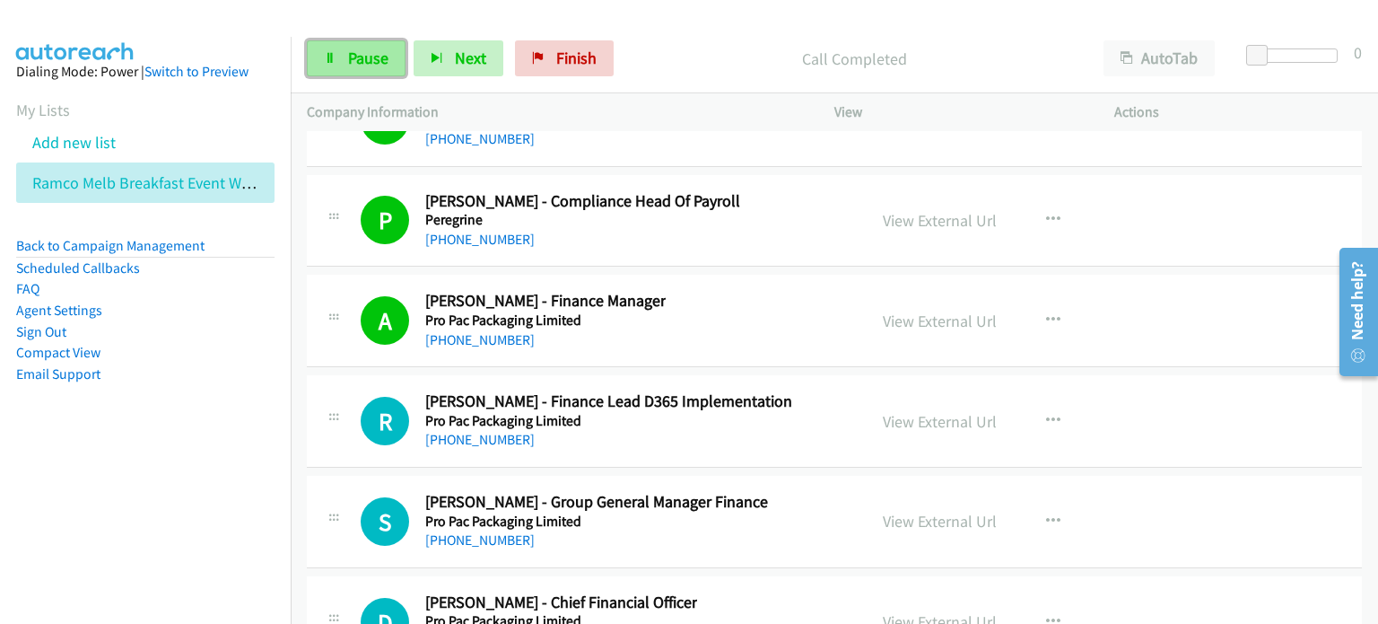
click at [365, 58] on span "Pause" at bounding box center [368, 58] width 40 height 21
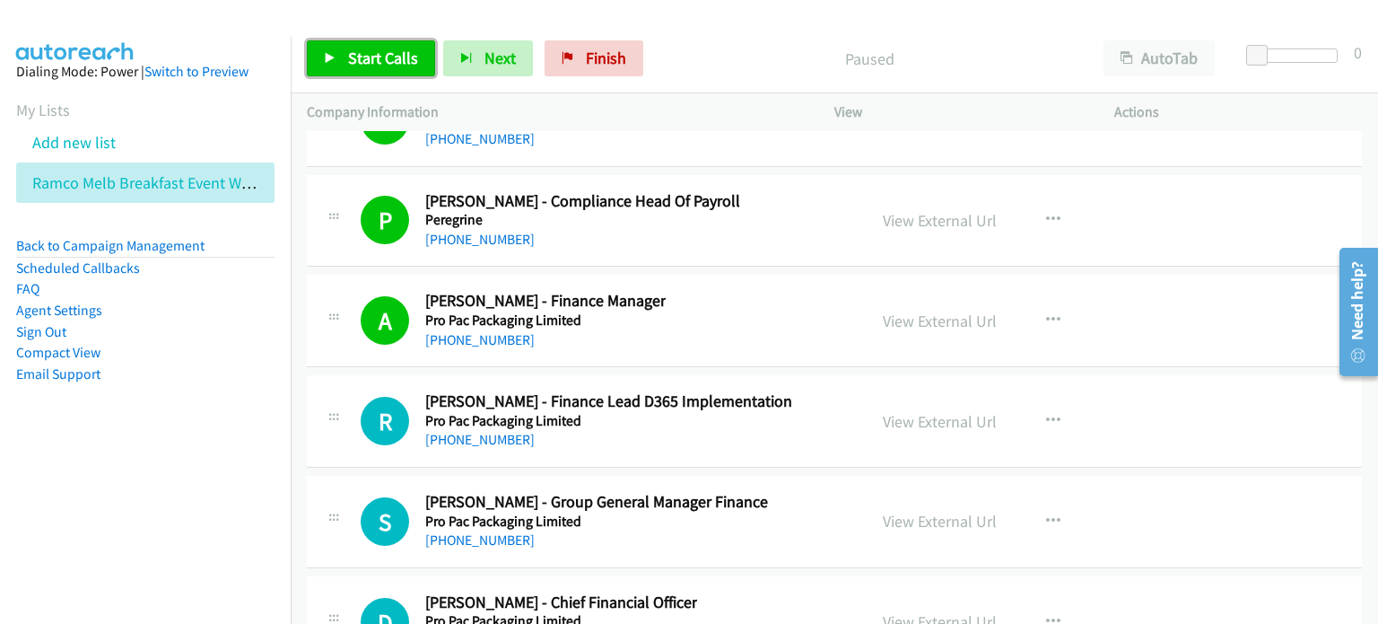
click at [387, 60] on span "Start Calls" at bounding box center [383, 58] width 70 height 21
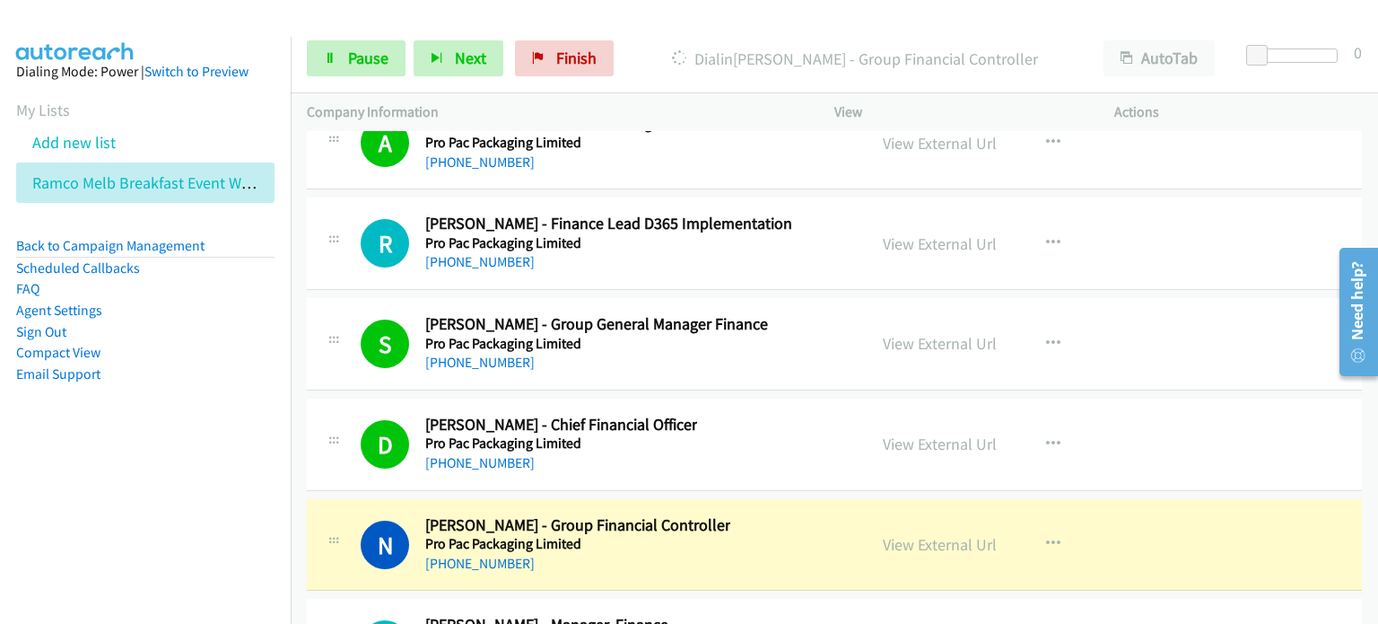
scroll to position [32567, 0]
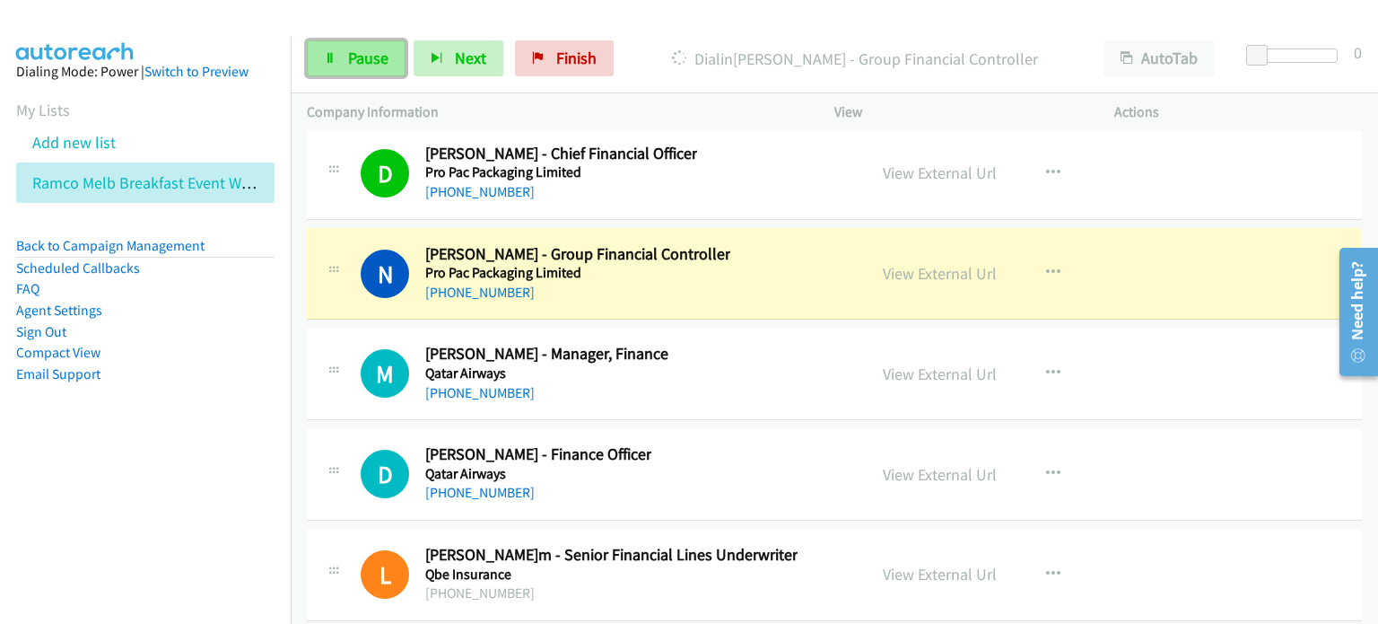
click at [345, 61] on link "Pause" at bounding box center [356, 58] width 99 height 36
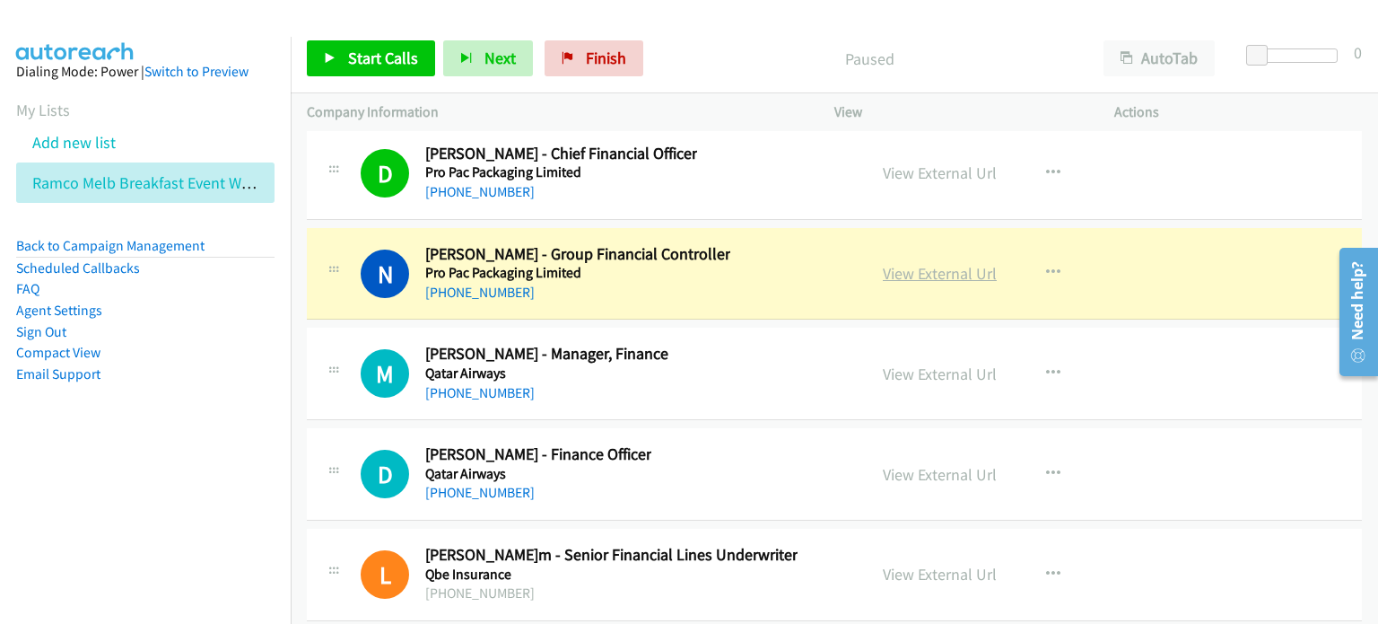
click at [911, 263] on link "View External Url" at bounding box center [940, 273] width 114 height 21
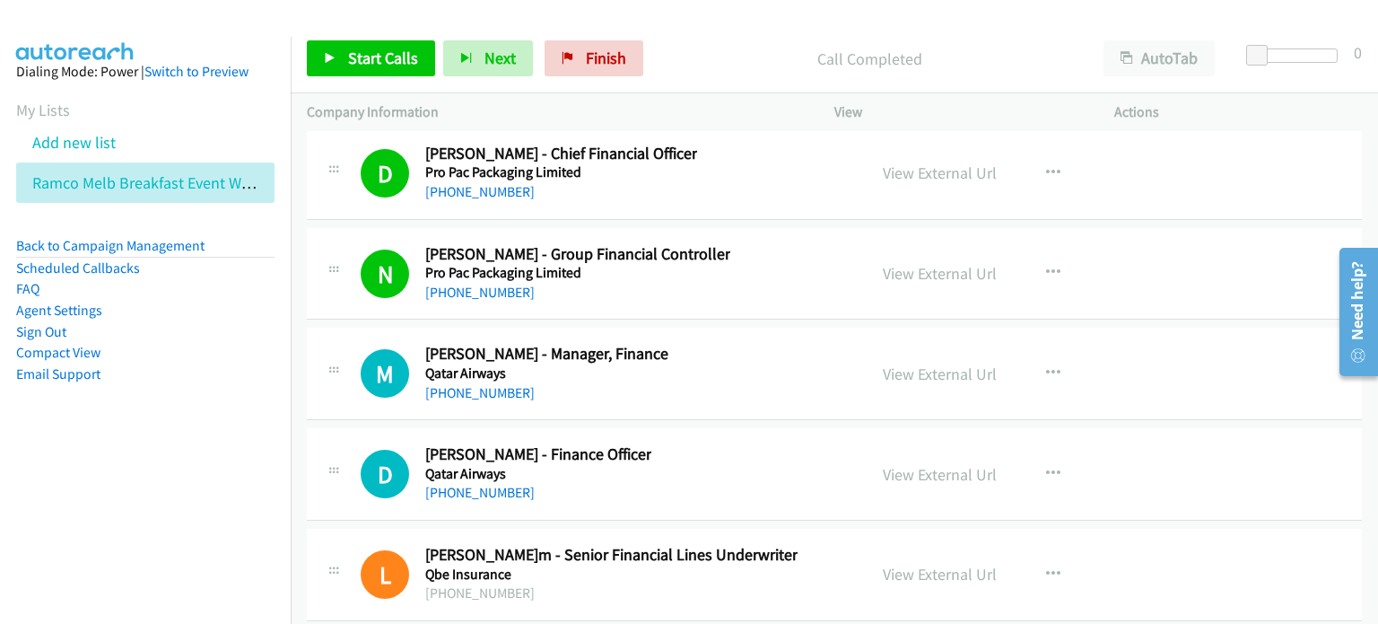
click at [724, 66] on p "Call Completed" at bounding box center [869, 59] width 404 height 24
click at [345, 49] on link "Start Calls" at bounding box center [371, 58] width 128 height 36
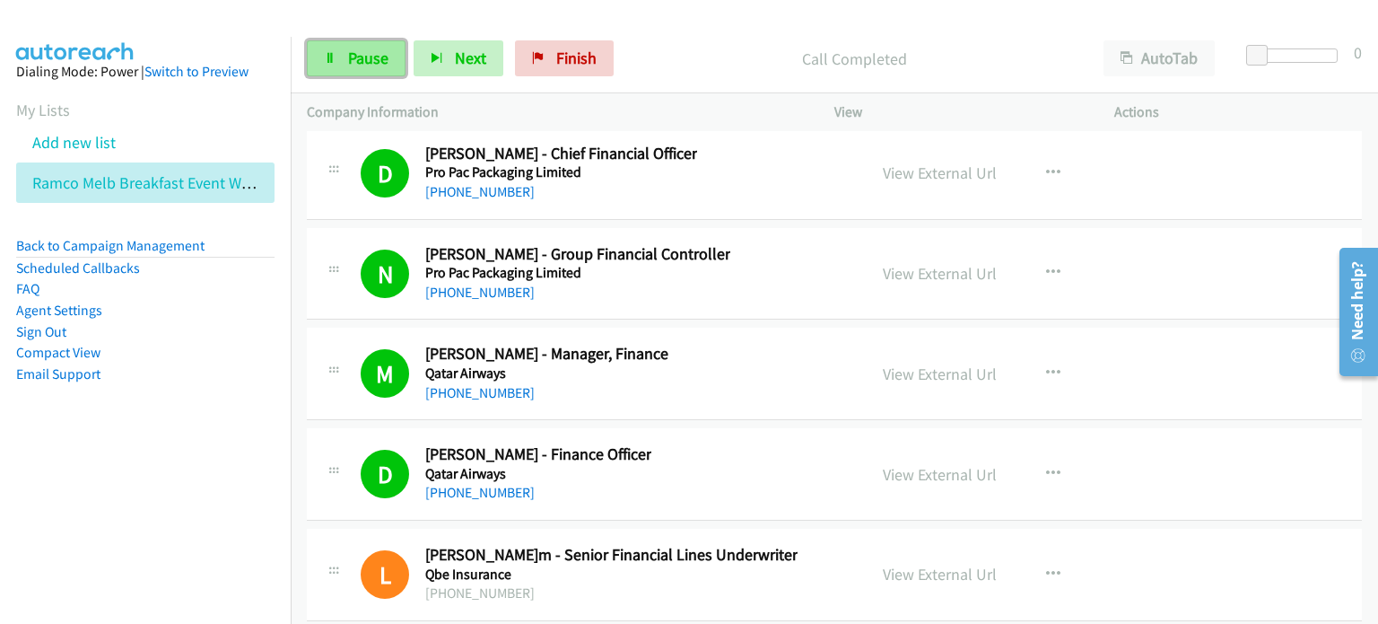
click at [361, 54] on span "Pause" at bounding box center [368, 58] width 40 height 21
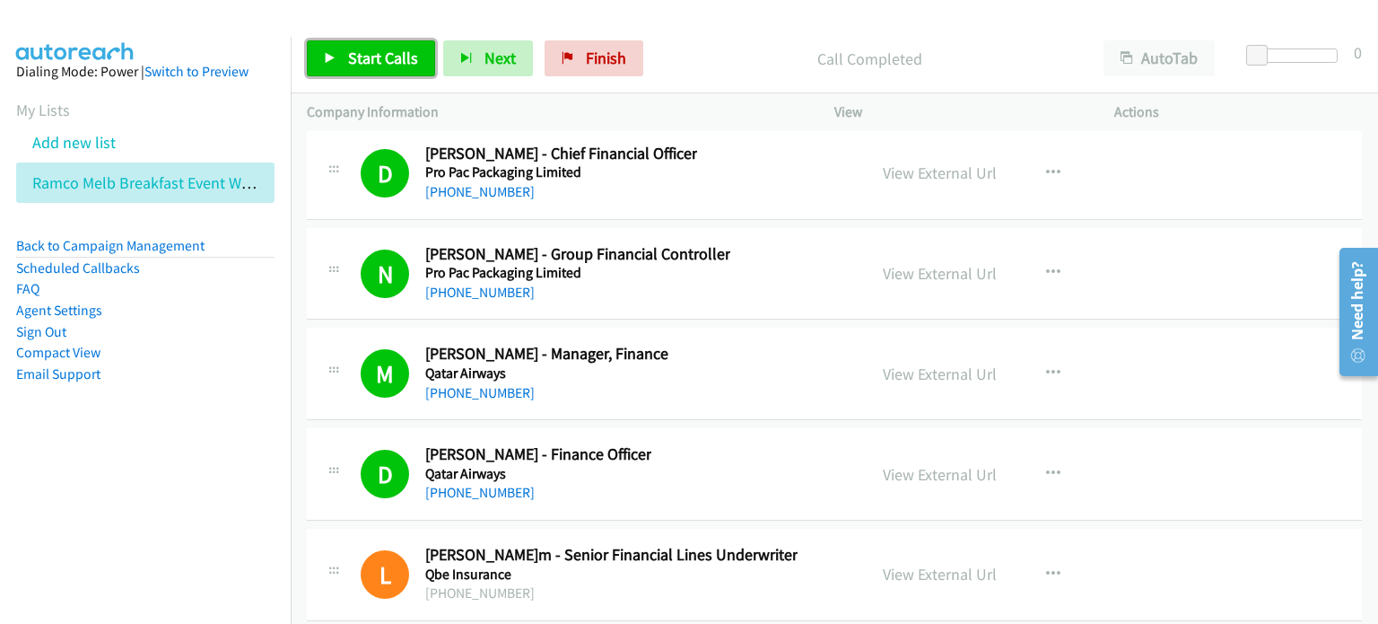
click at [357, 54] on span "Start Calls" at bounding box center [383, 58] width 70 height 21
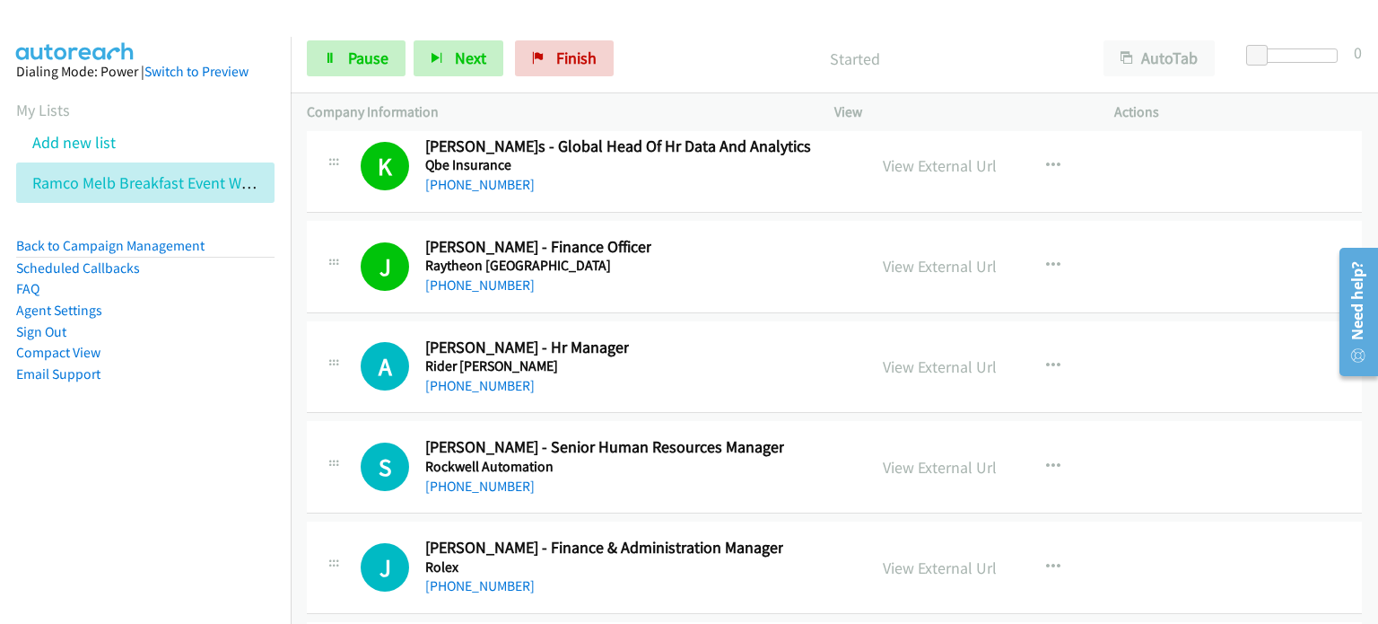
scroll to position [33105, 0]
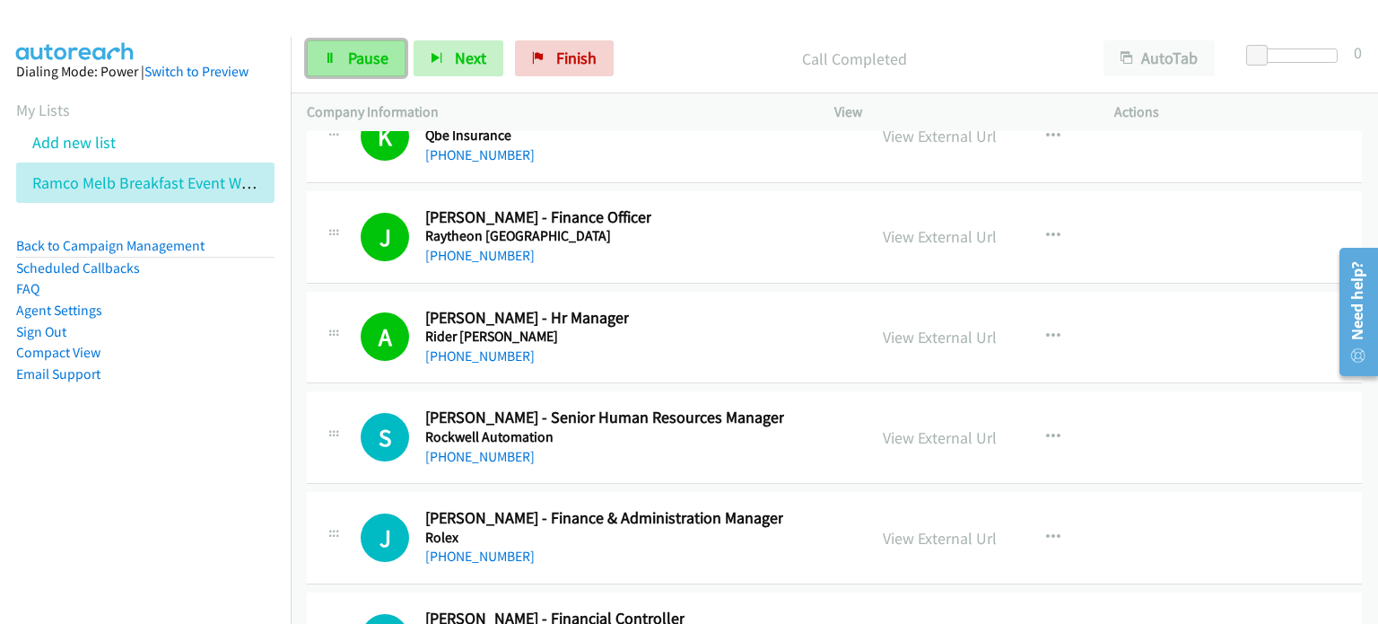
click at [369, 59] on span "Pause" at bounding box center [368, 58] width 40 height 21
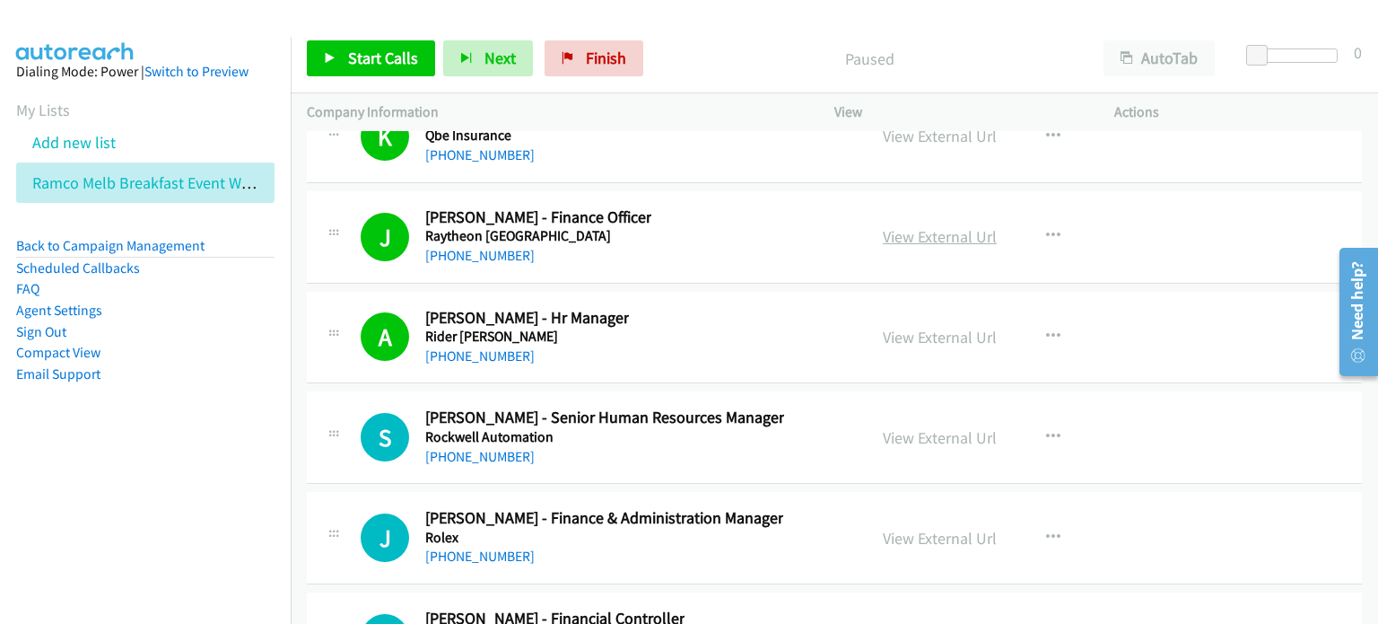
click at [928, 226] on link "View External Url" at bounding box center [940, 236] width 114 height 21
click at [359, 59] on span "Start Calls" at bounding box center [383, 58] width 70 height 21
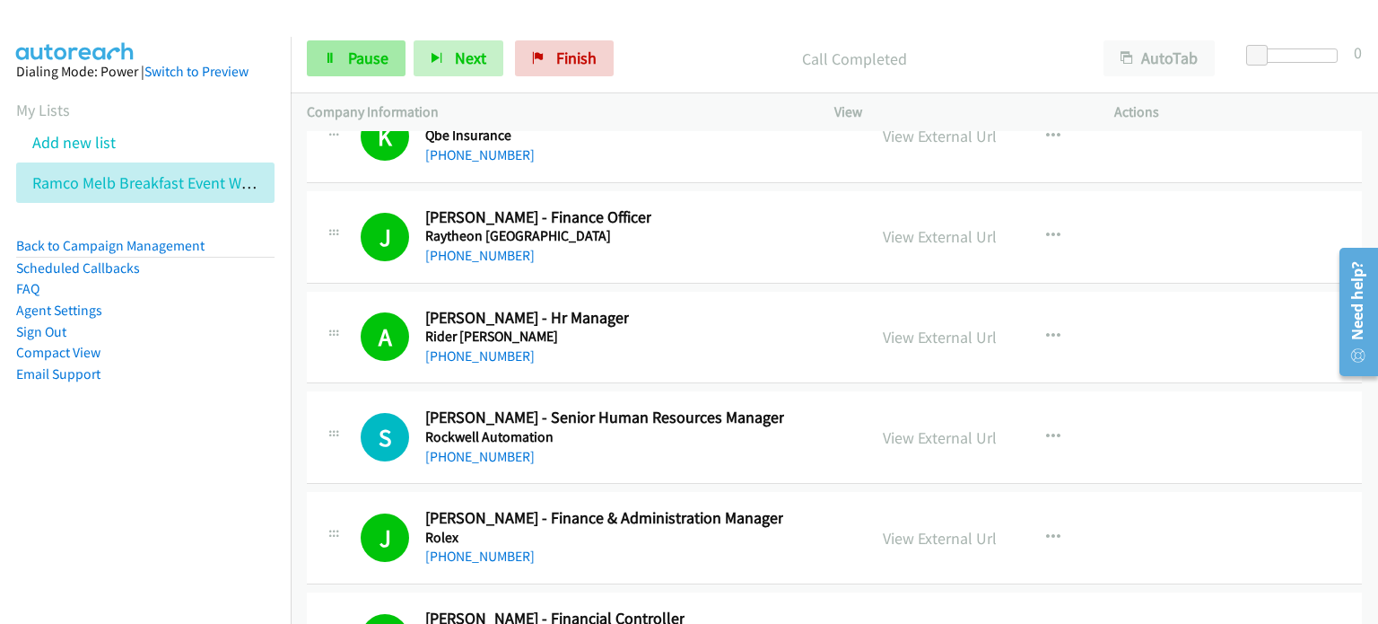
click at [341, 63] on link "Pause" at bounding box center [356, 58] width 99 height 36
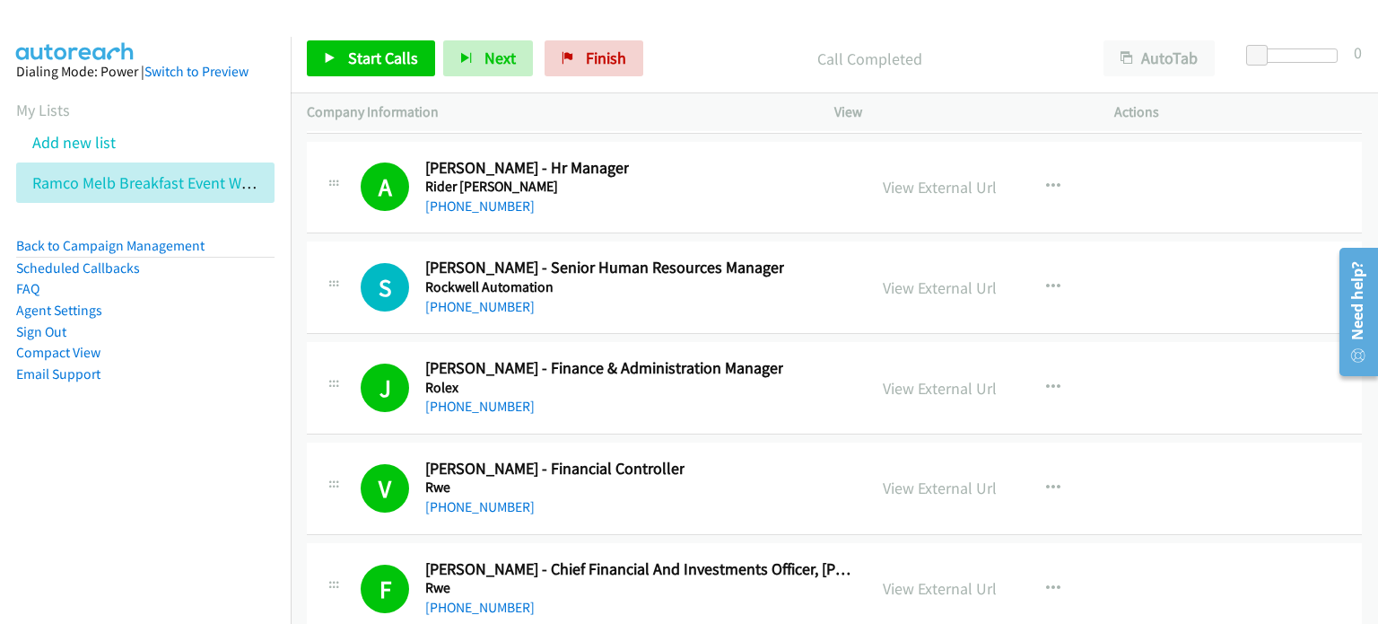
scroll to position [33284, 0]
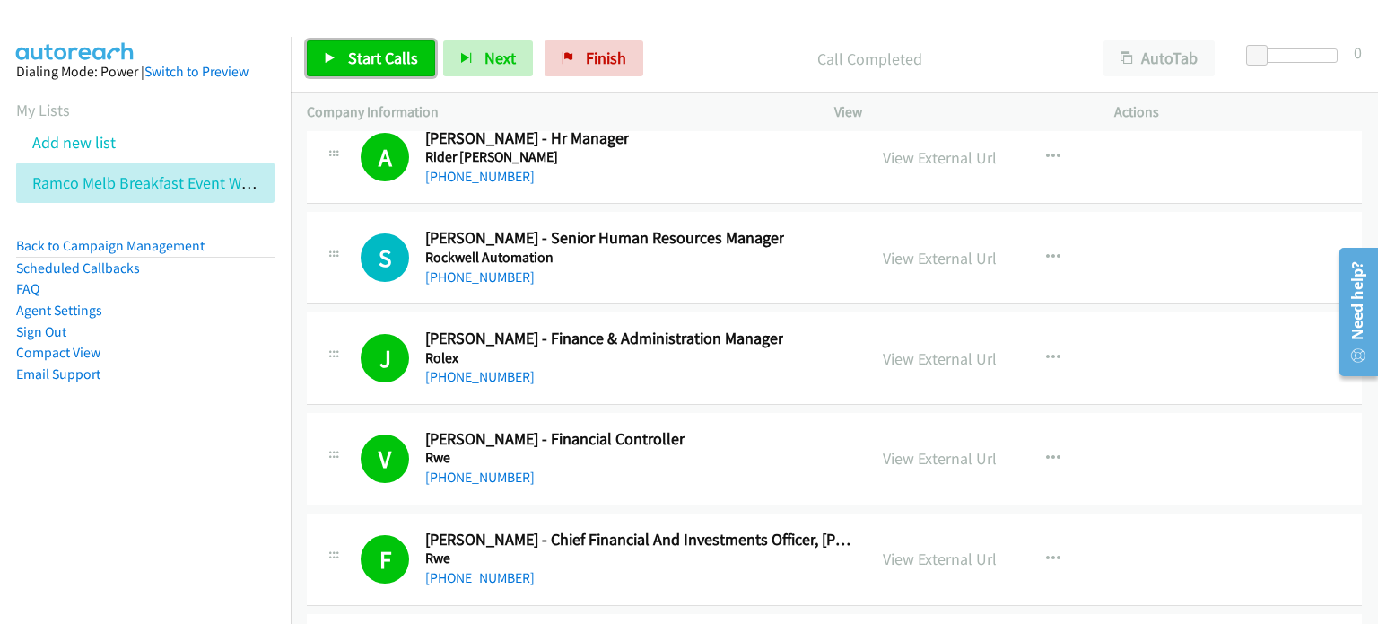
click at [380, 53] on span "Start Calls" at bounding box center [383, 58] width 70 height 21
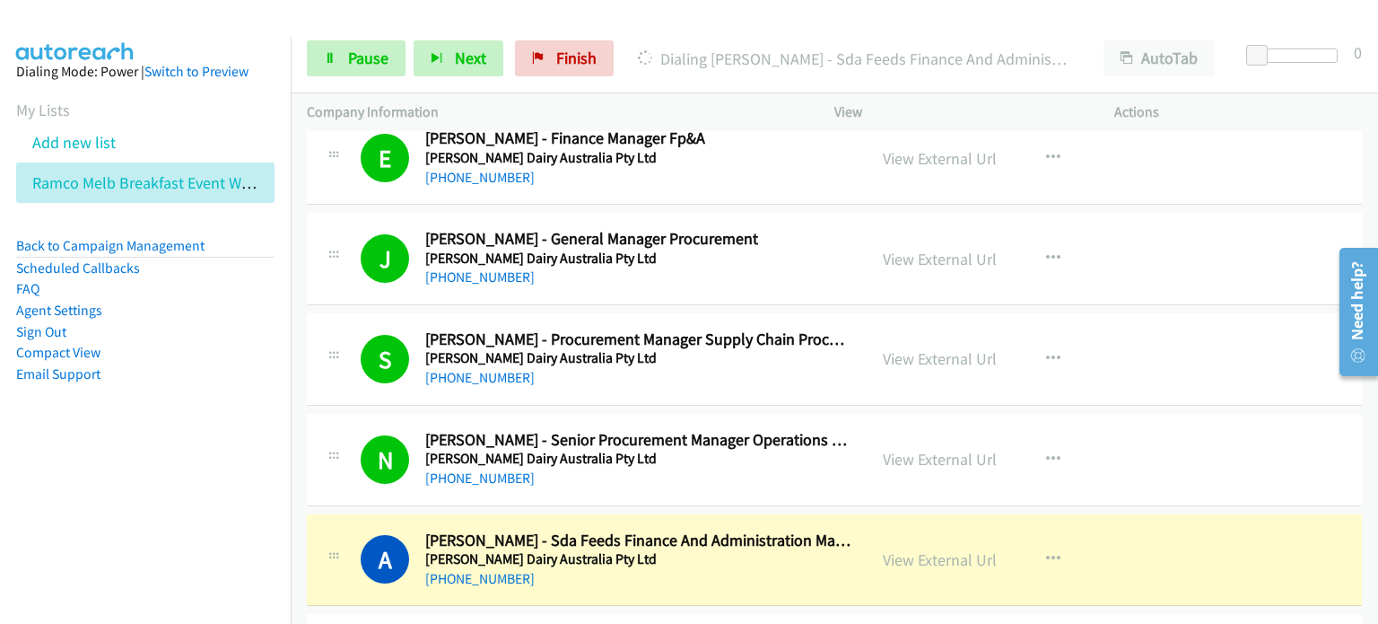
scroll to position [35168, 0]
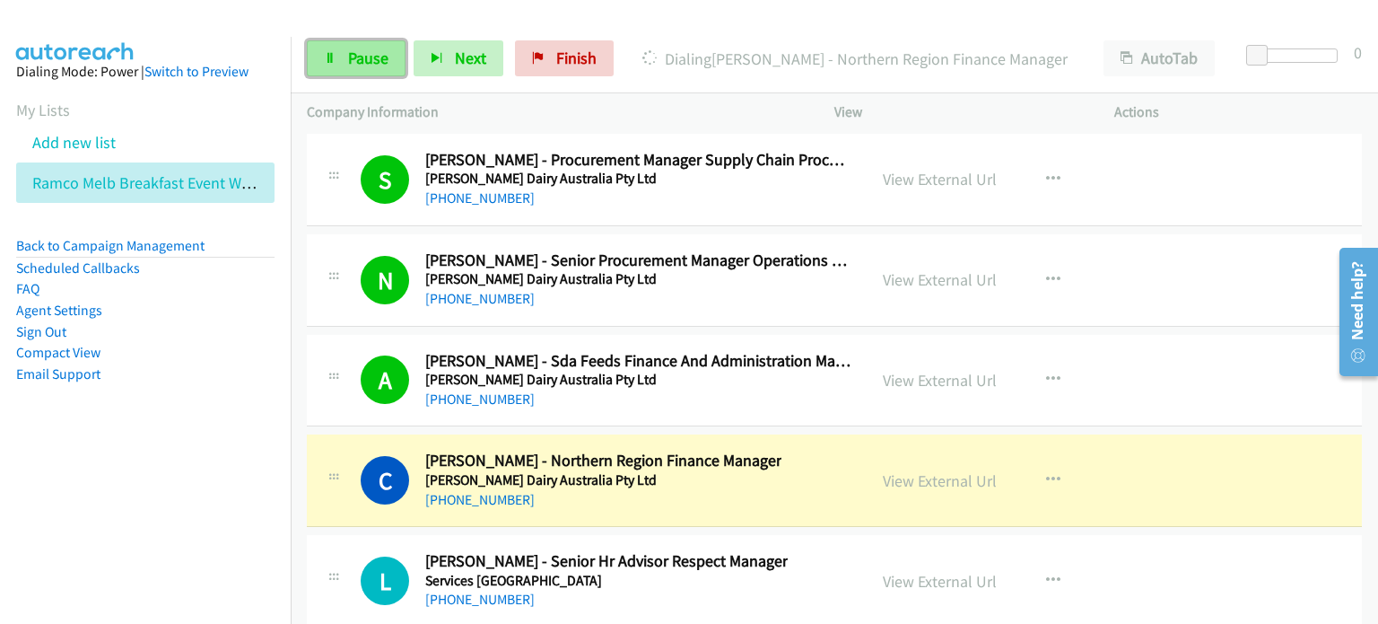
click at [337, 46] on link "Pause" at bounding box center [356, 58] width 99 height 36
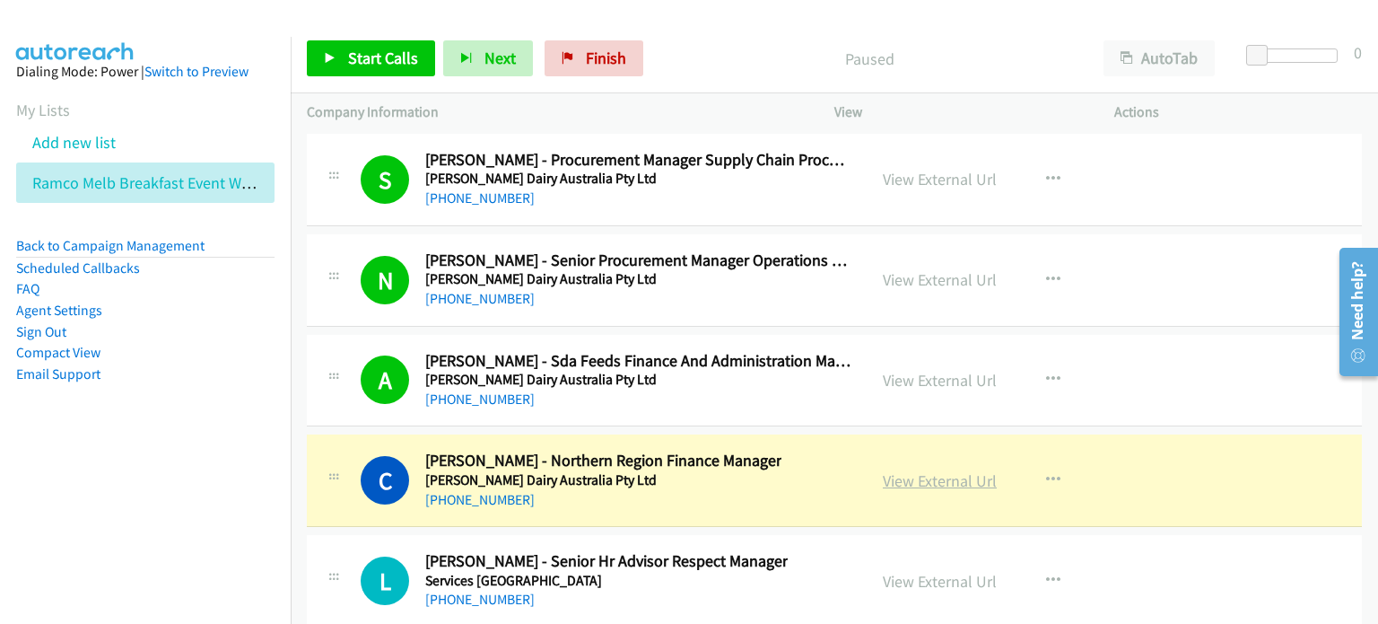
click at [940, 470] on link "View External Url" at bounding box center [940, 480] width 114 height 21
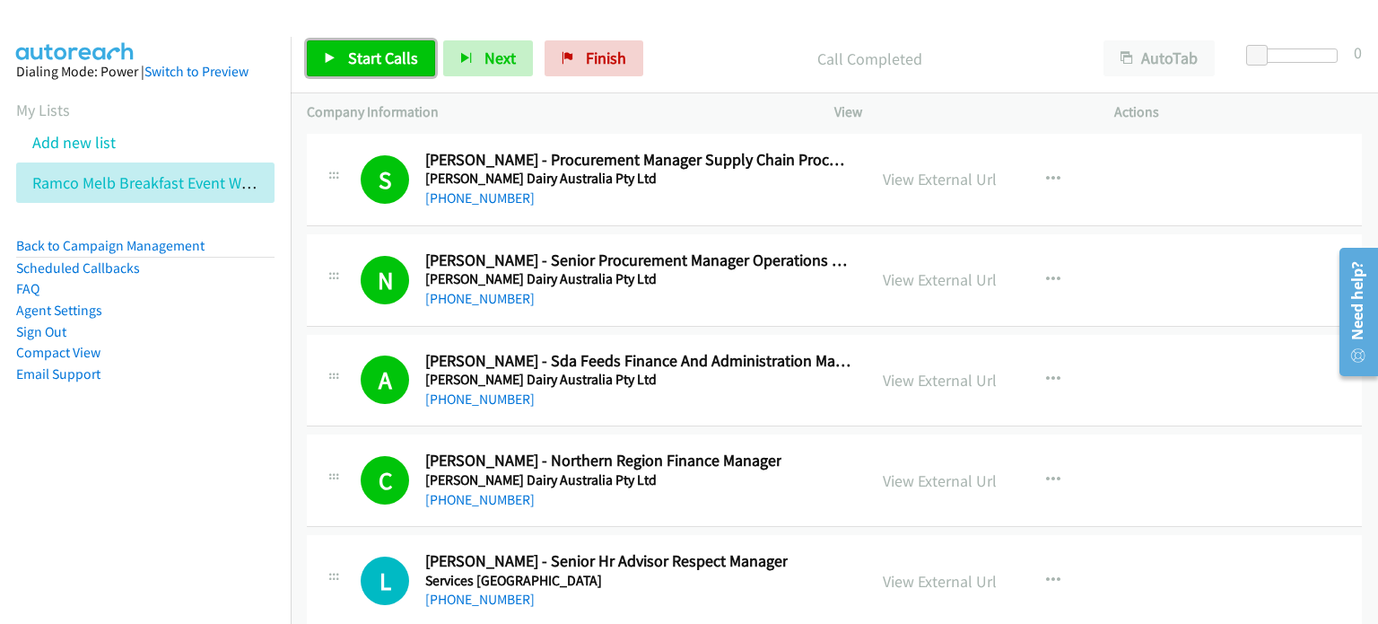
click at [332, 53] on icon at bounding box center [330, 59] width 13 height 13
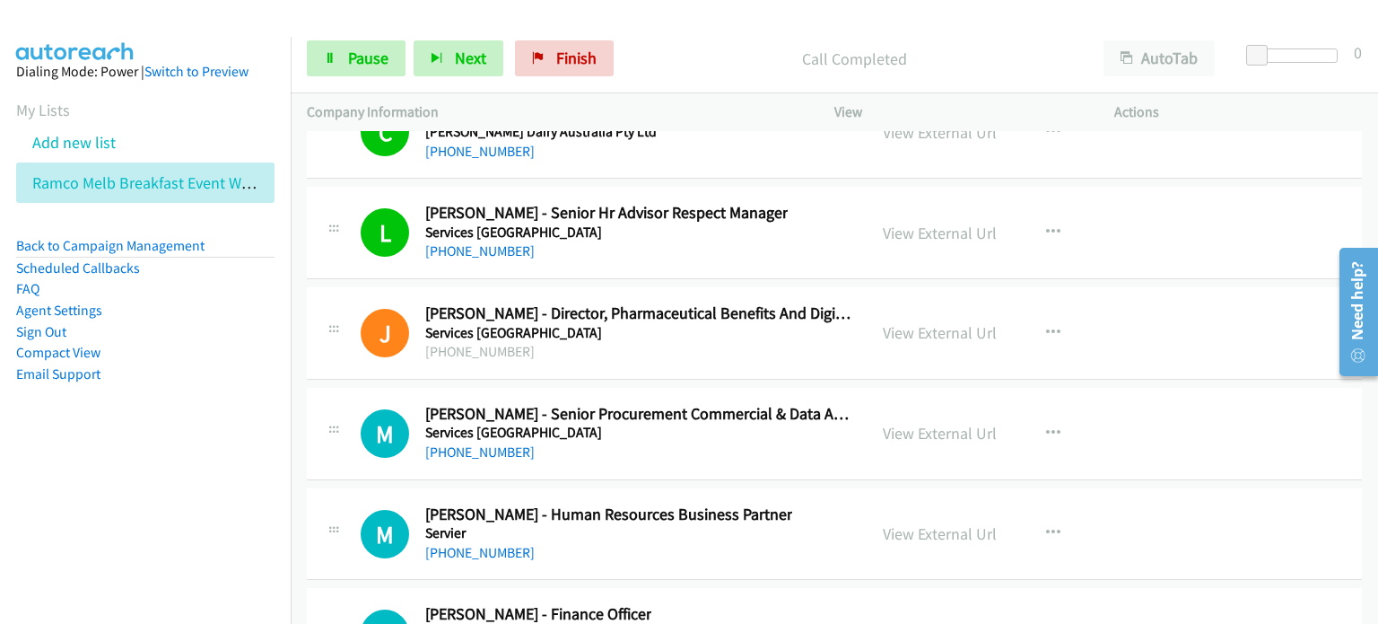
scroll to position [35527, 0]
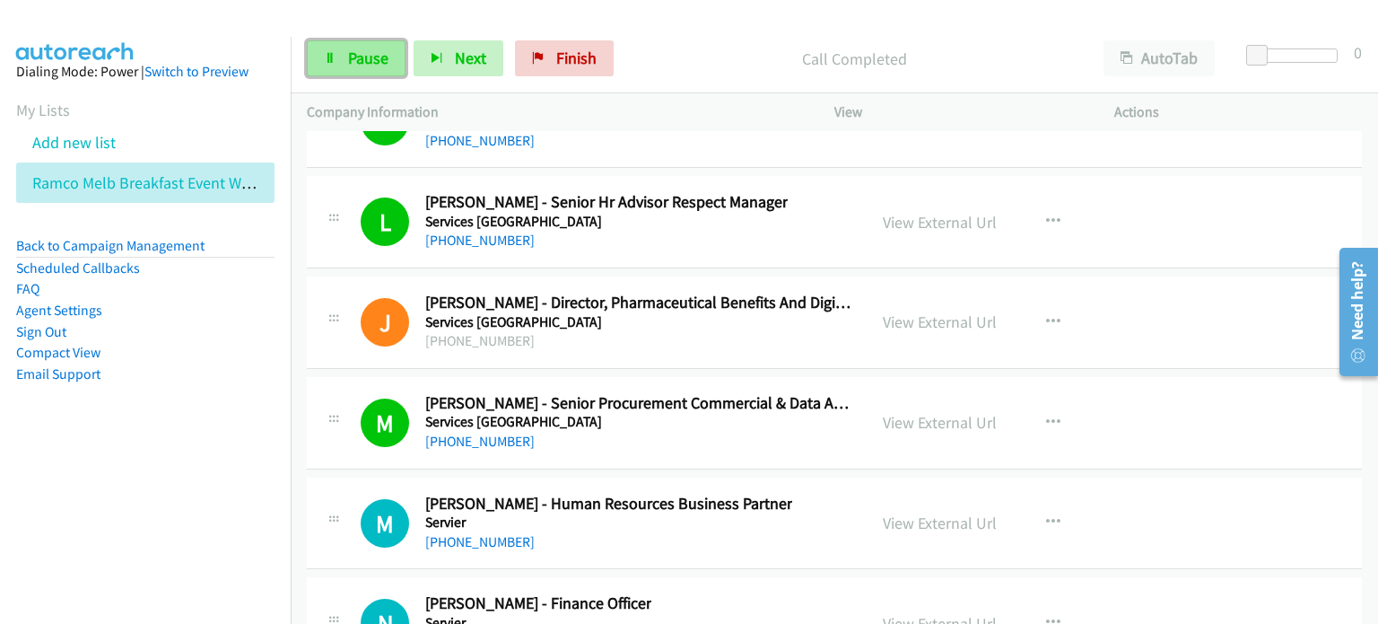
click at [348, 60] on span "Pause" at bounding box center [368, 58] width 40 height 21
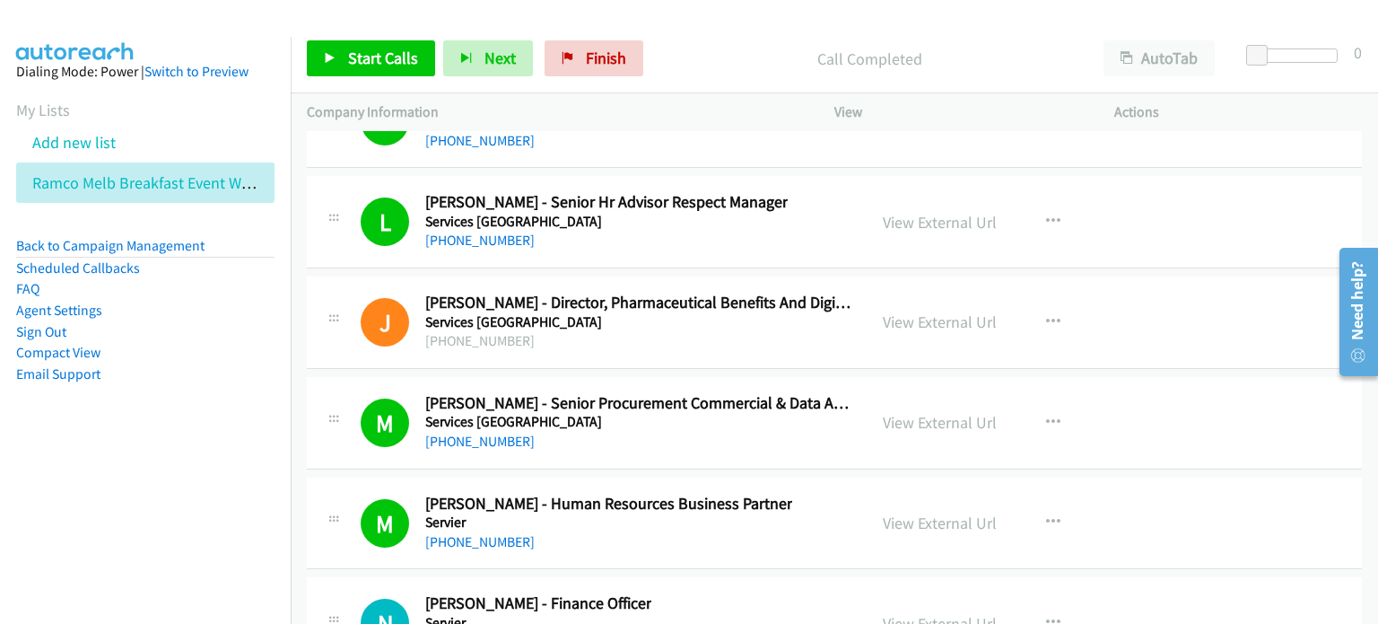
drag, startPoint x: 700, startPoint y: 34, endPoint x: 755, endPoint y: 13, distance: 58.8
click at [702, 35] on div "Start Calls Pause Next Finish Call Completed AutoTab AutoTab 0" at bounding box center [834, 58] width 1087 height 69
click at [356, 60] on span "Start Calls" at bounding box center [383, 58] width 70 height 21
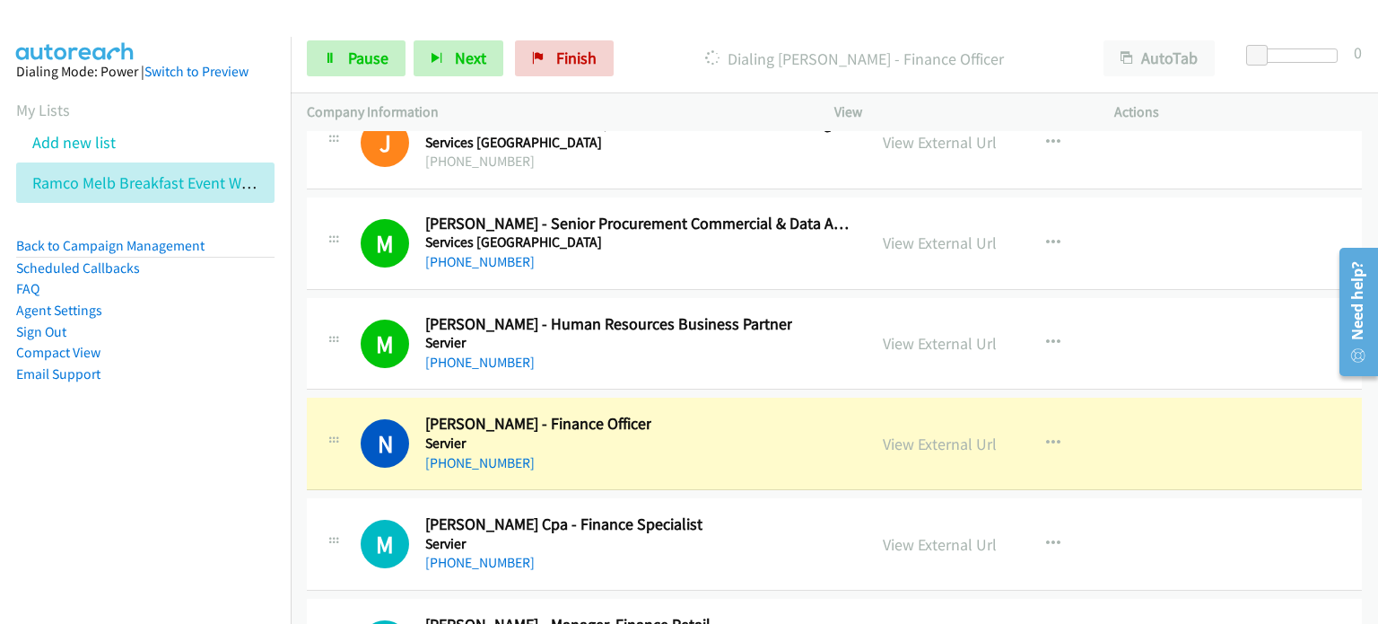
scroll to position [35796, 0]
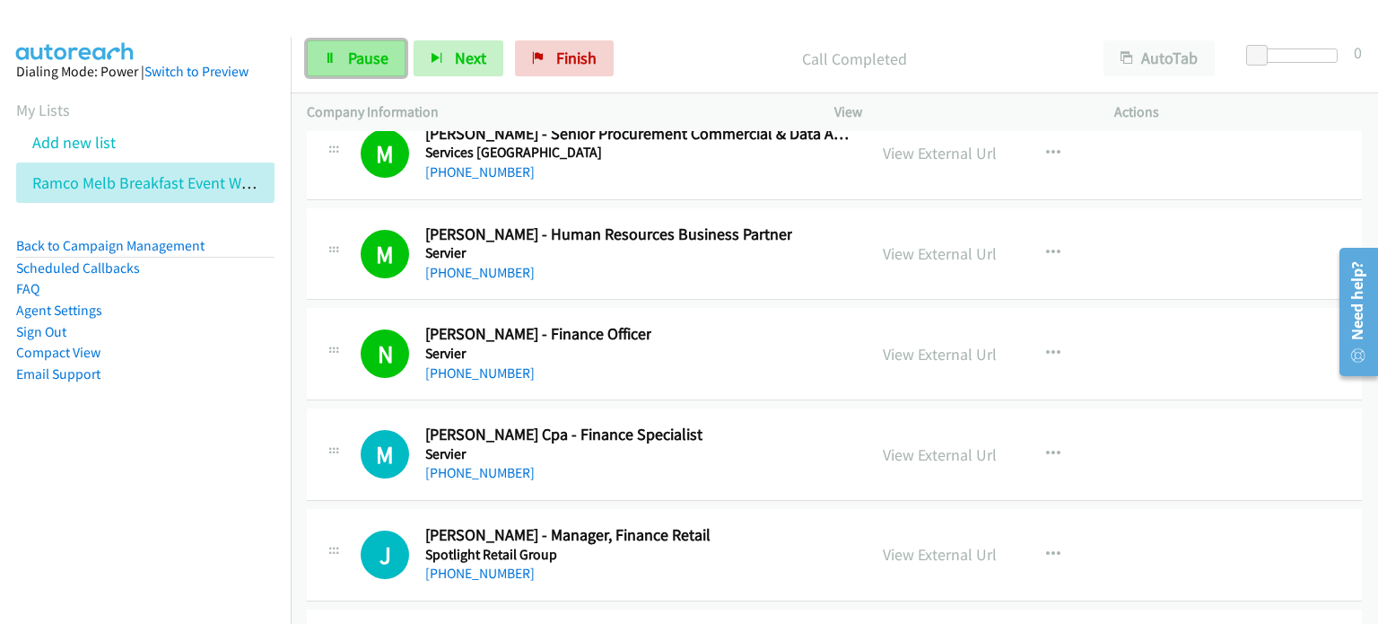
click at [348, 56] on span "Pause" at bounding box center [368, 58] width 40 height 21
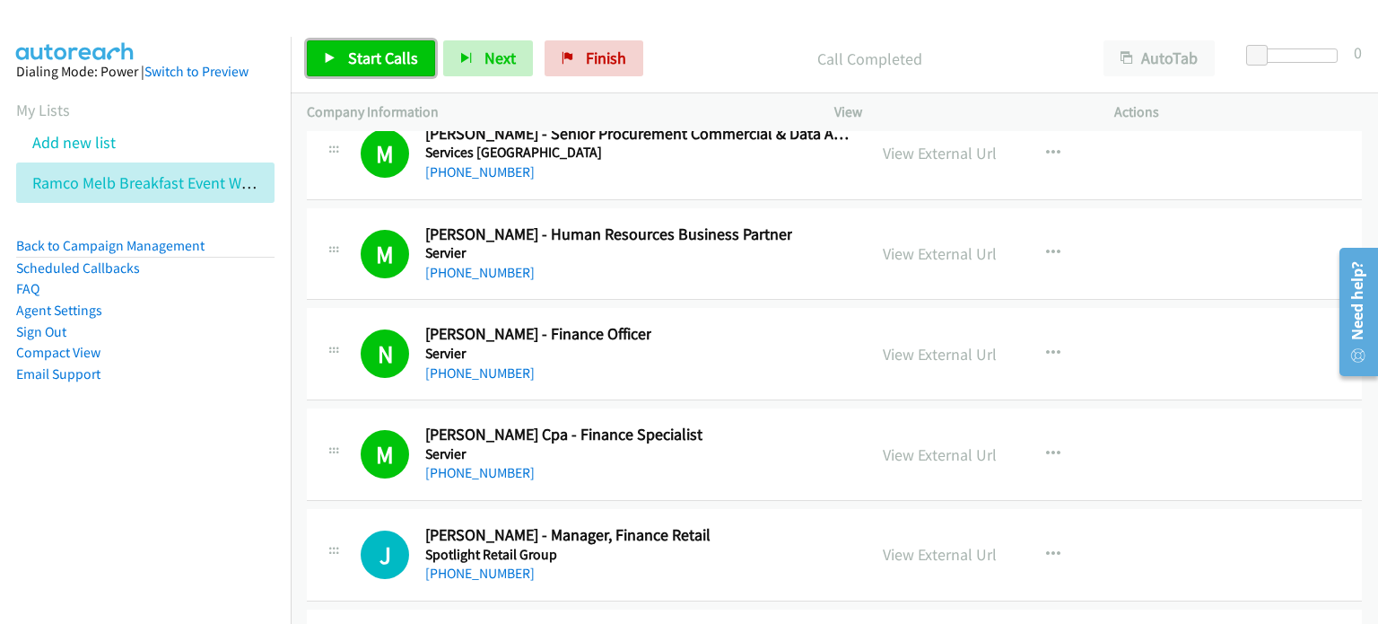
click at [348, 53] on span "Start Calls" at bounding box center [383, 58] width 70 height 21
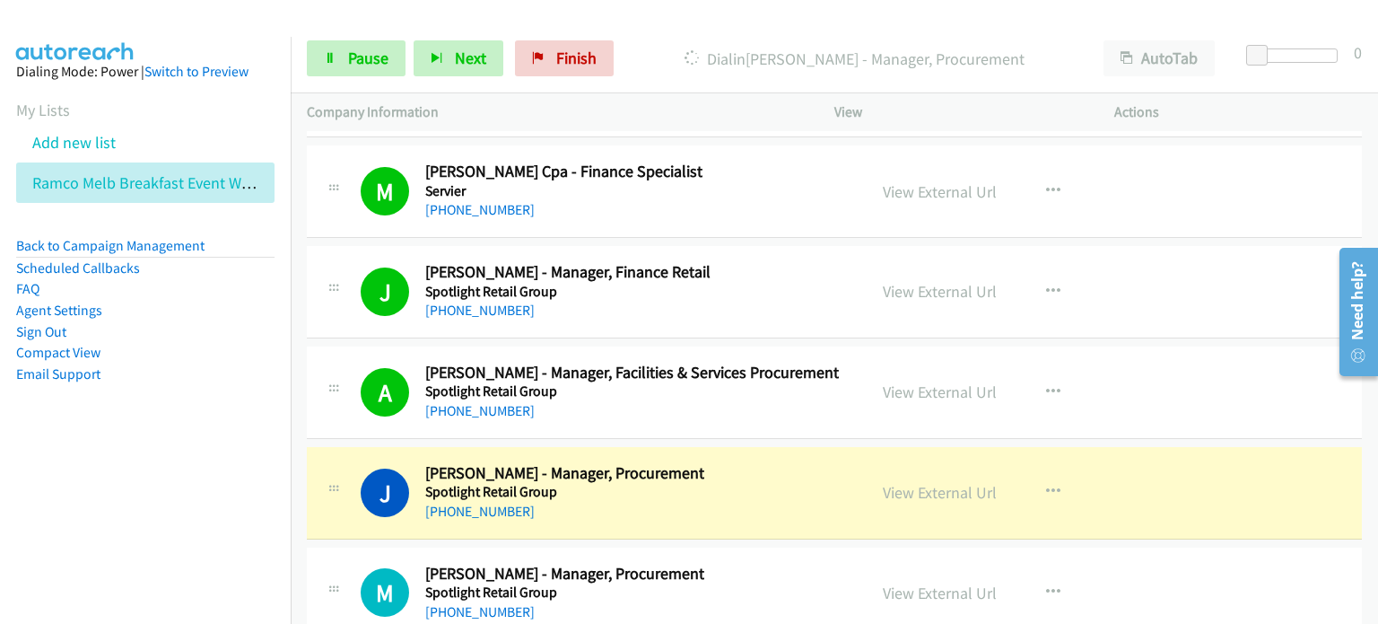
scroll to position [36155, 0]
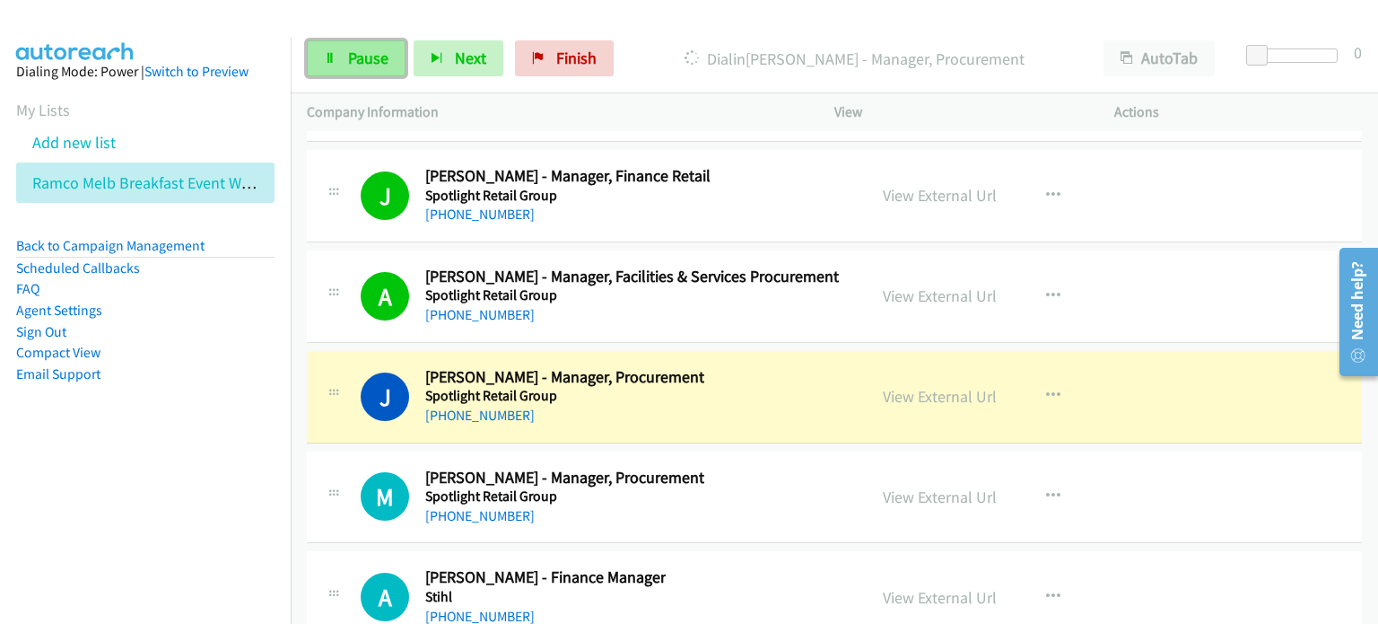
click at [345, 46] on link "Pause" at bounding box center [356, 58] width 99 height 36
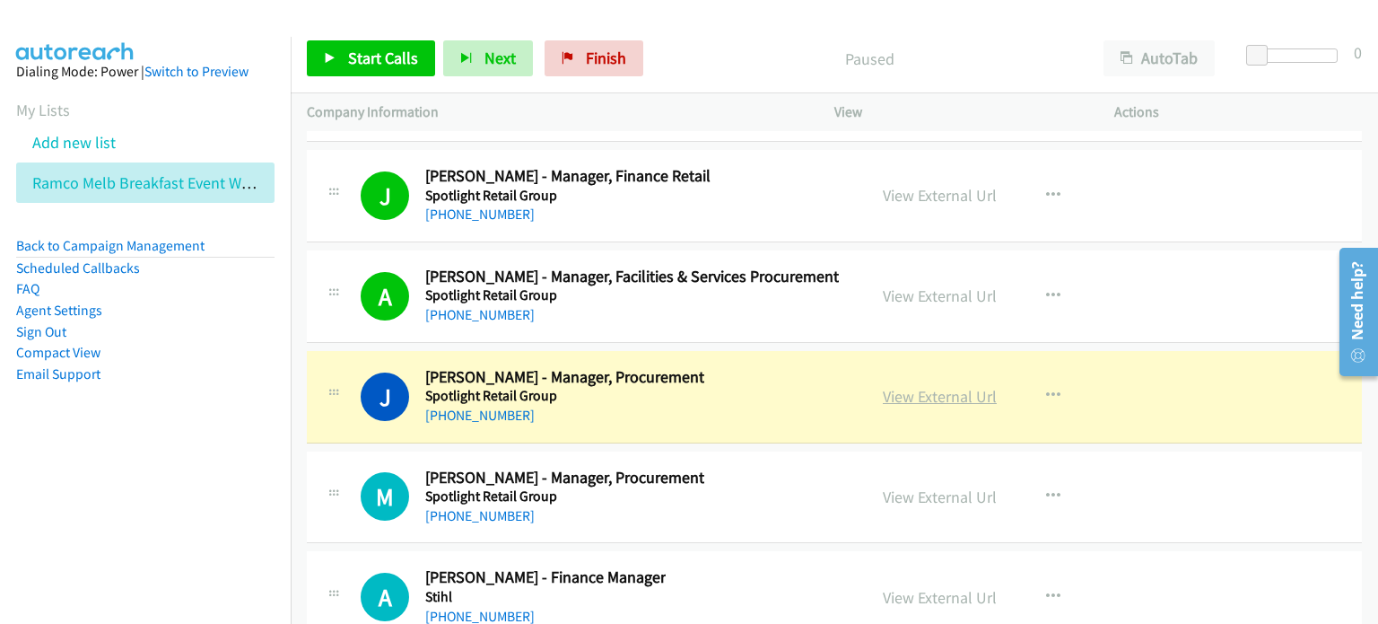
click at [914, 386] on link "View External Url" at bounding box center [940, 396] width 114 height 21
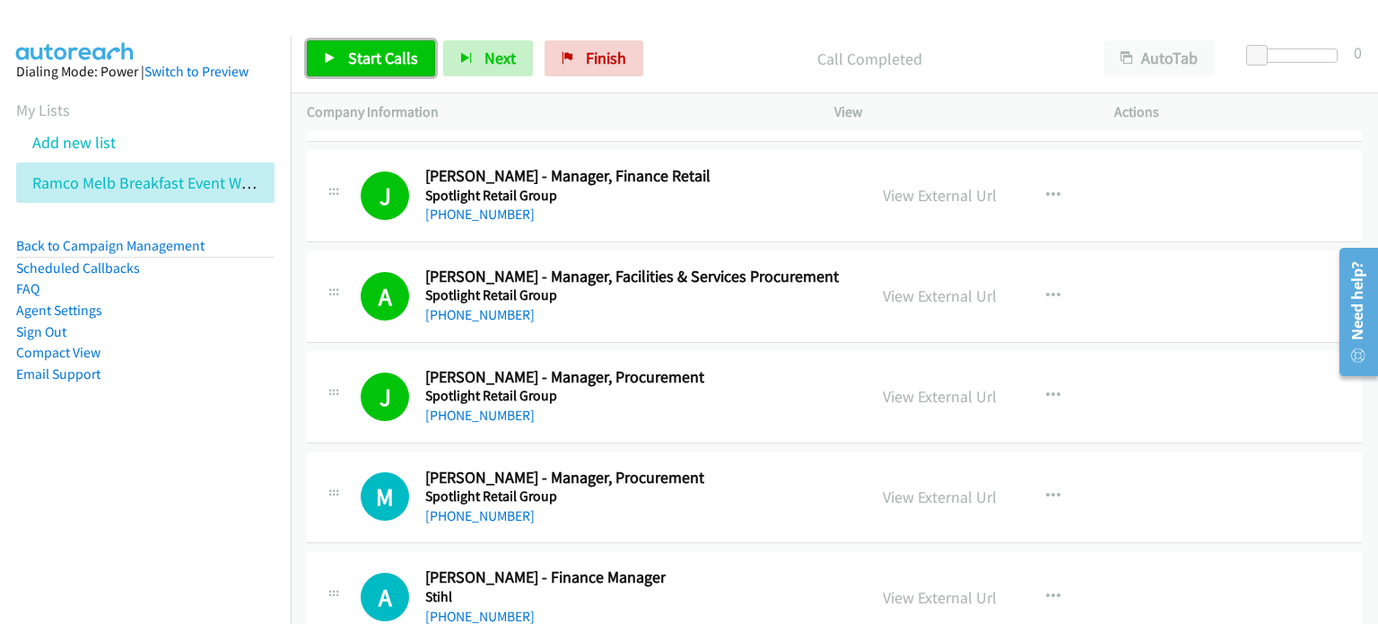
click at [336, 57] on link "Start Calls" at bounding box center [371, 58] width 128 height 36
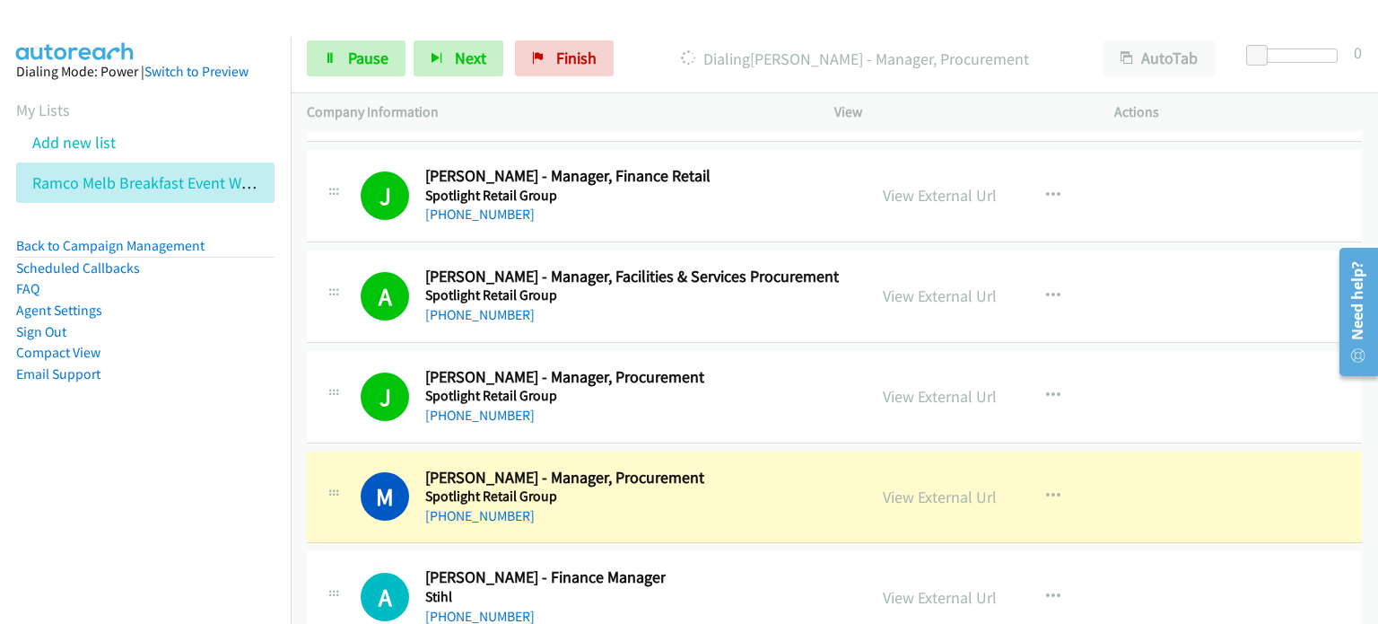
scroll to position [36245, 0]
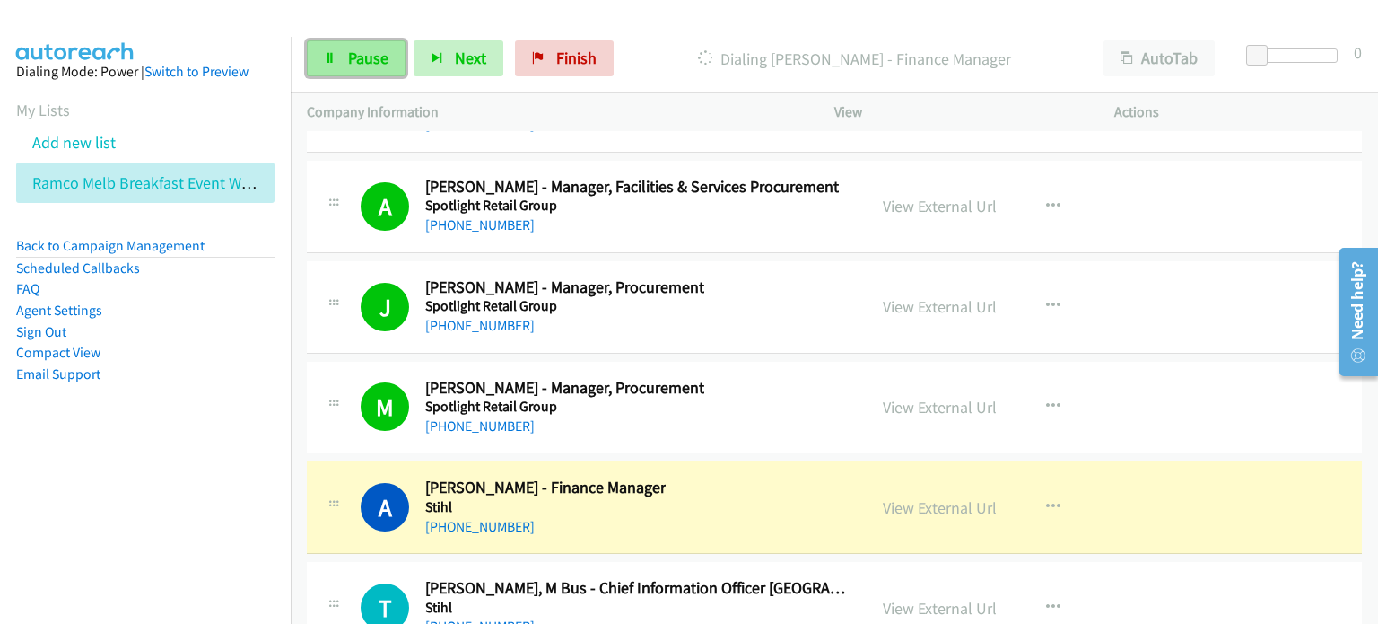
click at [338, 48] on link "Pause" at bounding box center [356, 58] width 99 height 36
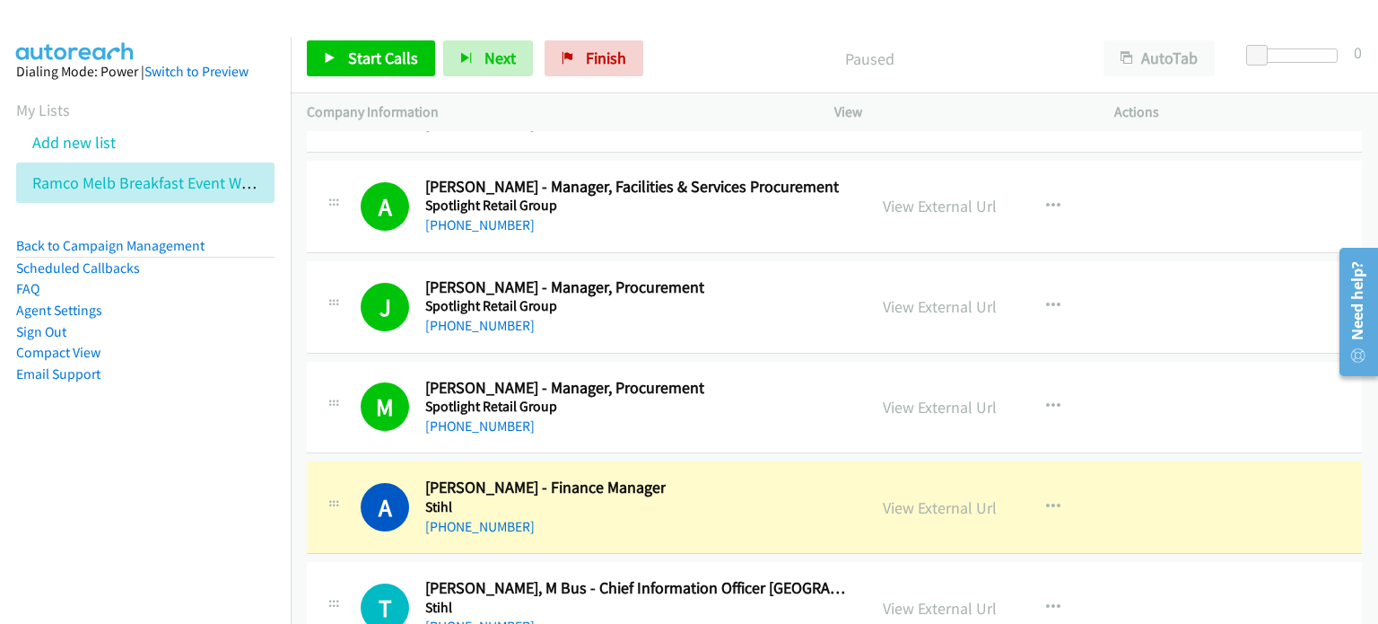
click at [696, 53] on p "Paused" at bounding box center [869, 59] width 404 height 24
